Goal: Information Seeking & Learning: Learn about a topic

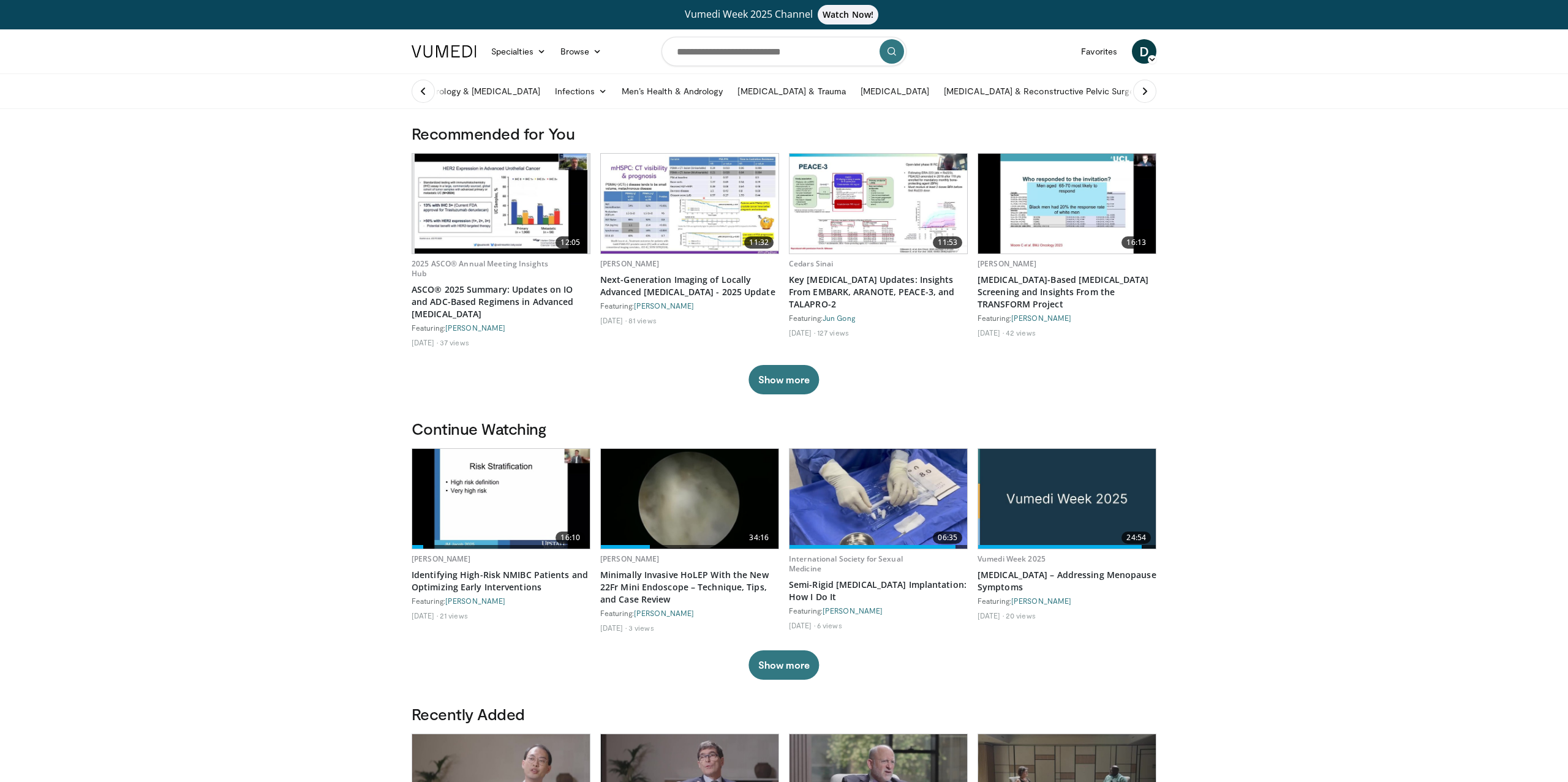
scroll to position [522, 0]
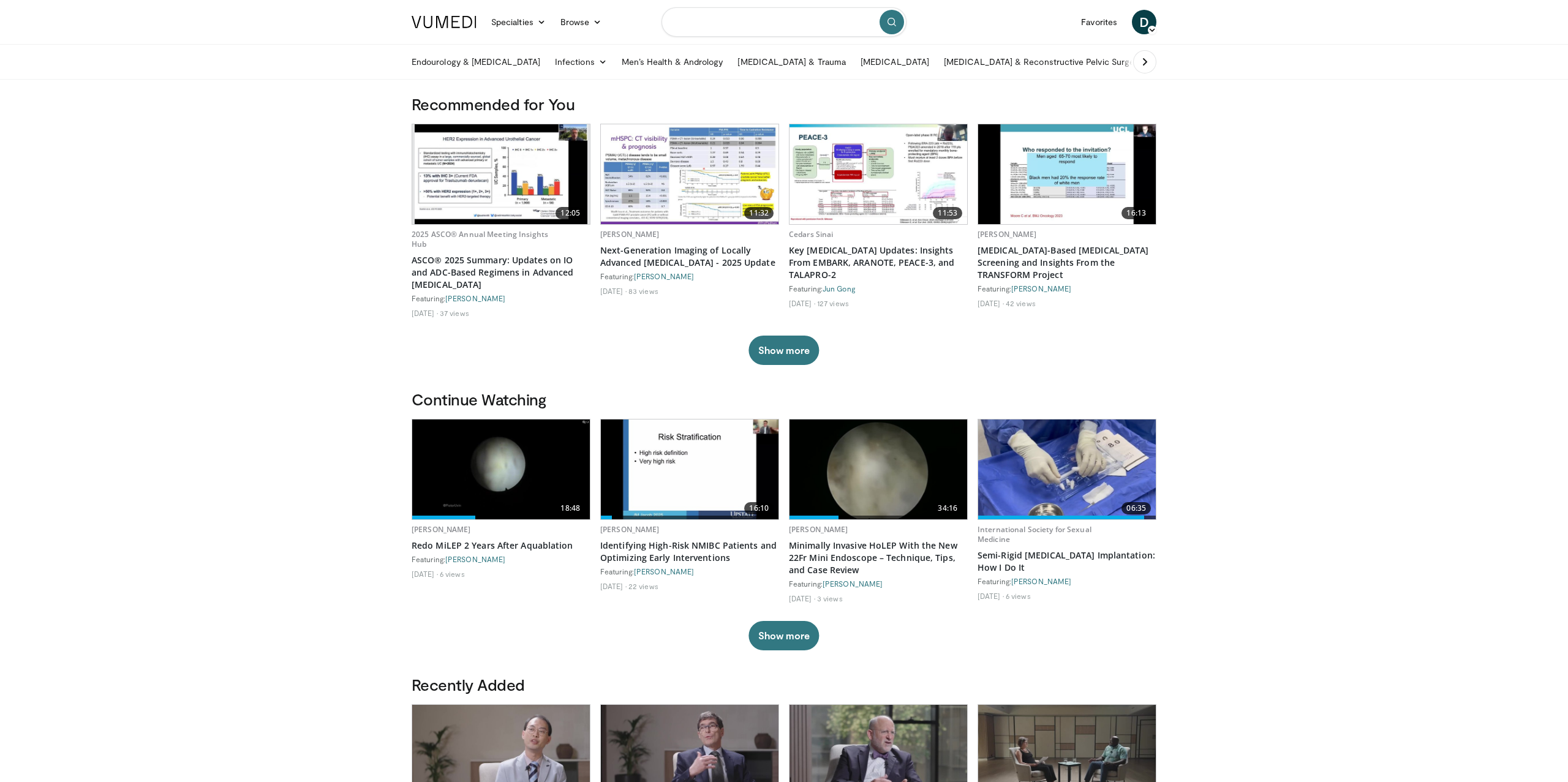
click at [701, 21] on input "Search topics, interventions" at bounding box center [784, 22] width 245 height 30
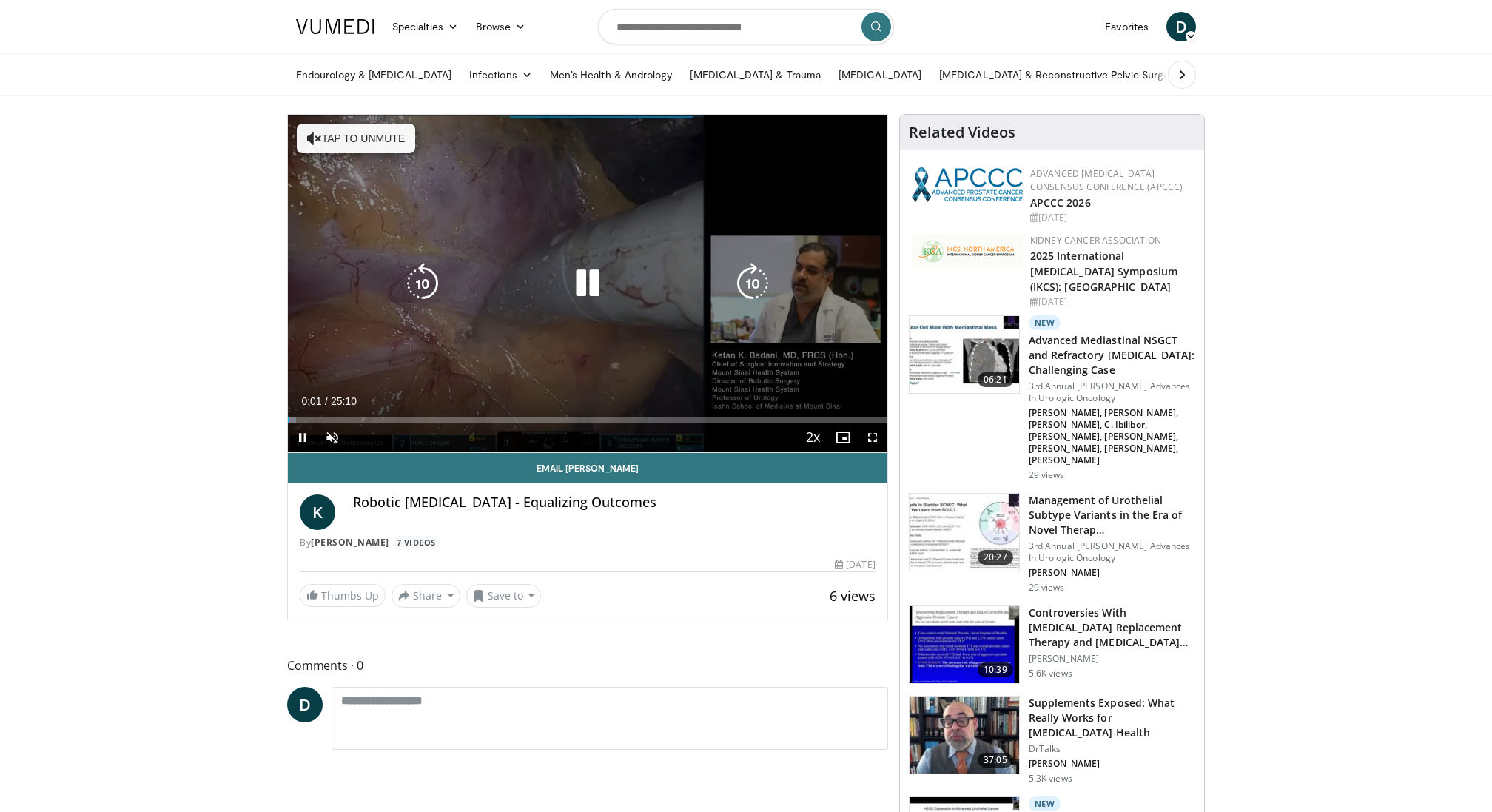
click at [589, 277] on icon "Video Player" at bounding box center [587, 283] width 41 height 41
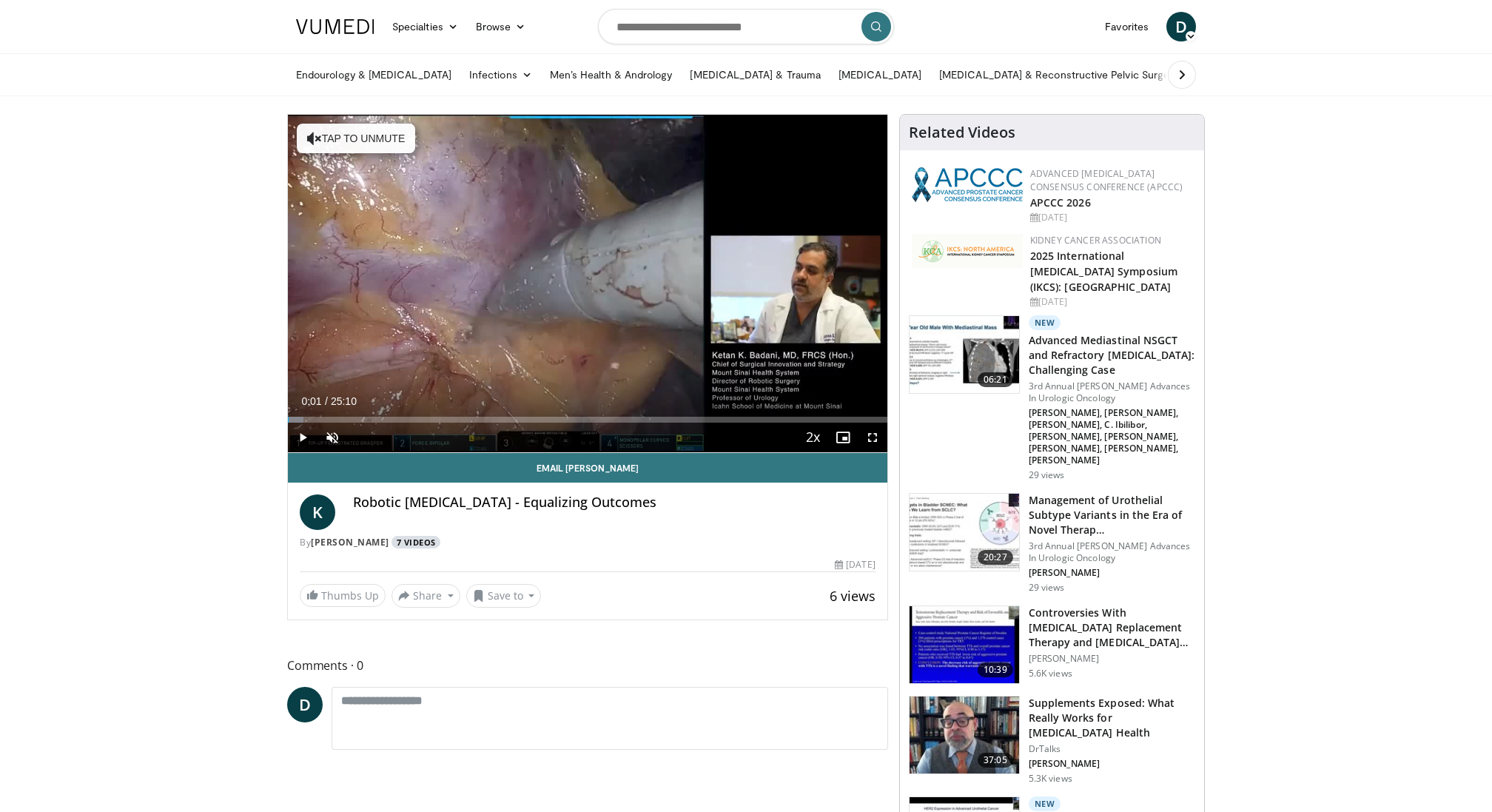
click at [414, 543] on link "7 Videos" at bounding box center [415, 542] width 49 height 12
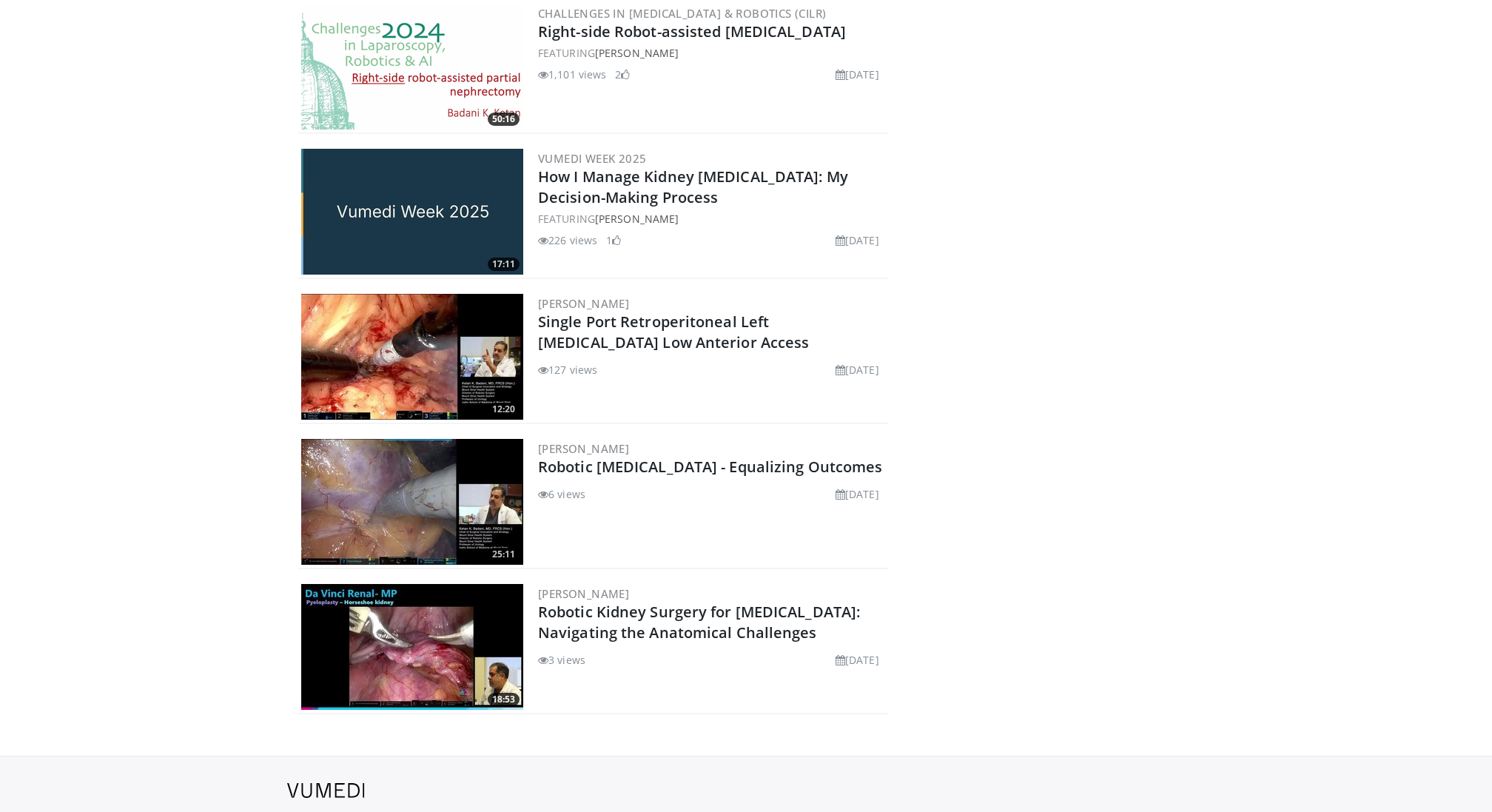
scroll to position [543, 0]
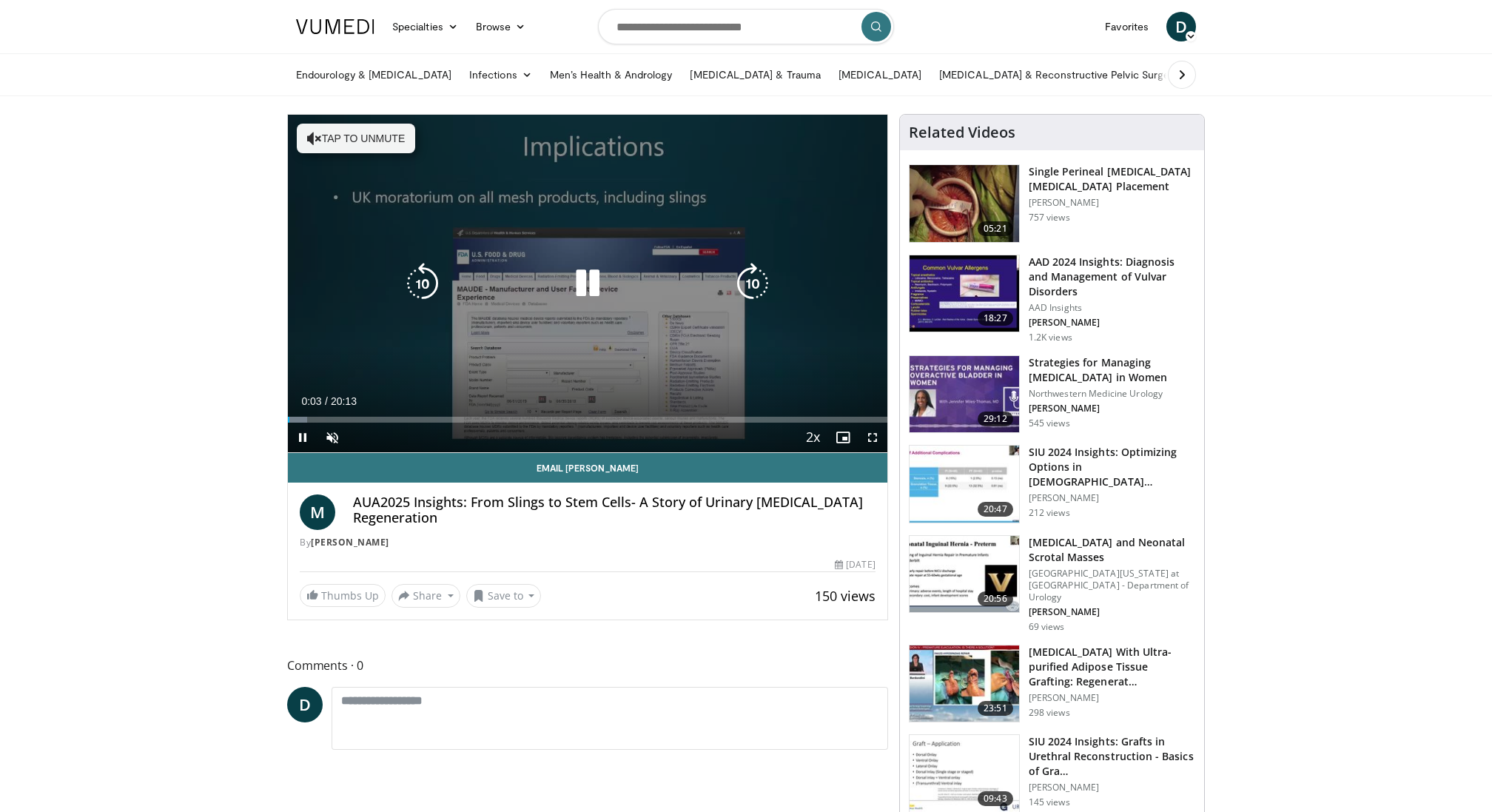
click at [589, 282] on icon "Video Player" at bounding box center [587, 283] width 41 height 41
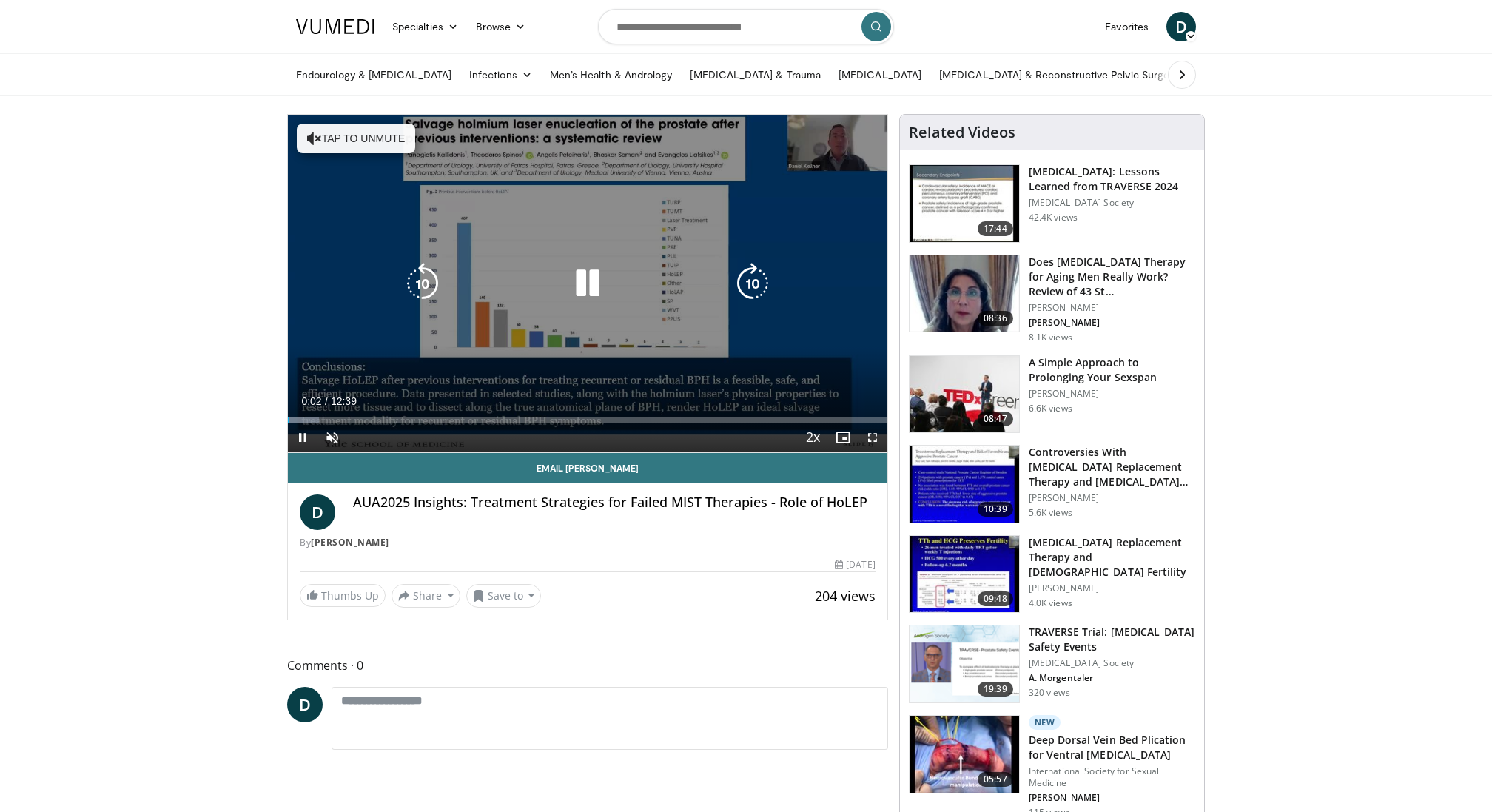
click at [589, 288] on icon "Video Player" at bounding box center [587, 283] width 41 height 41
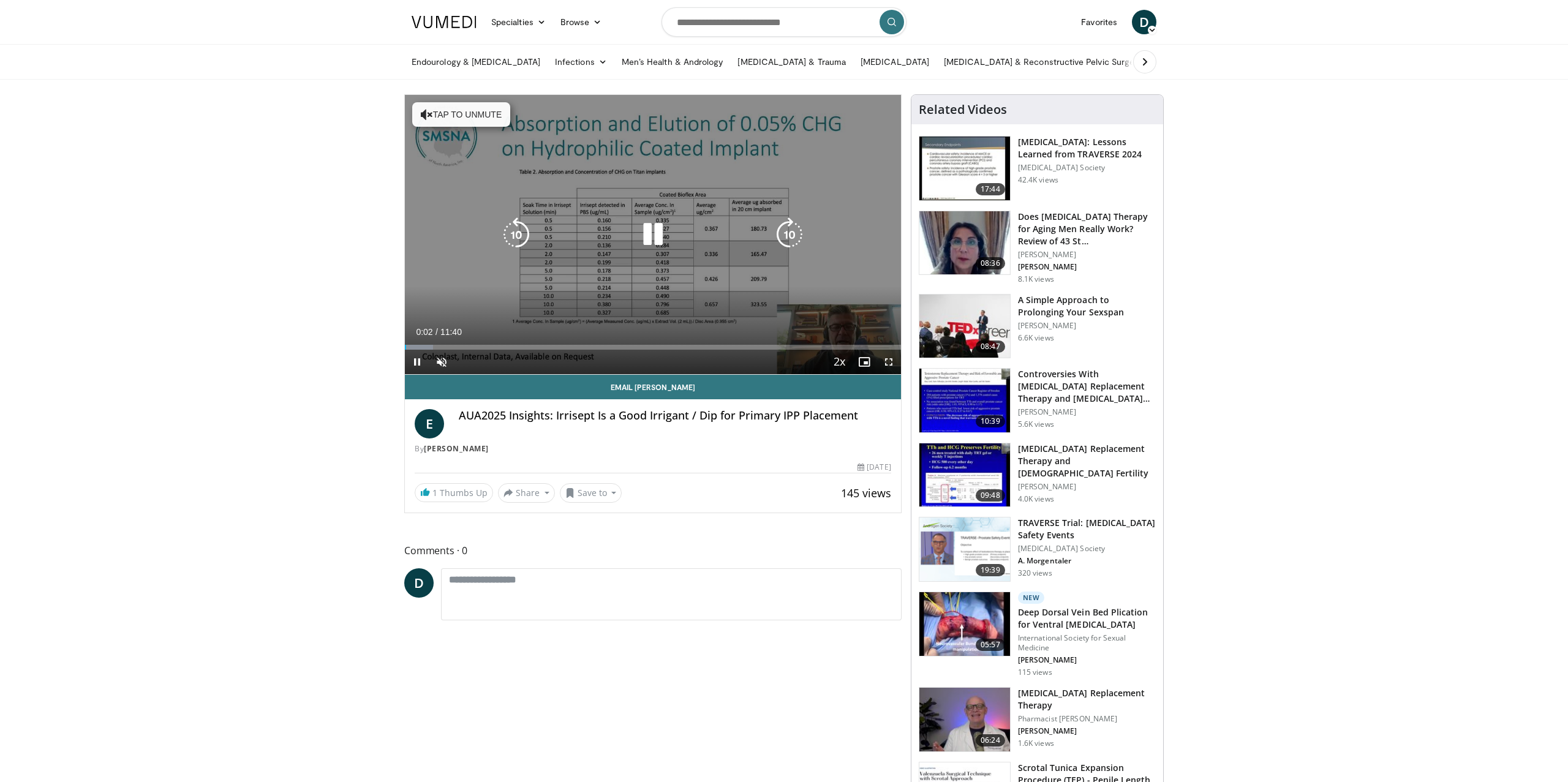
click at [658, 238] on icon "Video Player" at bounding box center [653, 234] width 34 height 34
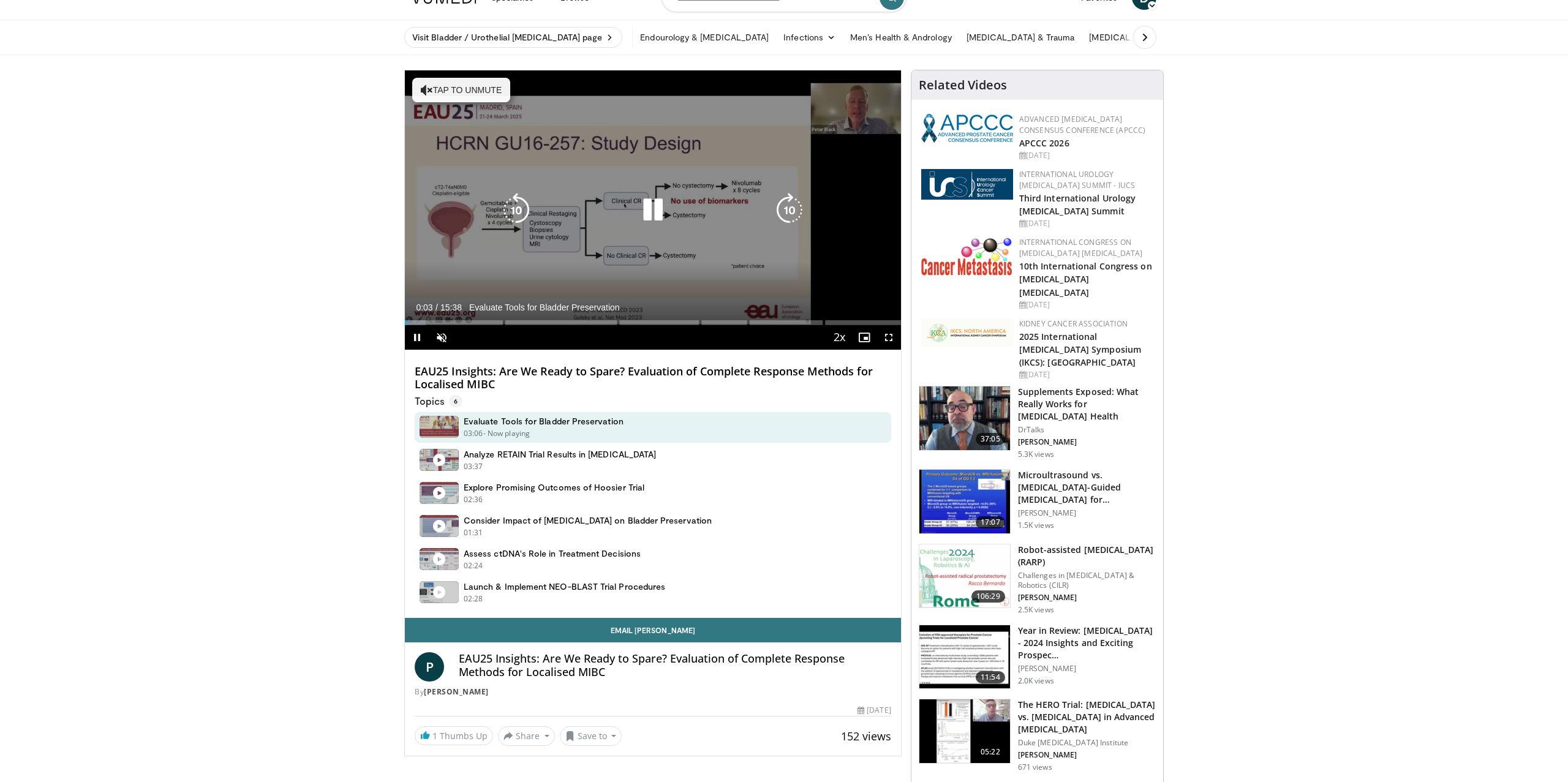
scroll to position [17, 0]
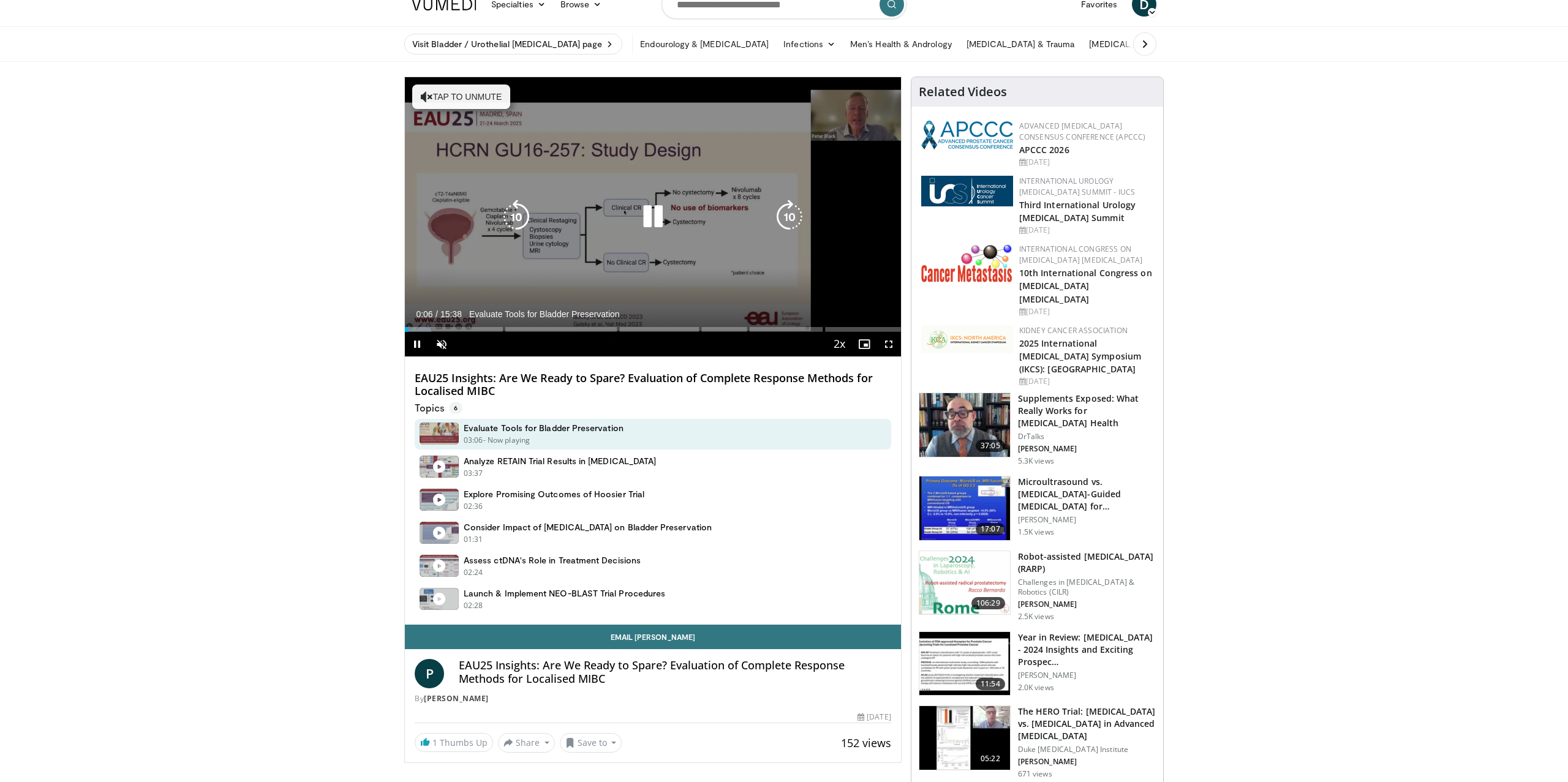
click at [653, 223] on icon "Video Player" at bounding box center [653, 216] width 34 height 34
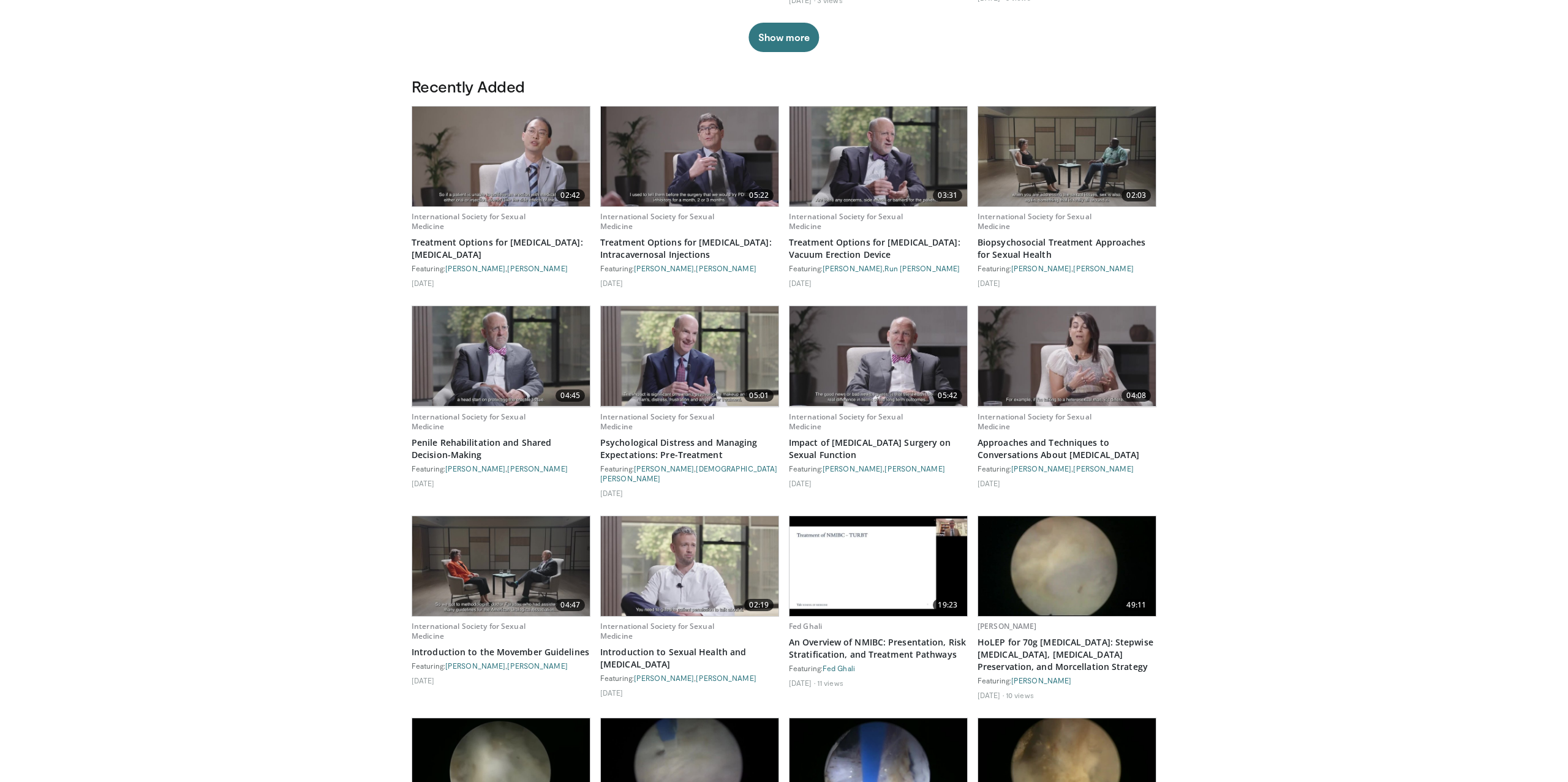
scroll to position [618, 0]
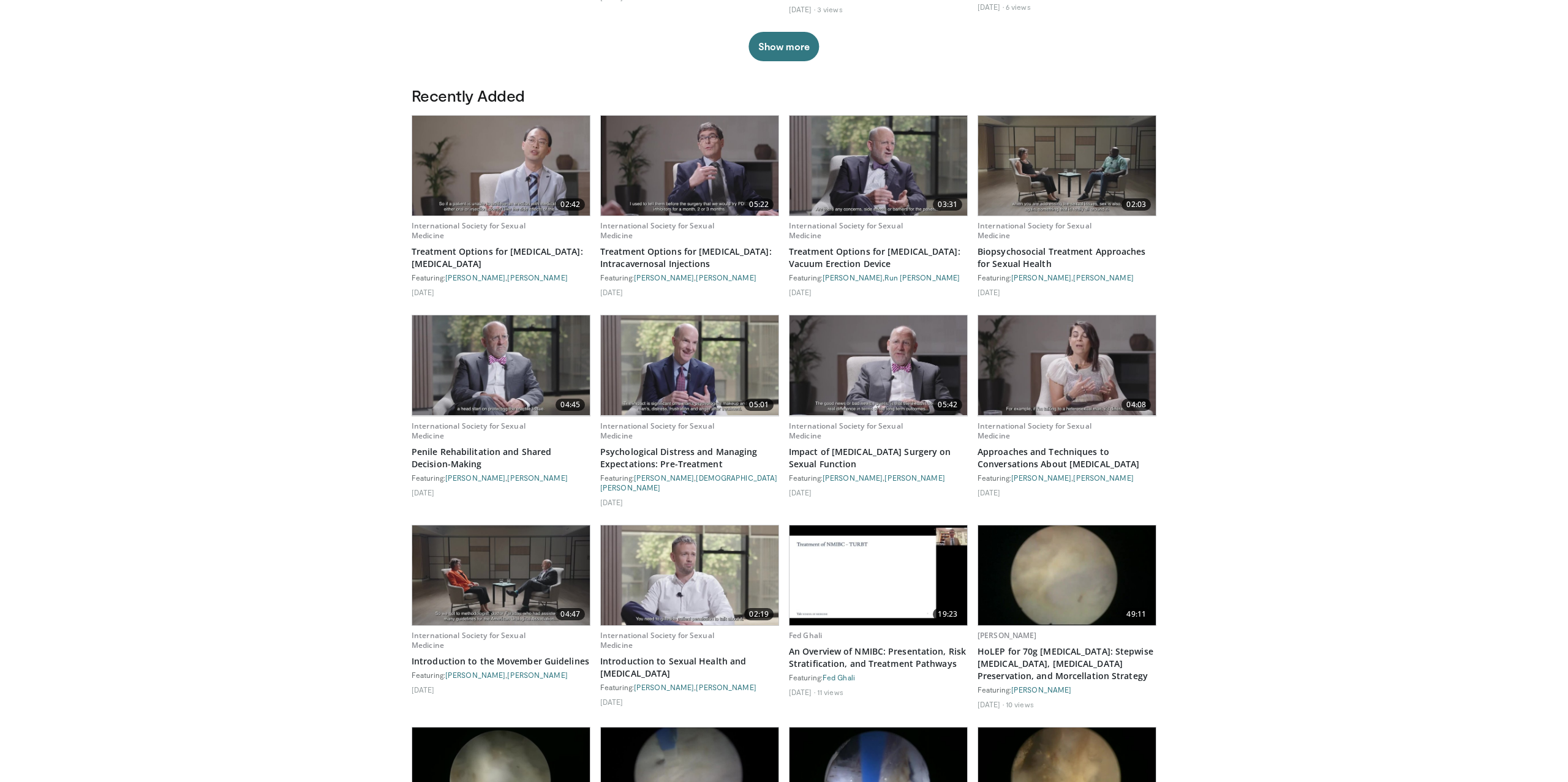
click at [724, 566] on img at bounding box center [689, 575] width 178 height 100
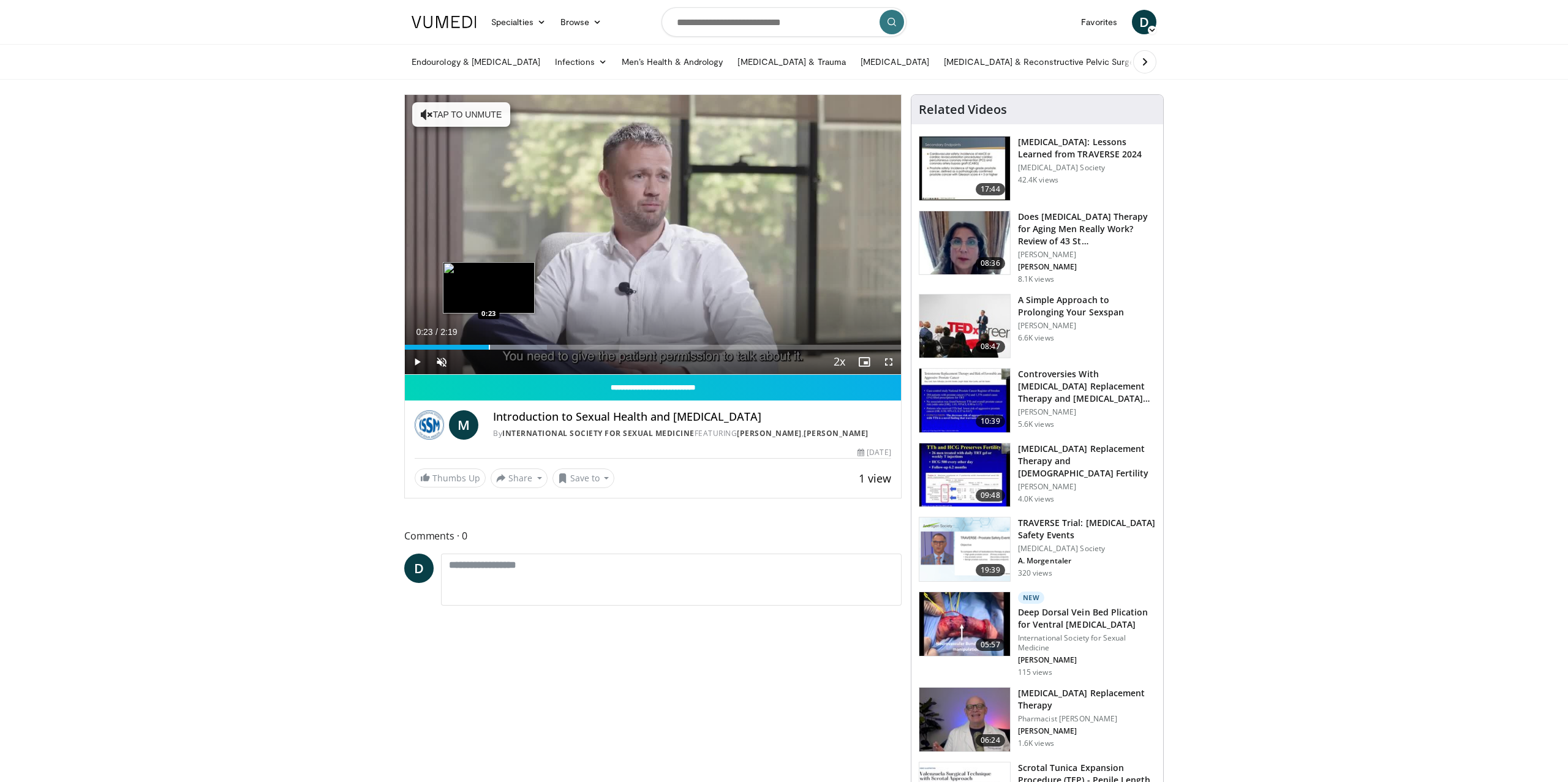
click at [488, 342] on div "Loaded : 28.63% 0:23 0:23" at bounding box center [653, 344] width 496 height 12
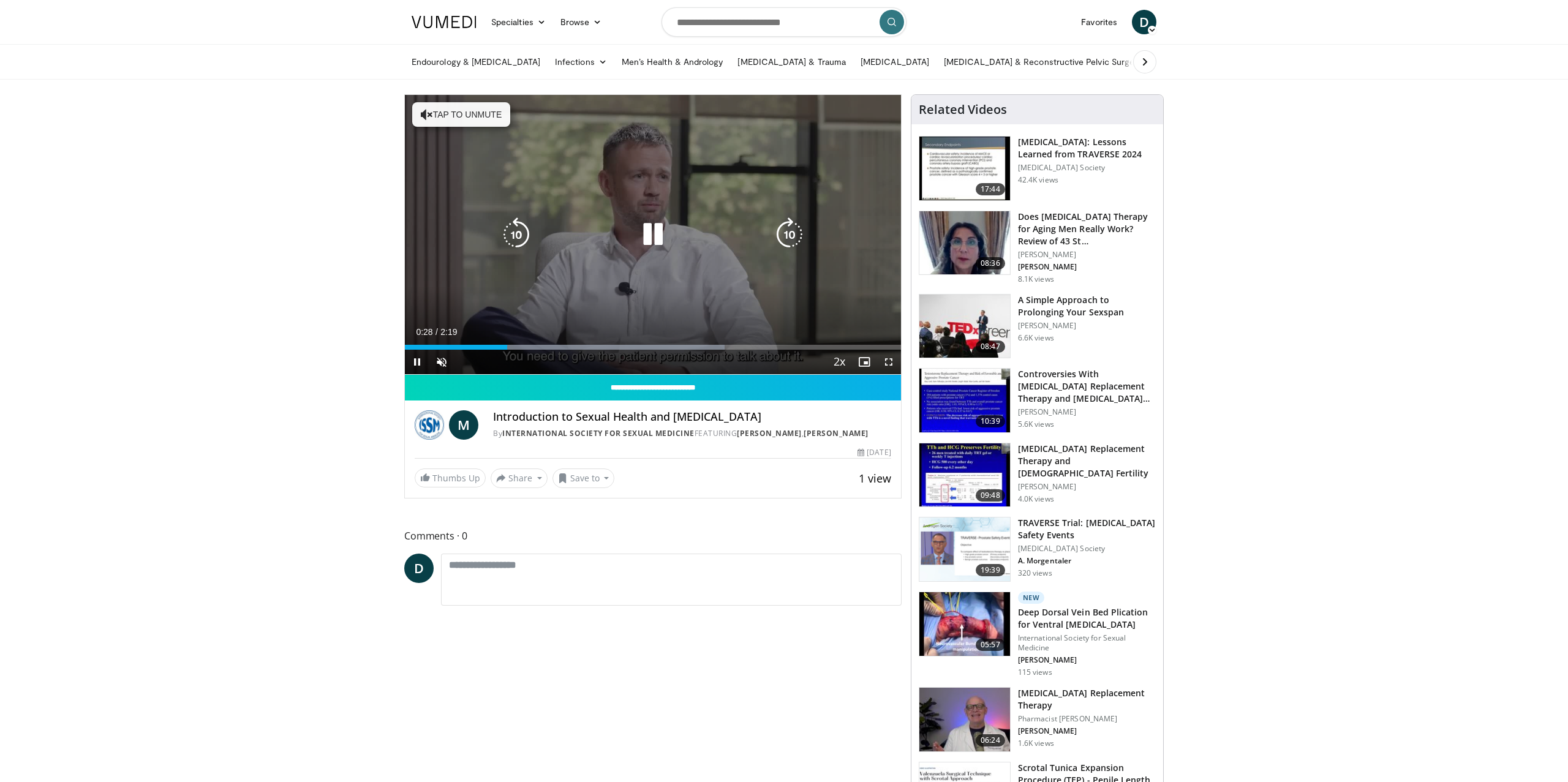
click at [668, 220] on icon "Video Player" at bounding box center [653, 234] width 34 height 34
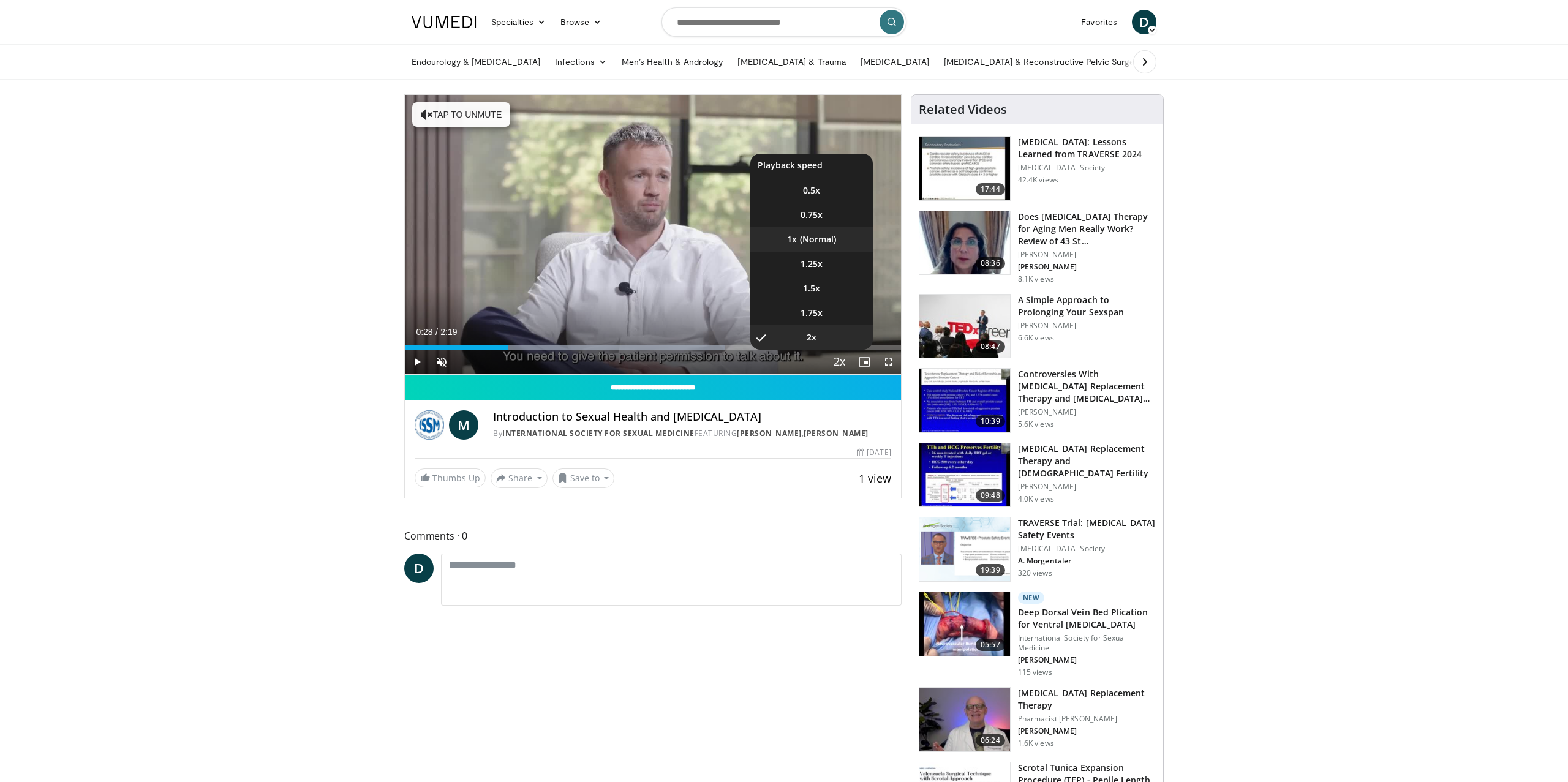
click at [830, 244] on li "1x" at bounding box center [811, 240] width 123 height 25
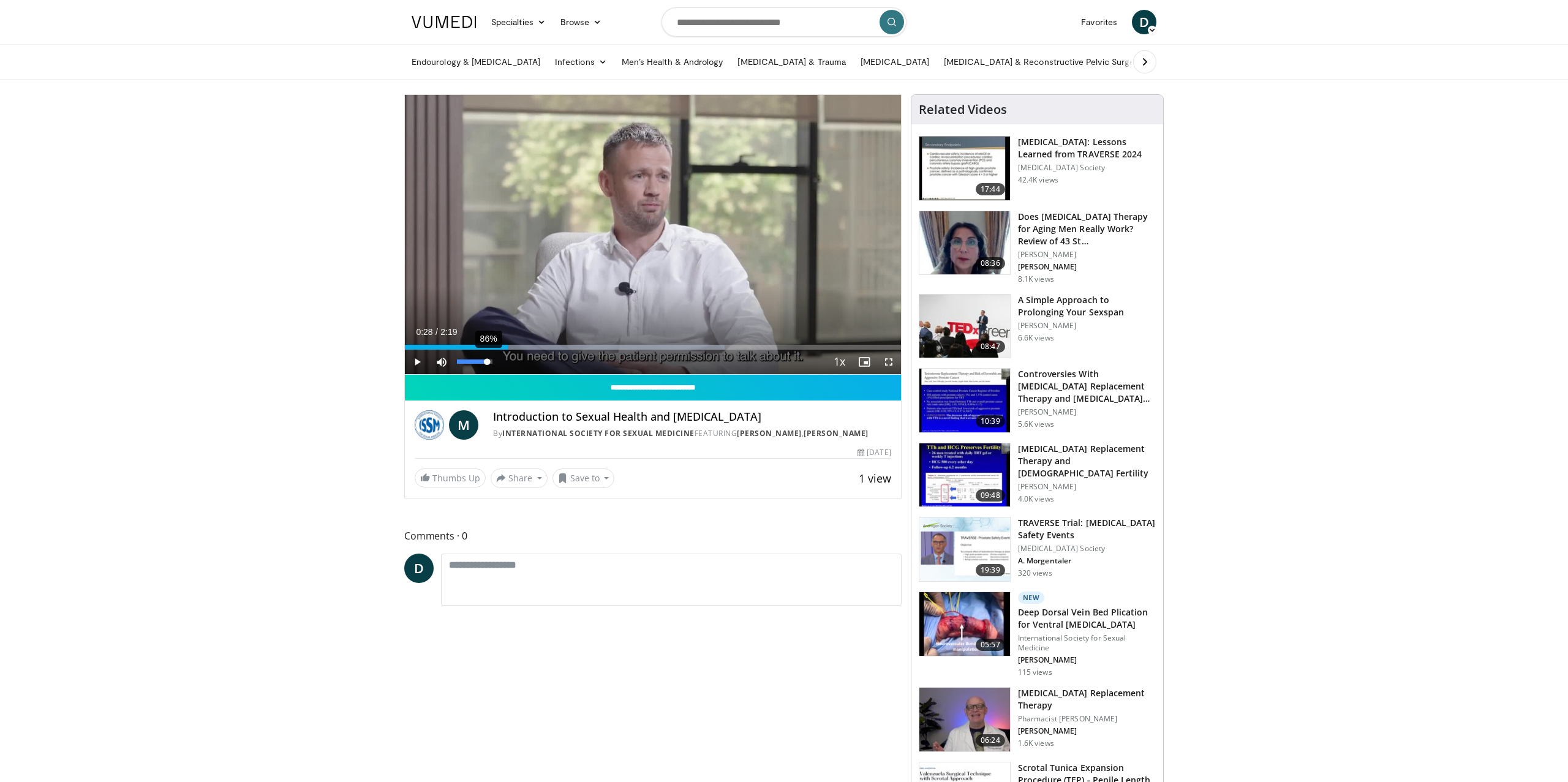
drag, startPoint x: 455, startPoint y: 362, endPoint x: 487, endPoint y: 360, distance: 32.1
click at [486, 360] on div "Volume Level" at bounding box center [472, 361] width 30 height 5
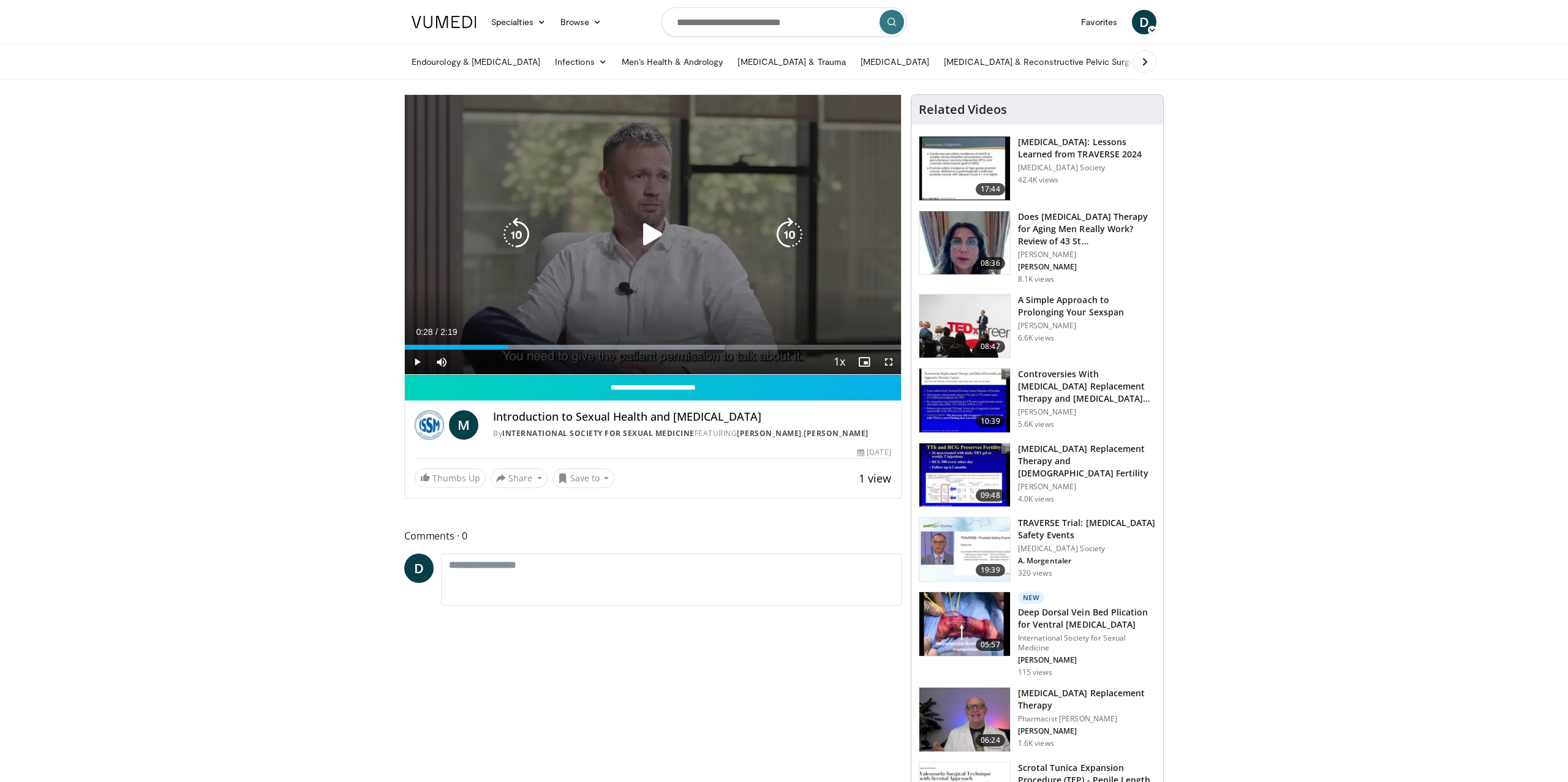
click at [610, 250] on div "10 seconds Tap to unmute" at bounding box center [653, 234] width 496 height 279
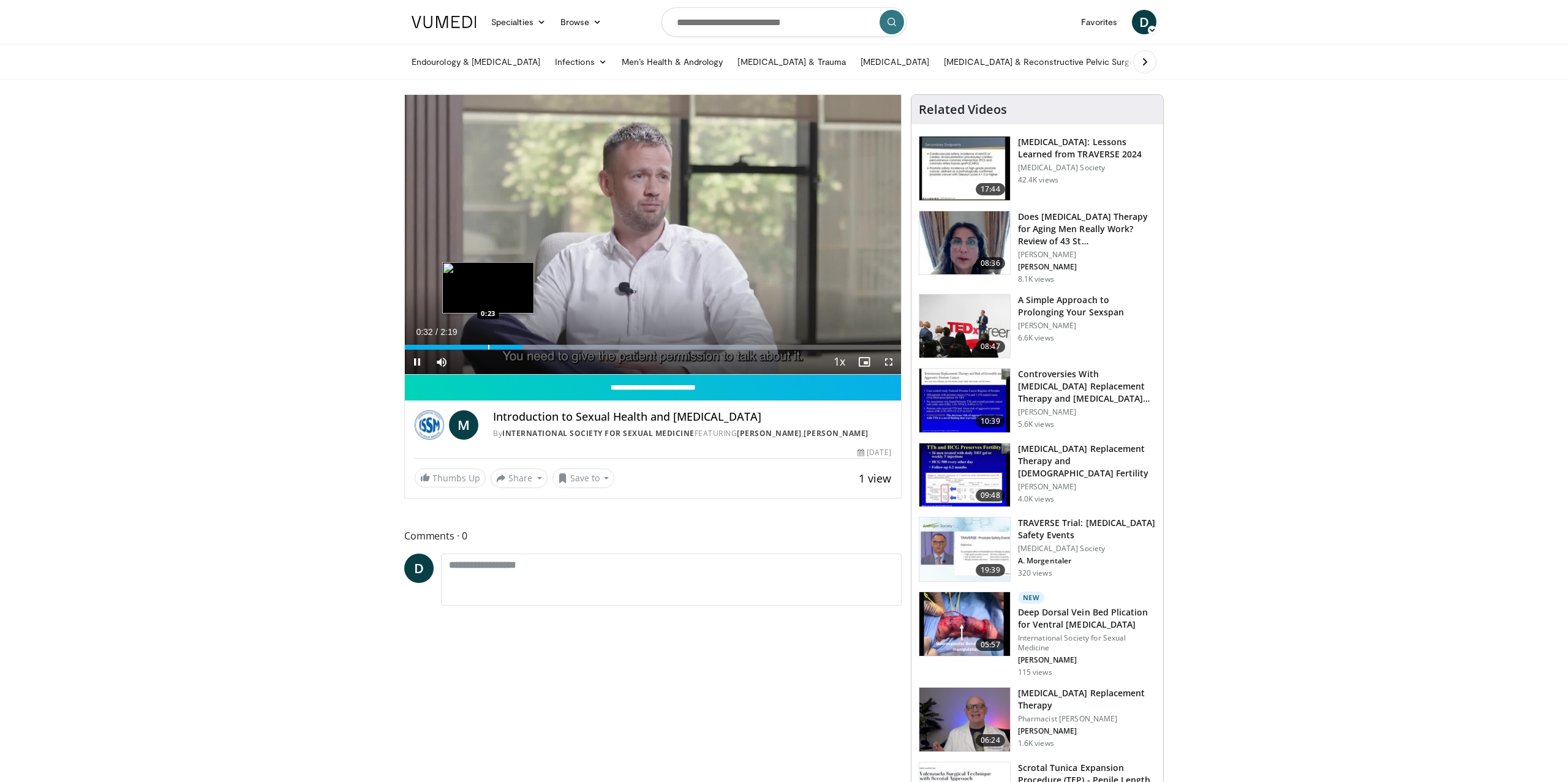
click at [488, 345] on div "Progress Bar" at bounding box center [489, 347] width 1 height 5
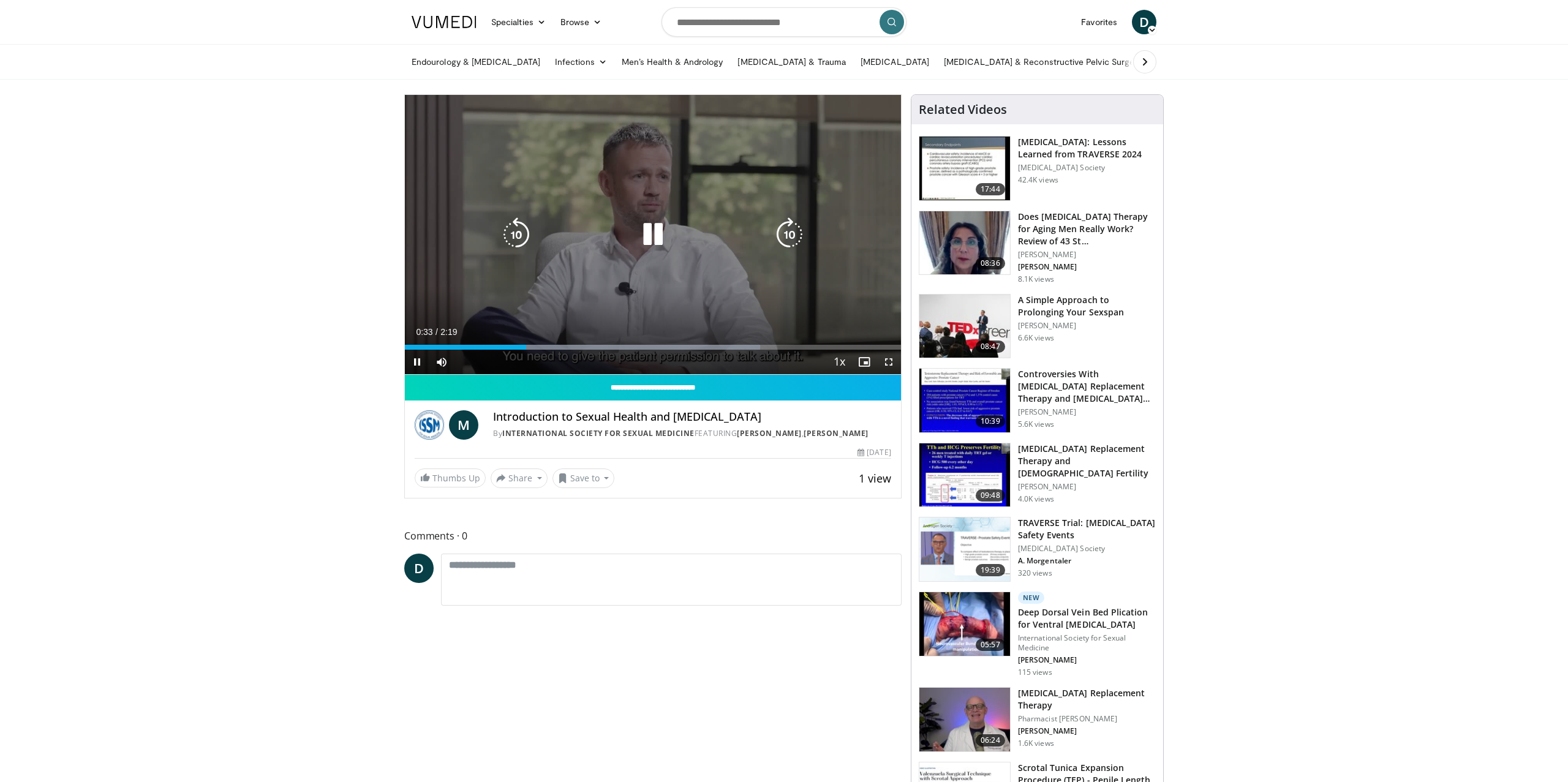
click at [653, 242] on icon "Video Player" at bounding box center [653, 234] width 34 height 34
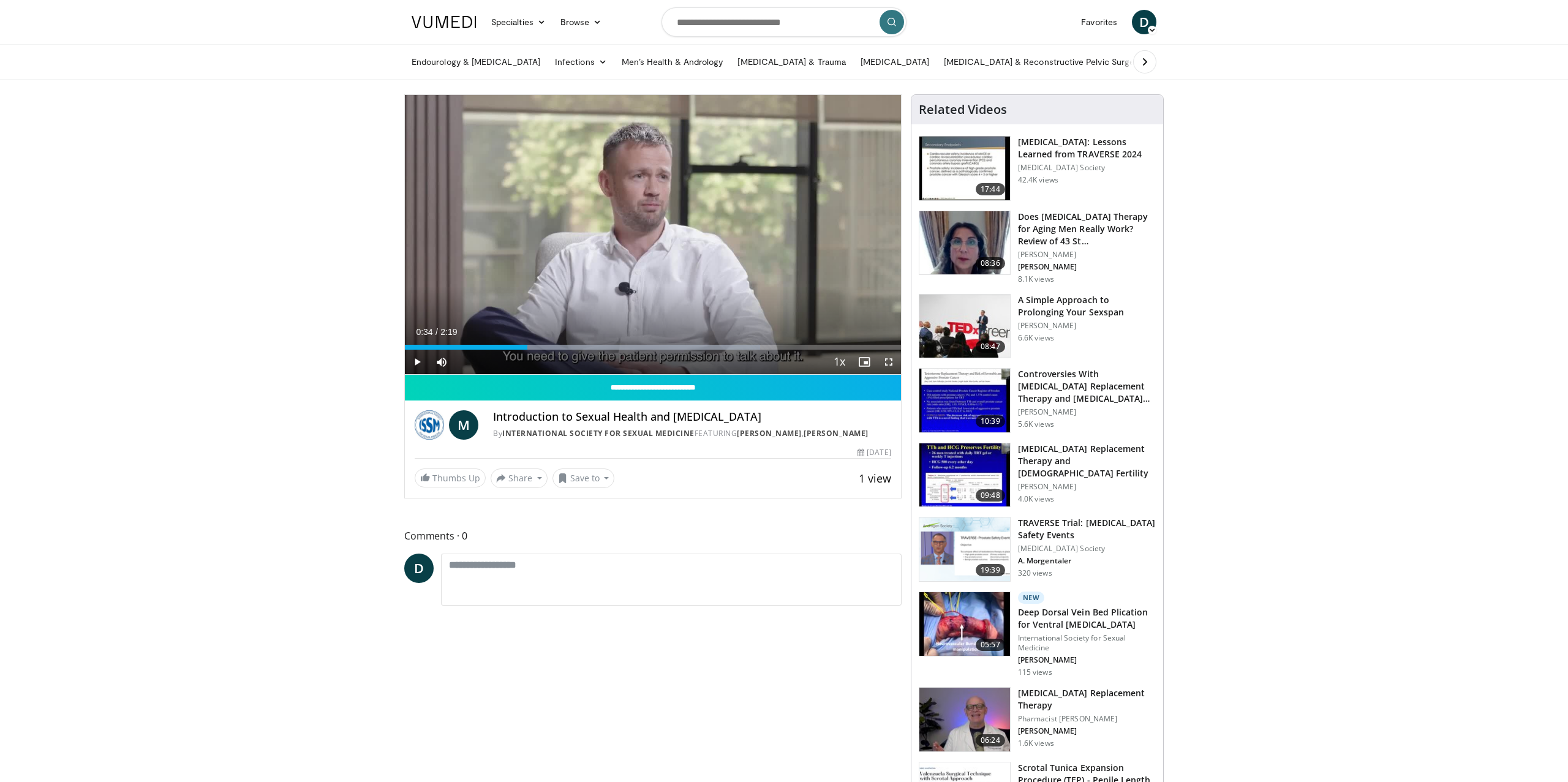
click at [447, 21] on img at bounding box center [444, 22] width 65 height 12
click at [452, 25] on img at bounding box center [444, 22] width 65 height 12
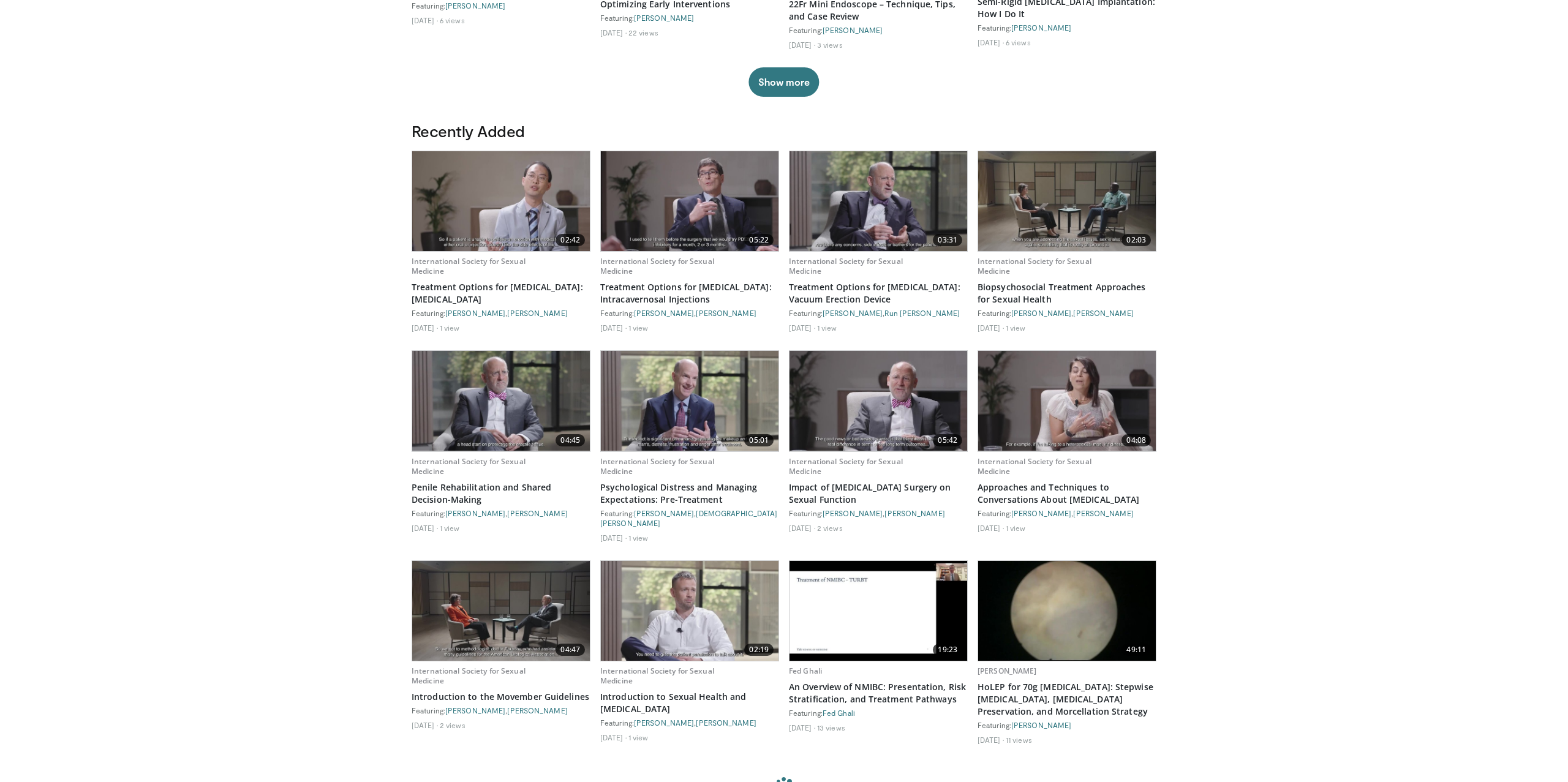
scroll to position [718, 0]
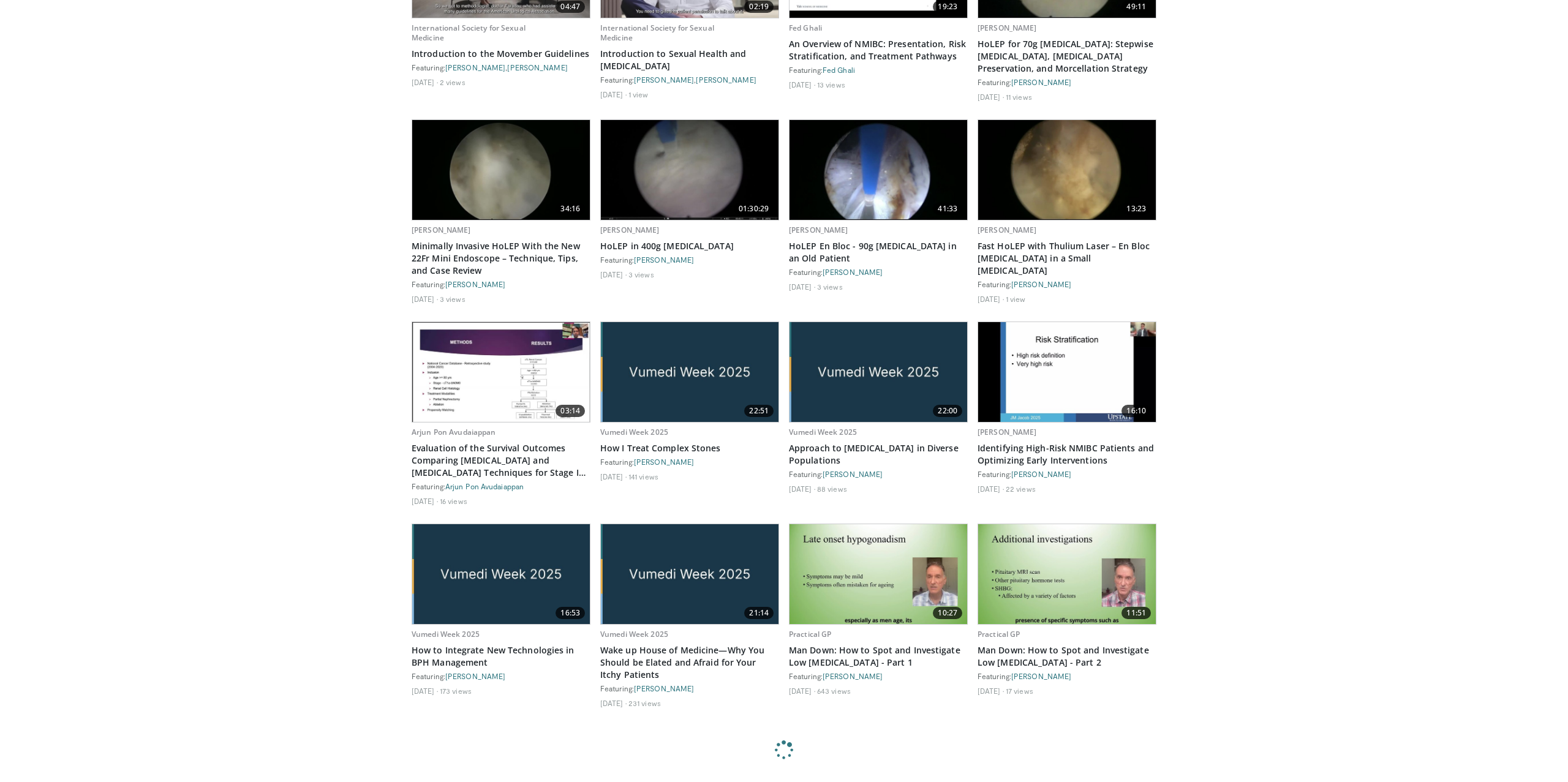
scroll to position [1324, 0]
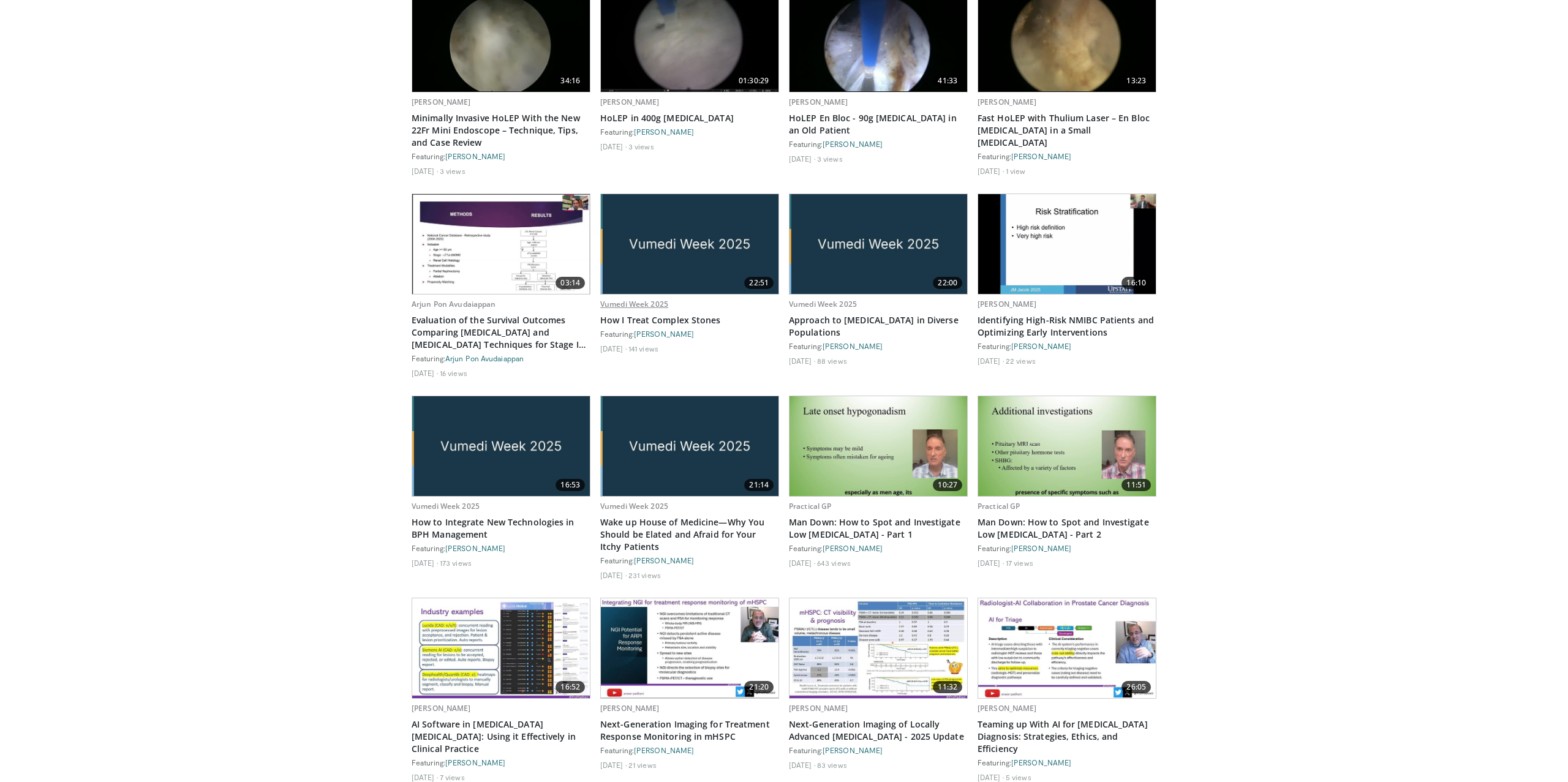
click at [653, 299] on link "Vumedi Week 2025" at bounding box center [634, 304] width 68 height 10
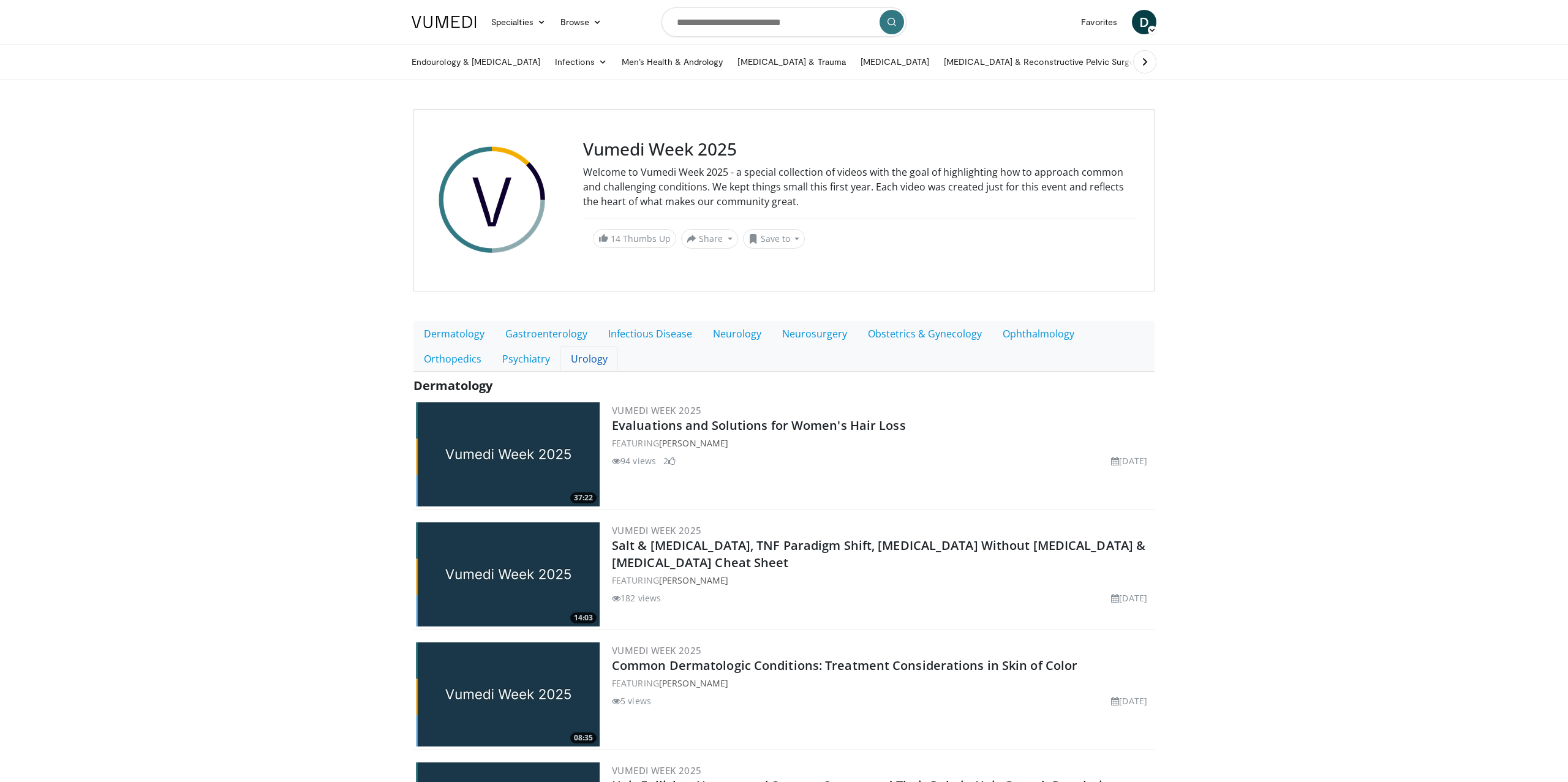
click at [560, 356] on link "Urology" at bounding box center [589, 359] width 57 height 26
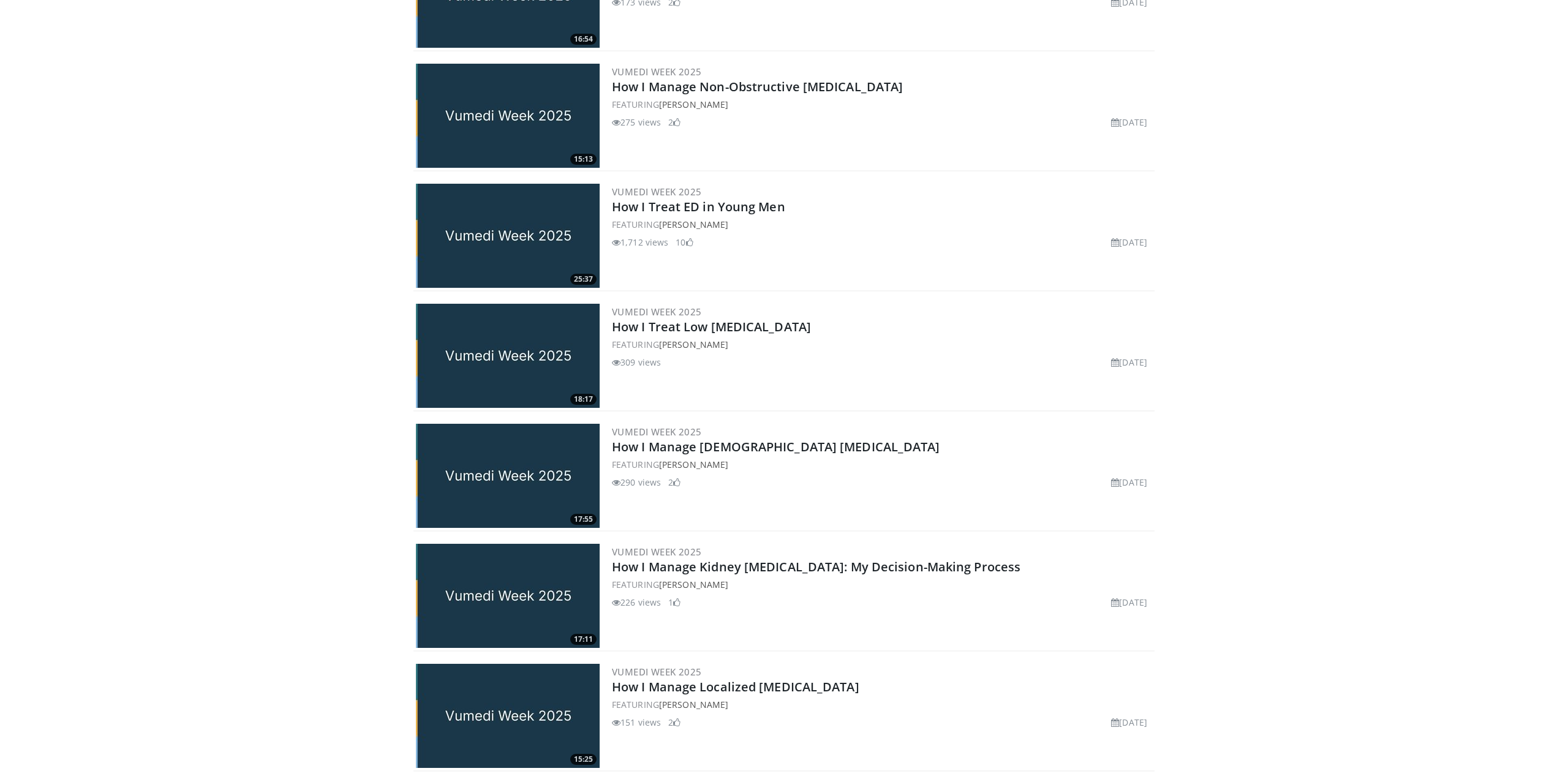
scroll to position [703, 0]
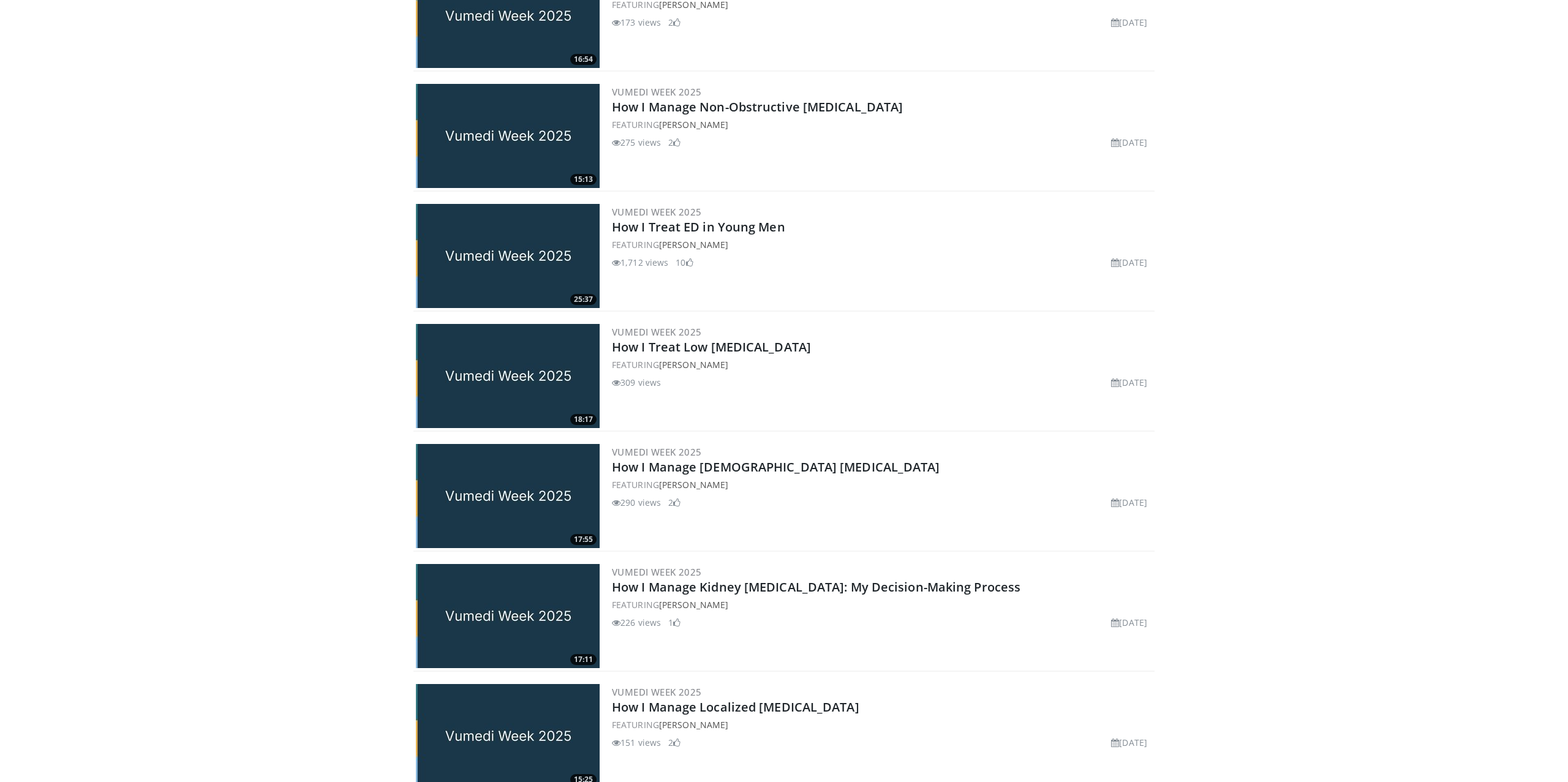
click at [524, 238] on img at bounding box center [508, 256] width 183 height 104
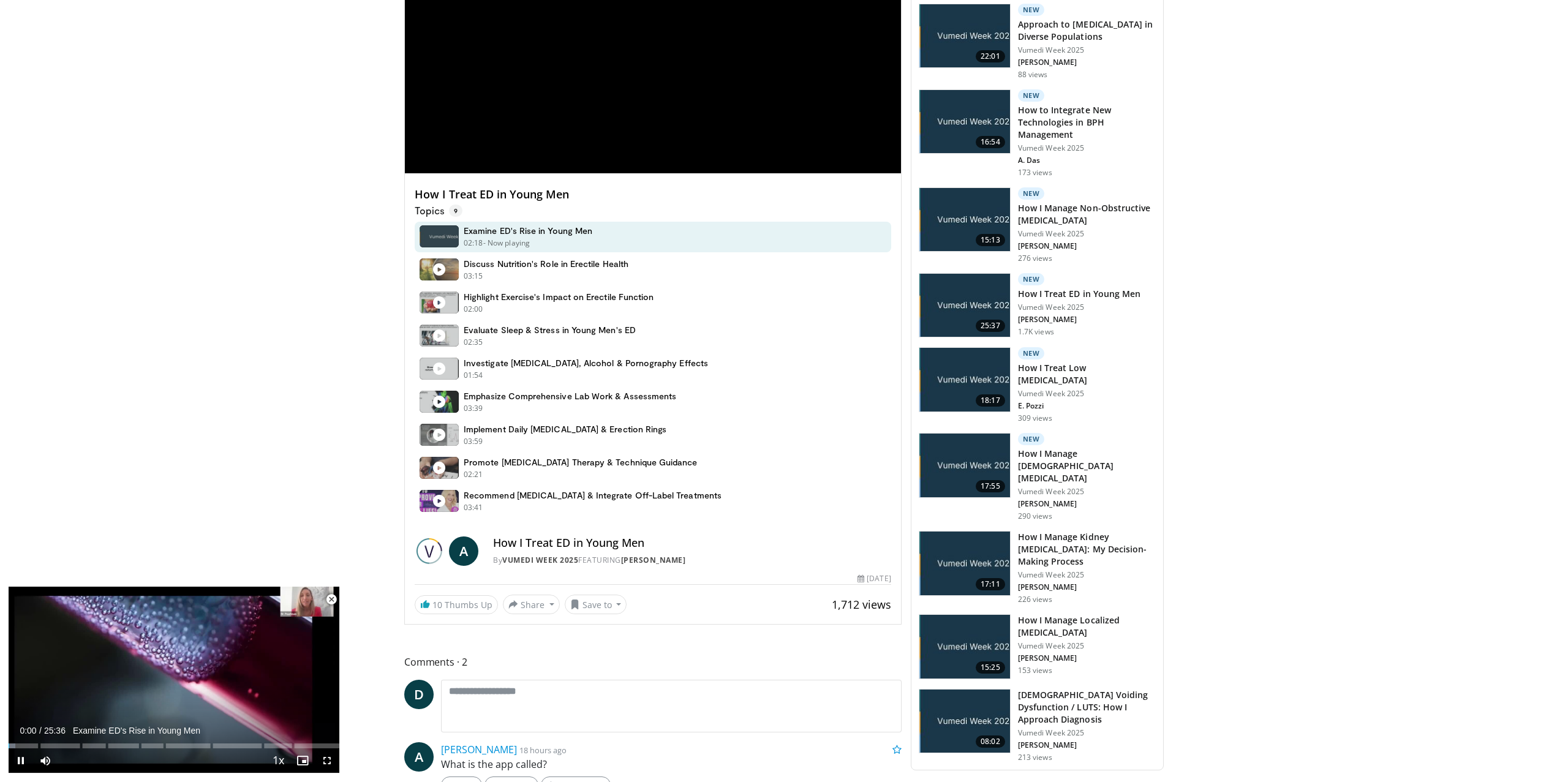
scroll to position [794, 0]
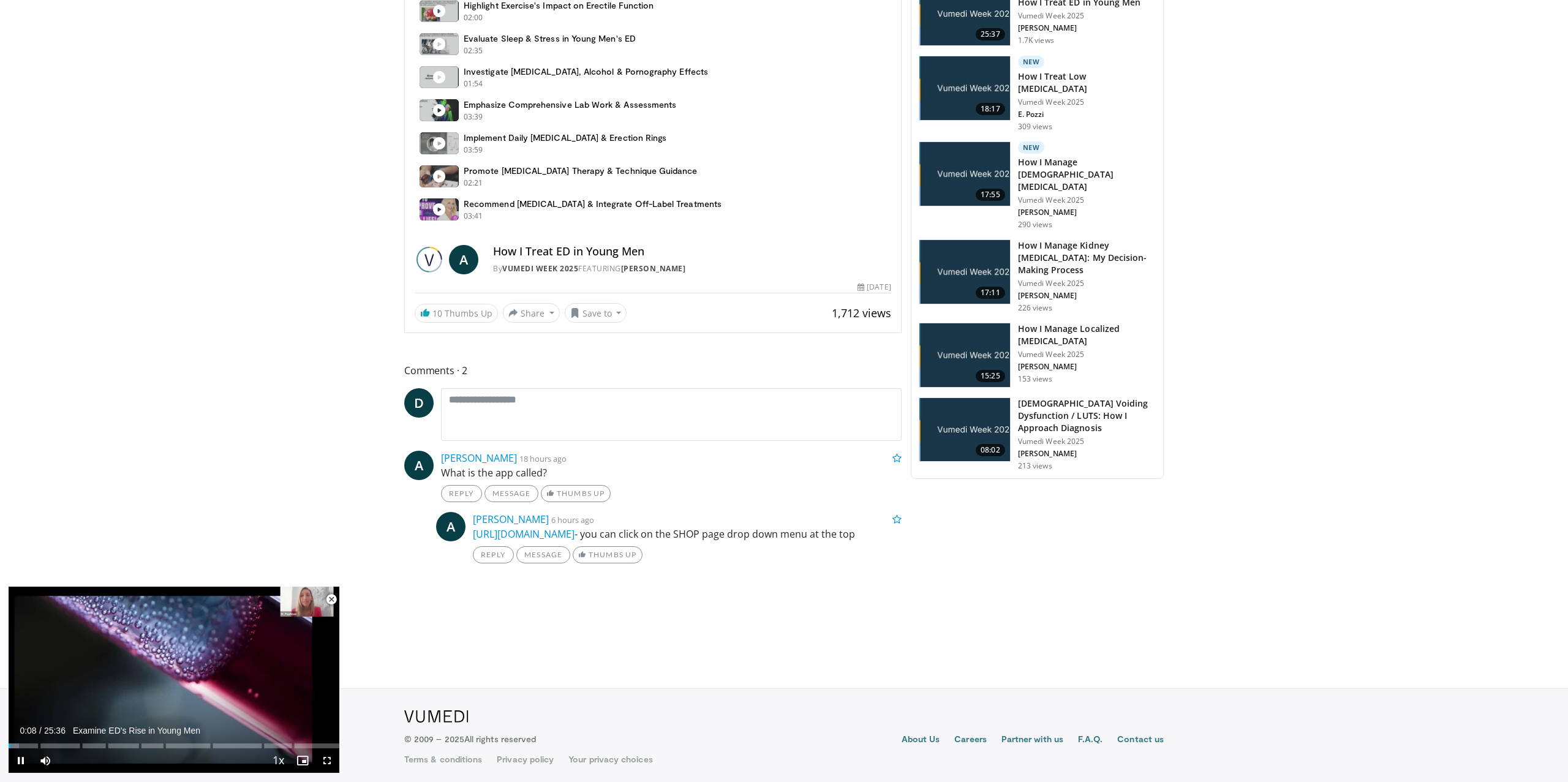
click at [330, 600] on span "Video Player" at bounding box center [331, 599] width 25 height 25
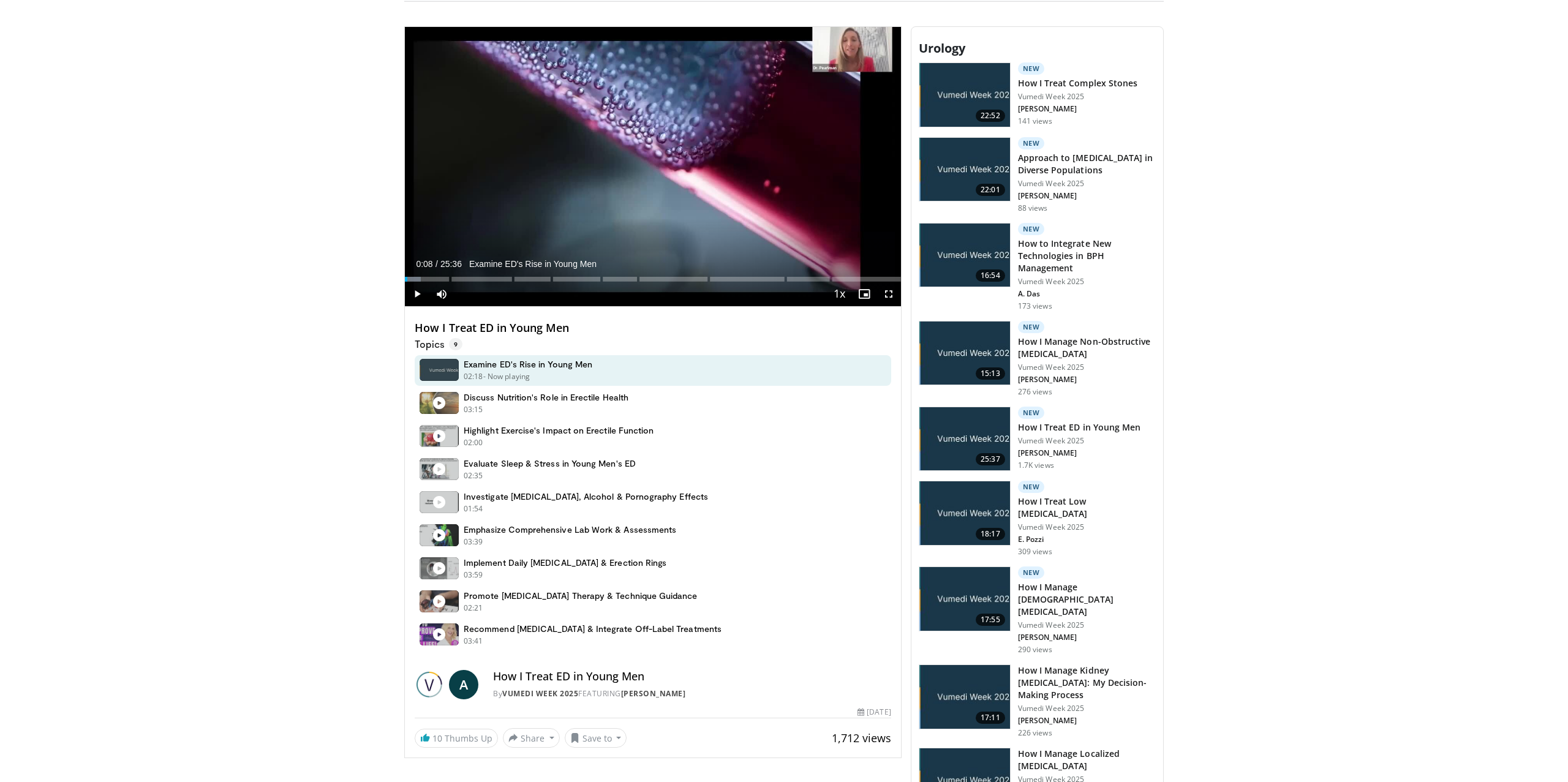
scroll to position [373, 0]
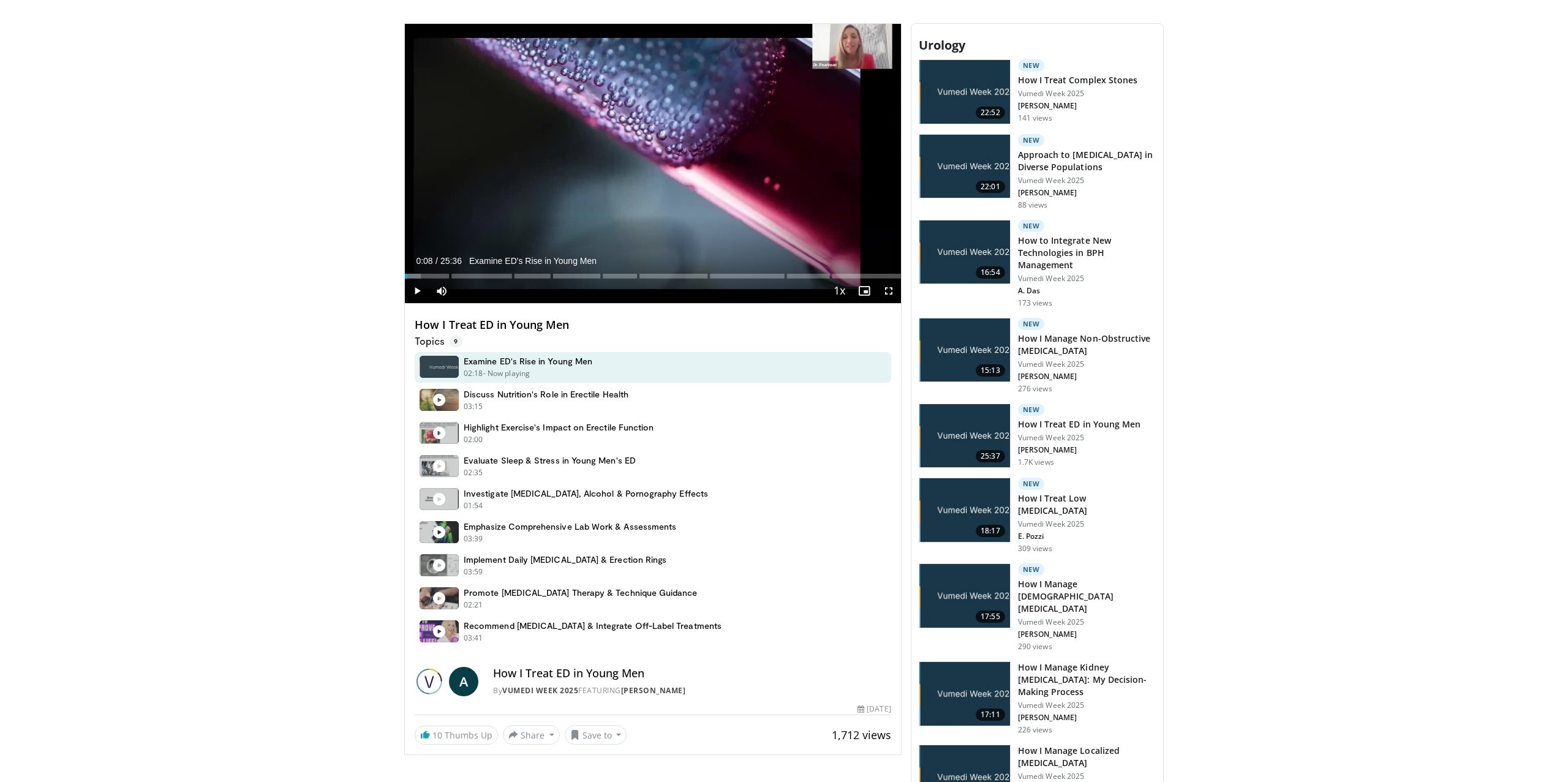
click at [962, 497] on img at bounding box center [965, 509] width 90 height 64
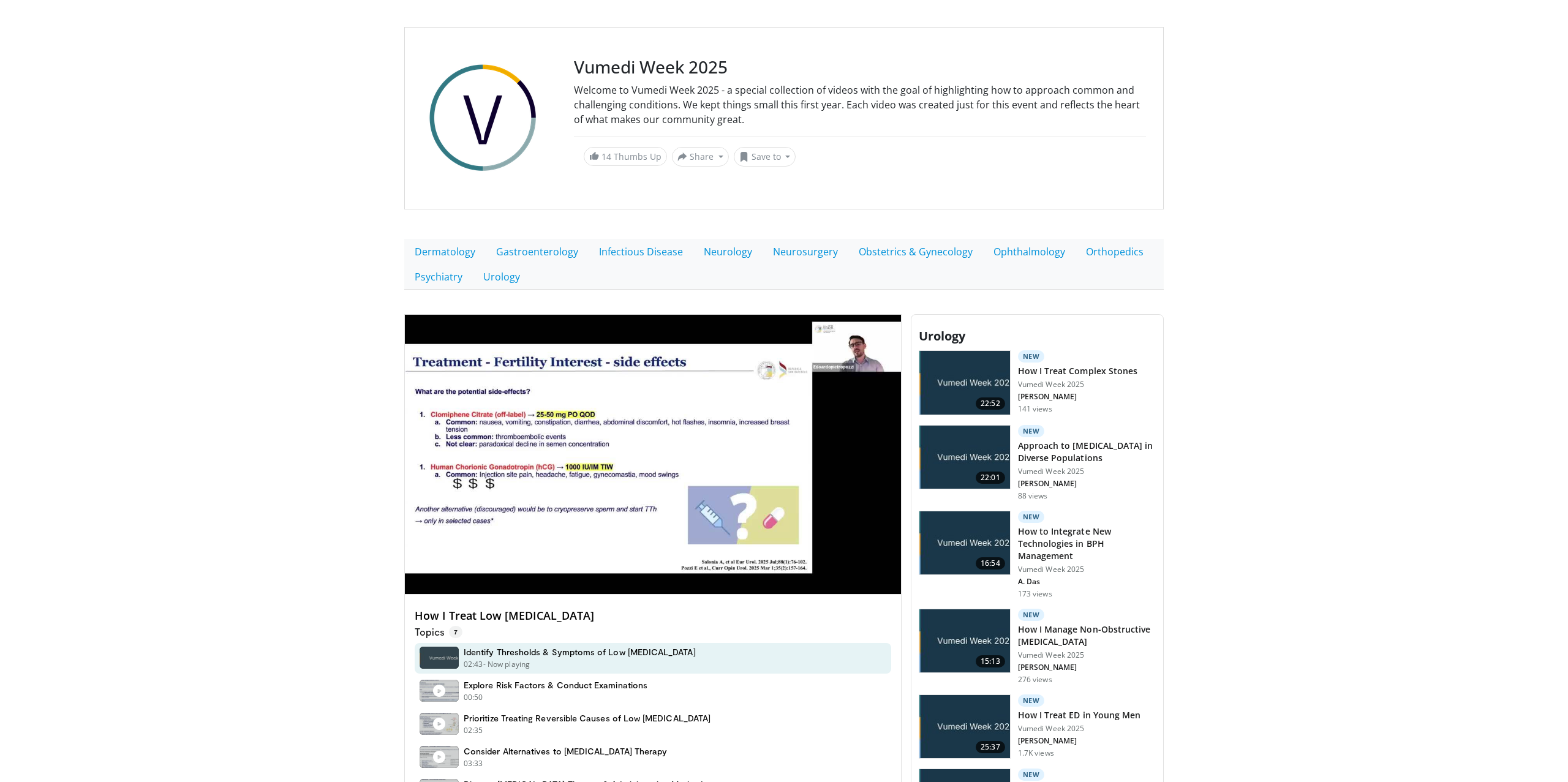
scroll to position [83, 0]
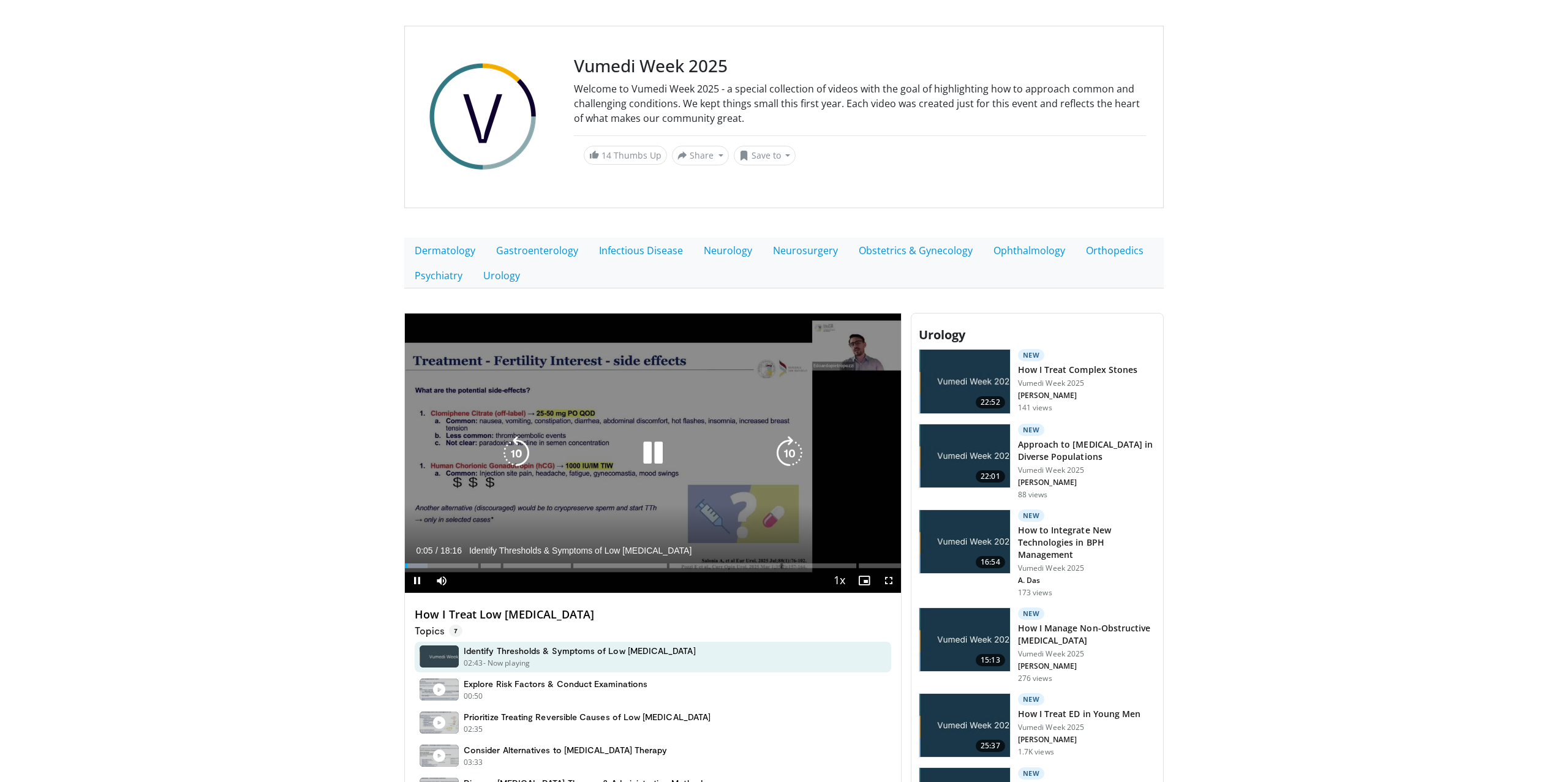
click at [654, 453] on icon "Video Player" at bounding box center [653, 453] width 34 height 34
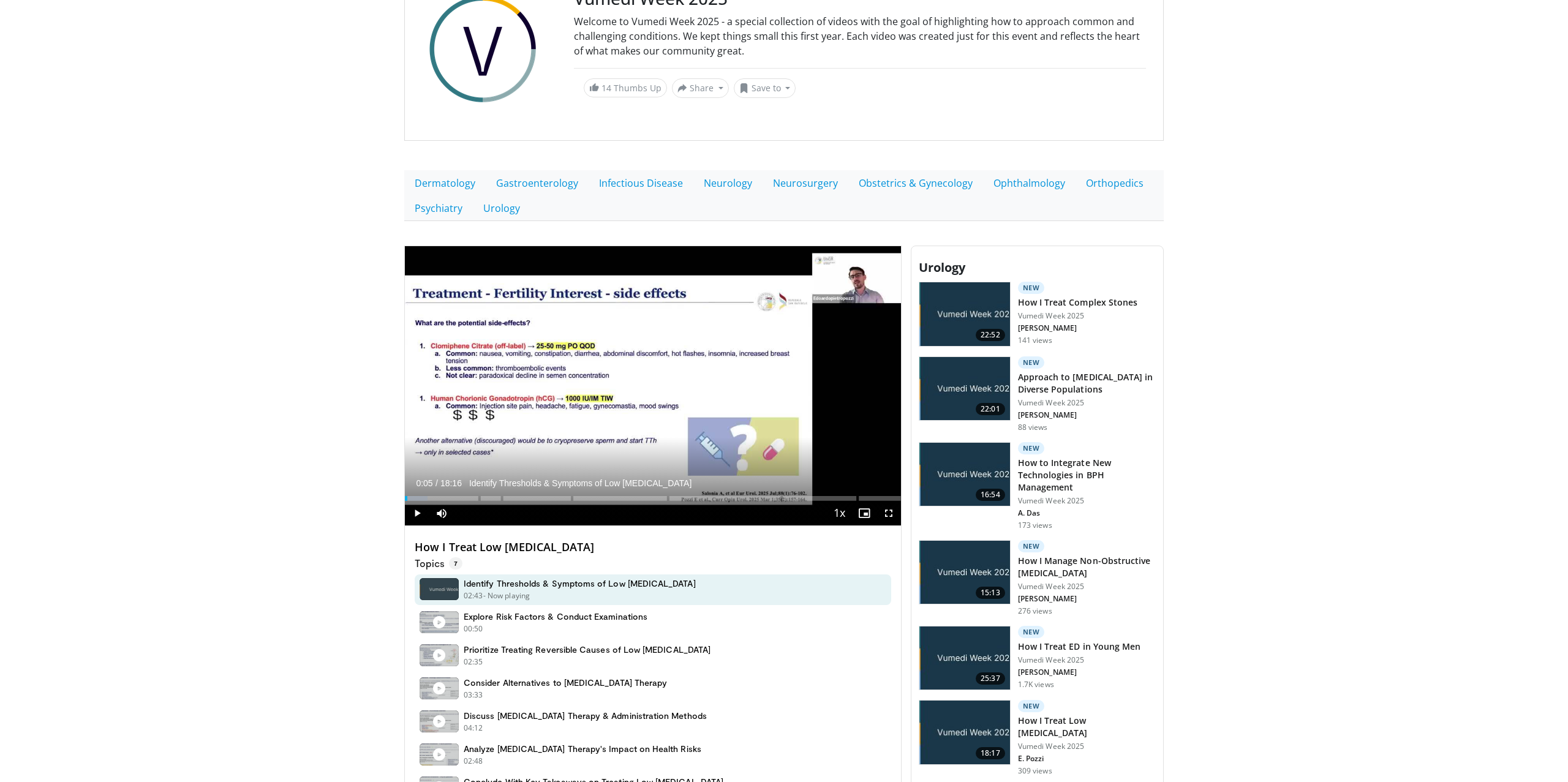
scroll to position [194, 0]
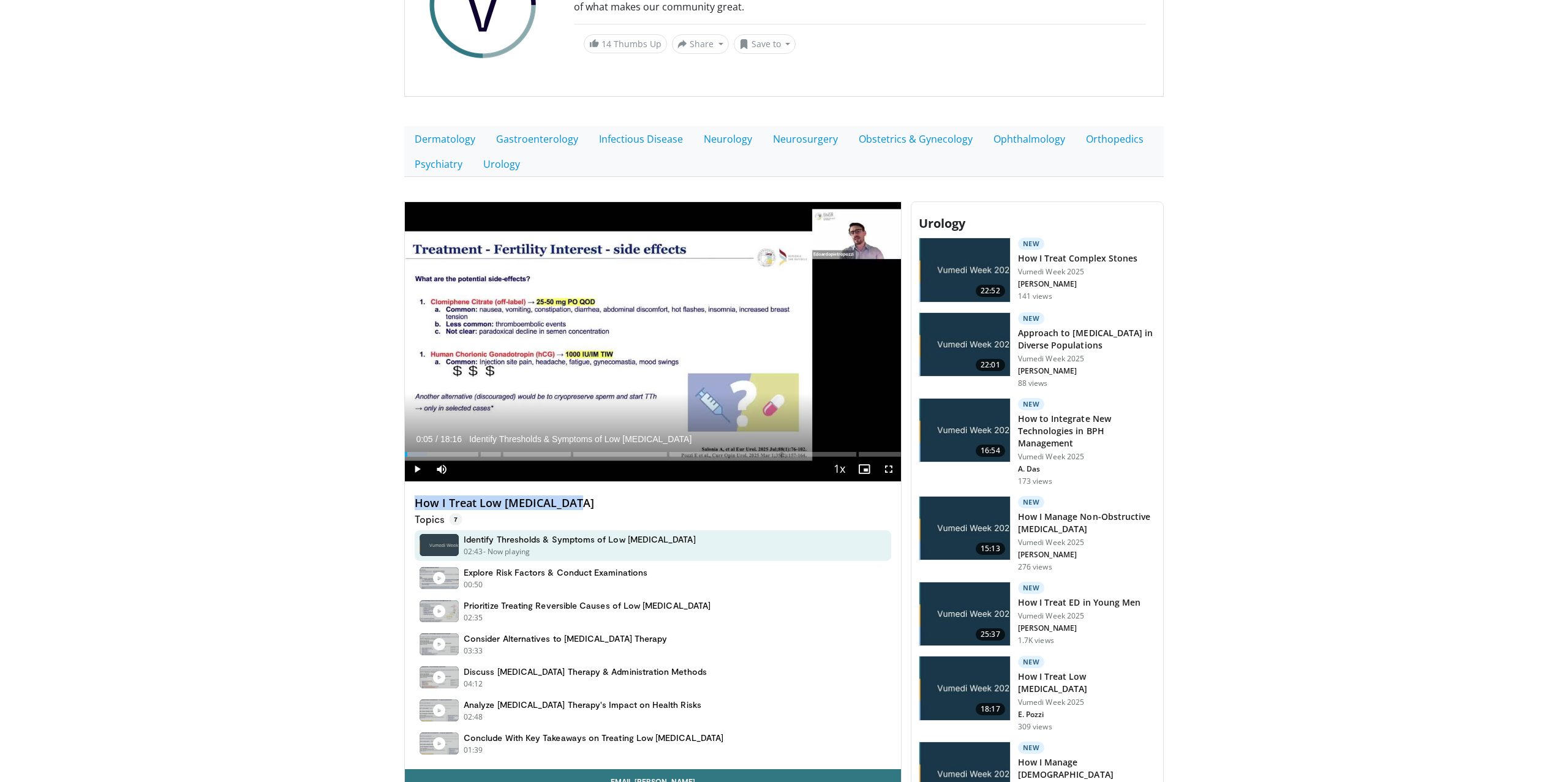
drag, startPoint x: 571, startPoint y: 501, endPoint x: 417, endPoint y: 499, distance: 154.0
click at [417, 499] on h4 "How I Treat Low Testosterone" at bounding box center [653, 503] width 477 height 14
copy h4 "How I Treat Low Testosterone"
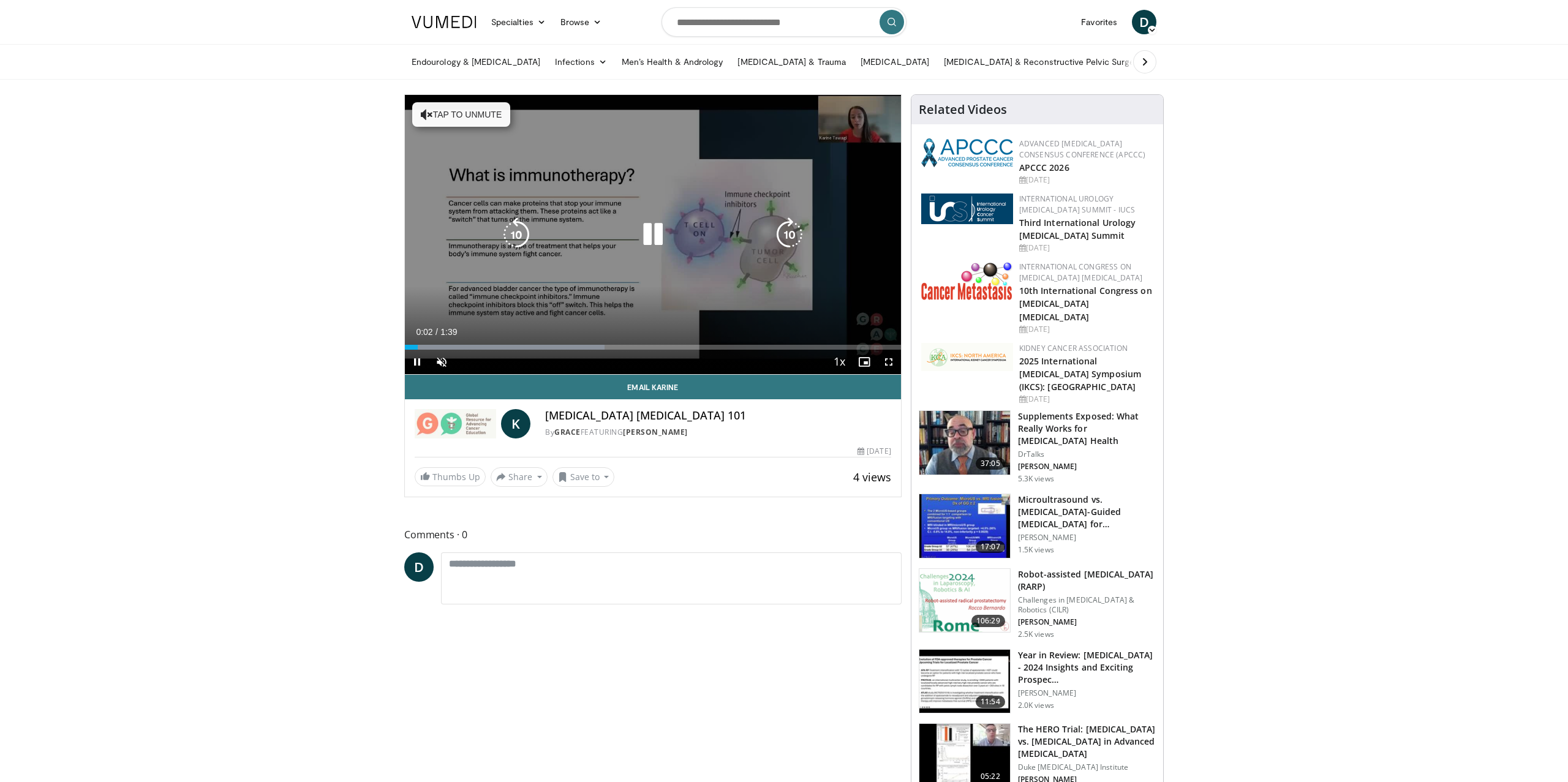
click at [653, 235] on icon "Video Player" at bounding box center [653, 234] width 34 height 34
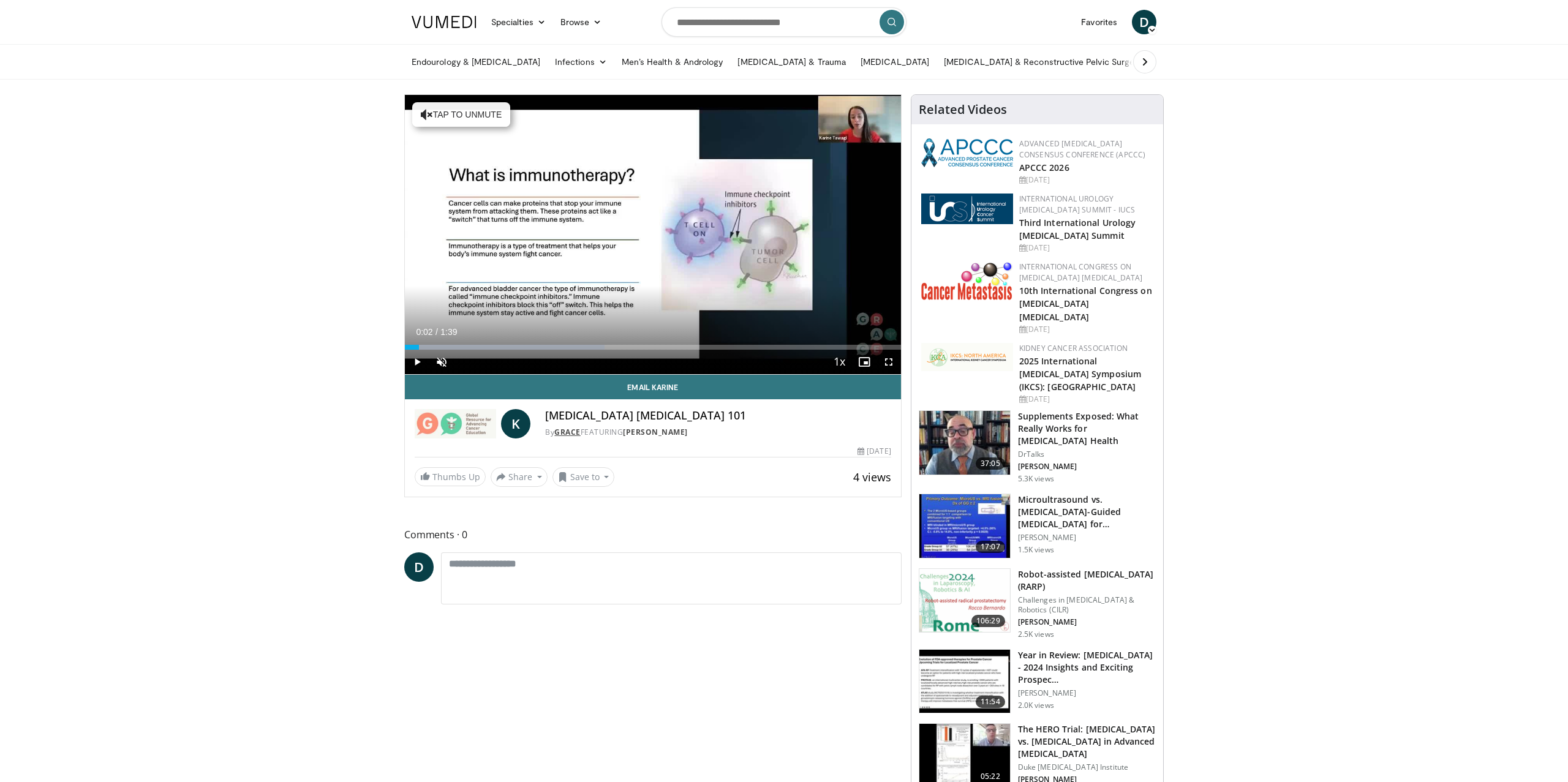
click at [563, 431] on link "GRACE" at bounding box center [567, 432] width 26 height 10
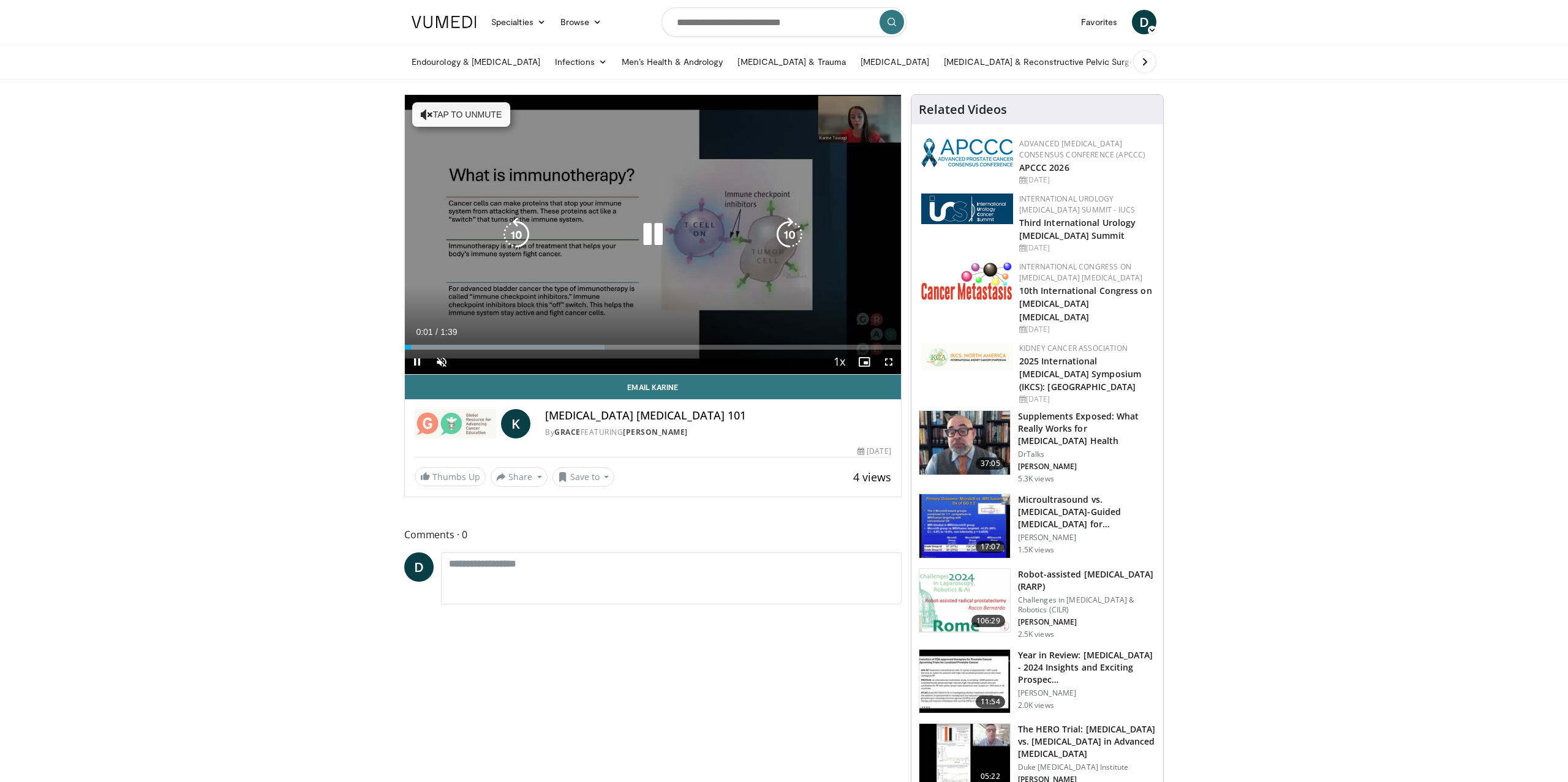
drag, startPoint x: 654, startPoint y: 237, endPoint x: 671, endPoint y: 237, distance: 17.0
click at [654, 237] on icon "Video Player" at bounding box center [653, 234] width 34 height 34
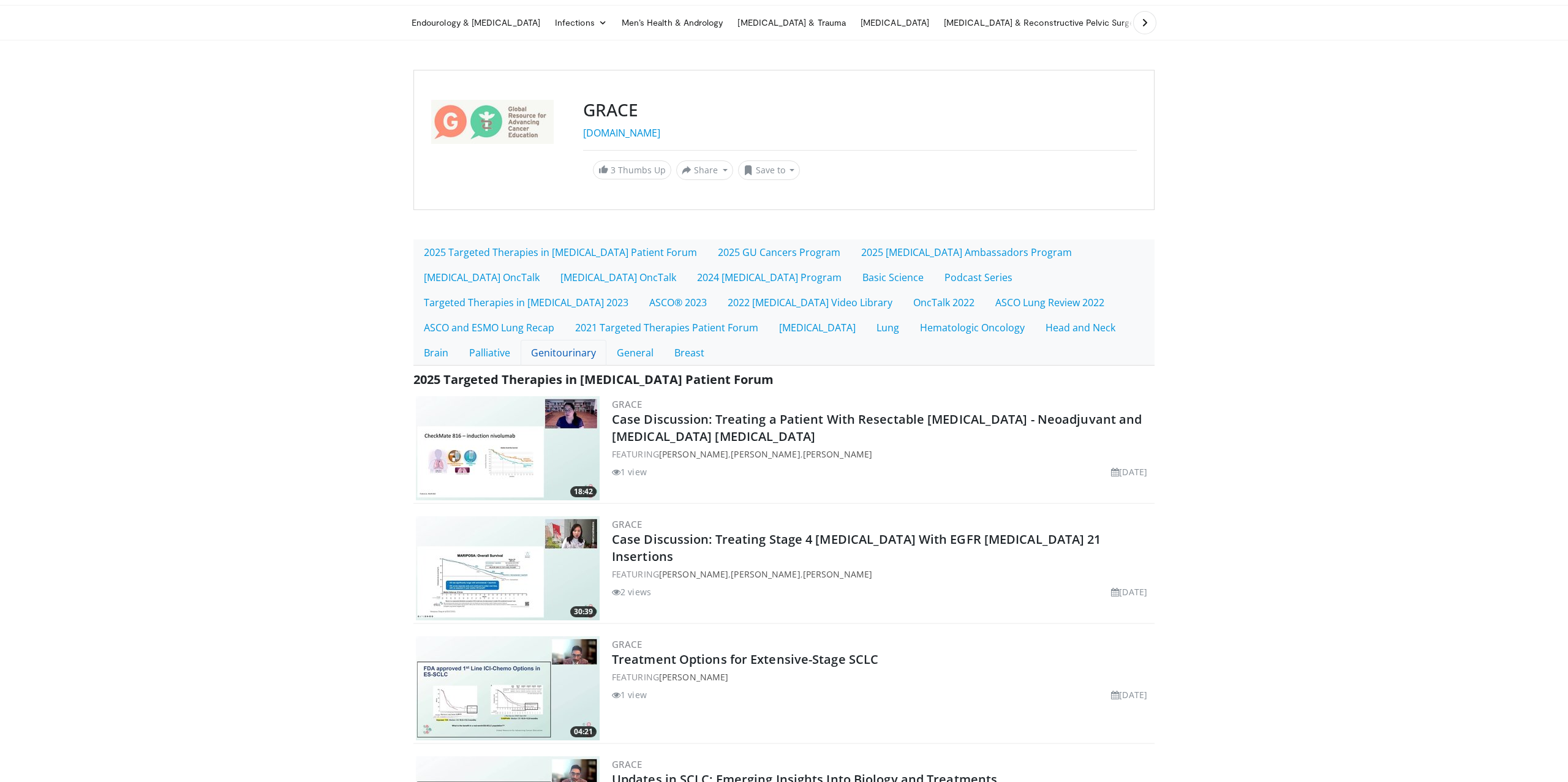
scroll to position [44, 0]
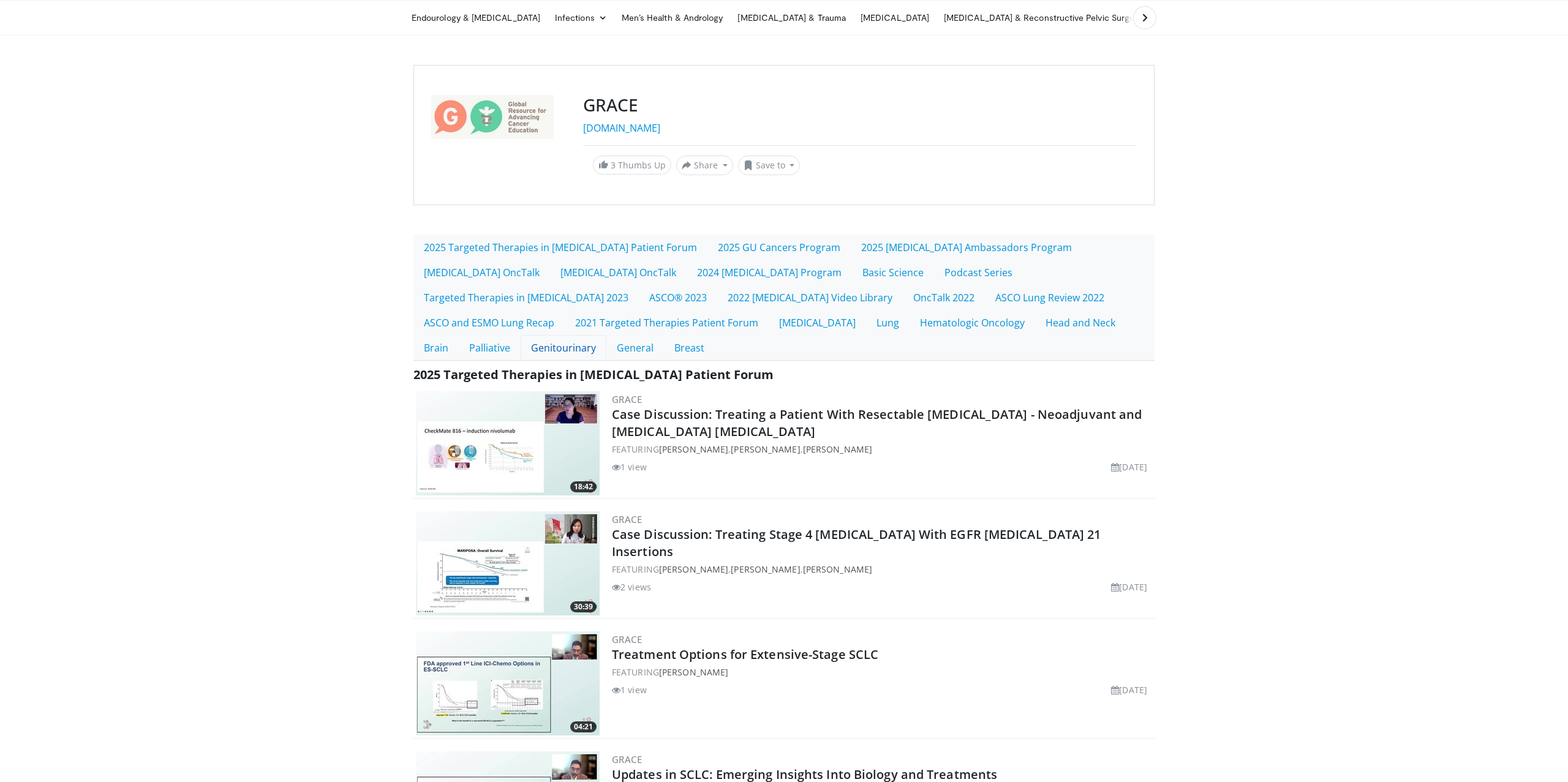
click at [536, 346] on link "Genitourinary" at bounding box center [563, 348] width 86 height 26
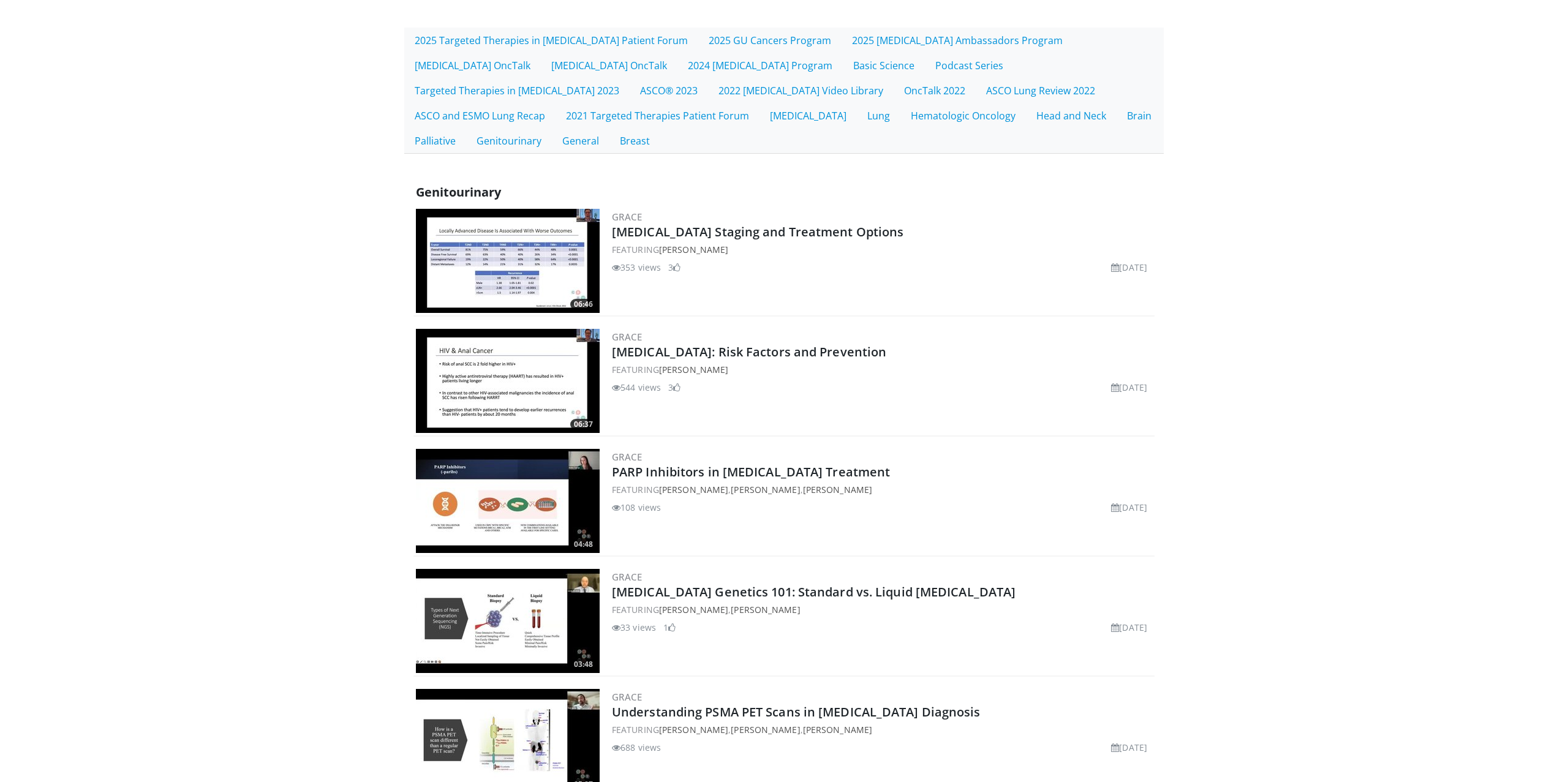
scroll to position [236, 0]
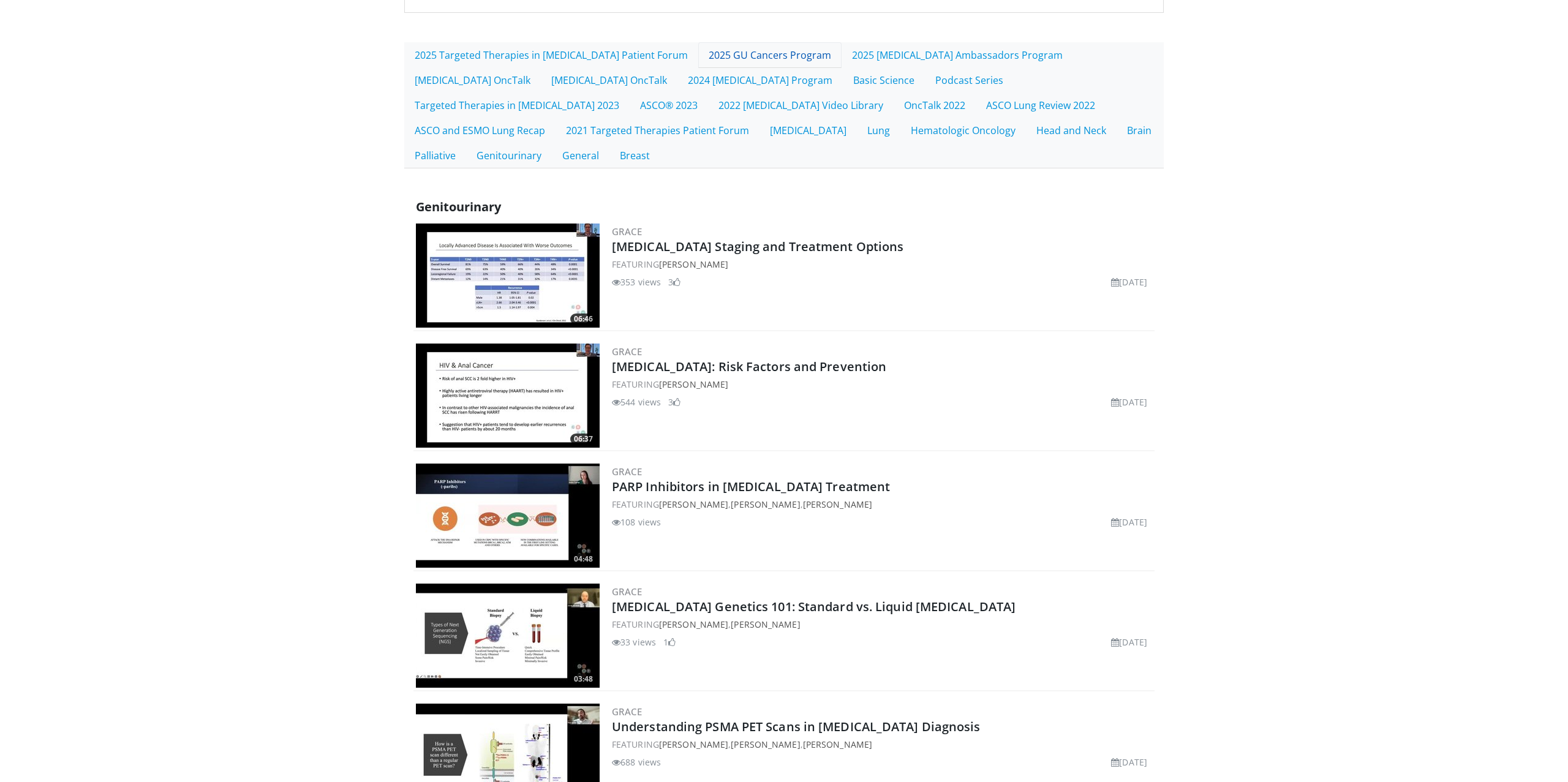
click at [741, 53] on link "2025 GU Cancers Program" at bounding box center [770, 55] width 143 height 26
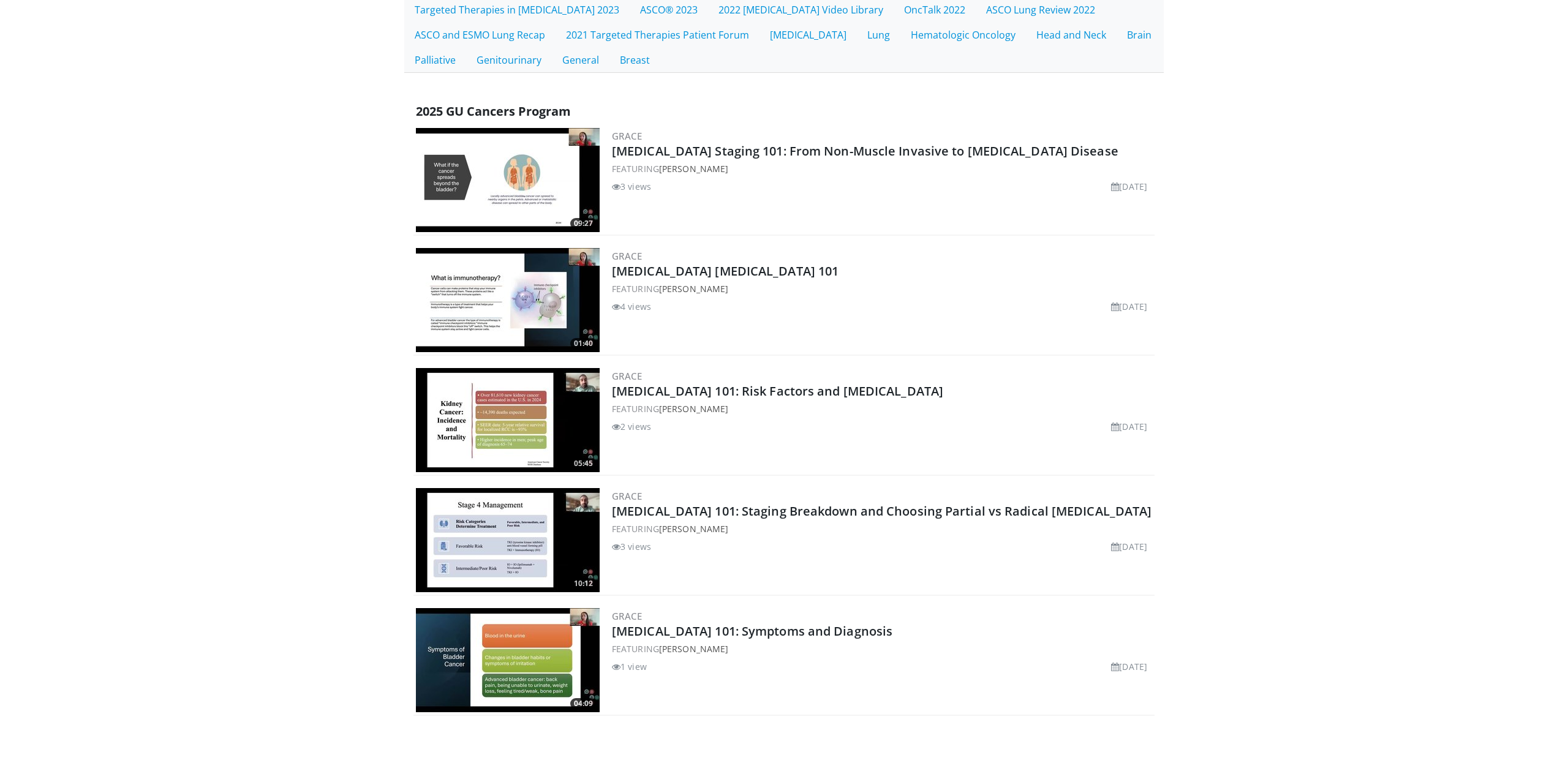
scroll to position [334, 0]
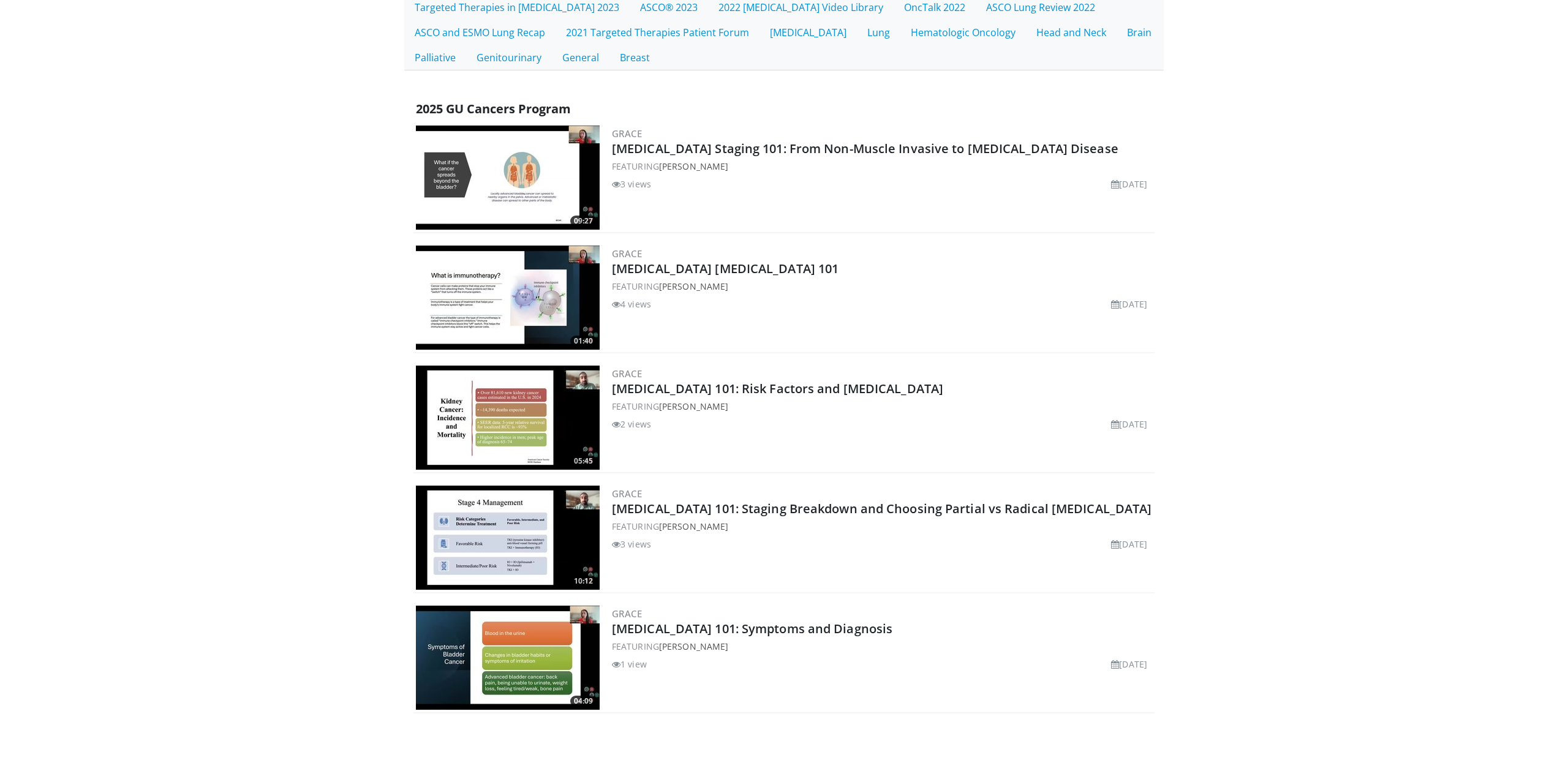
click at [517, 522] on img at bounding box center [508, 537] width 183 height 104
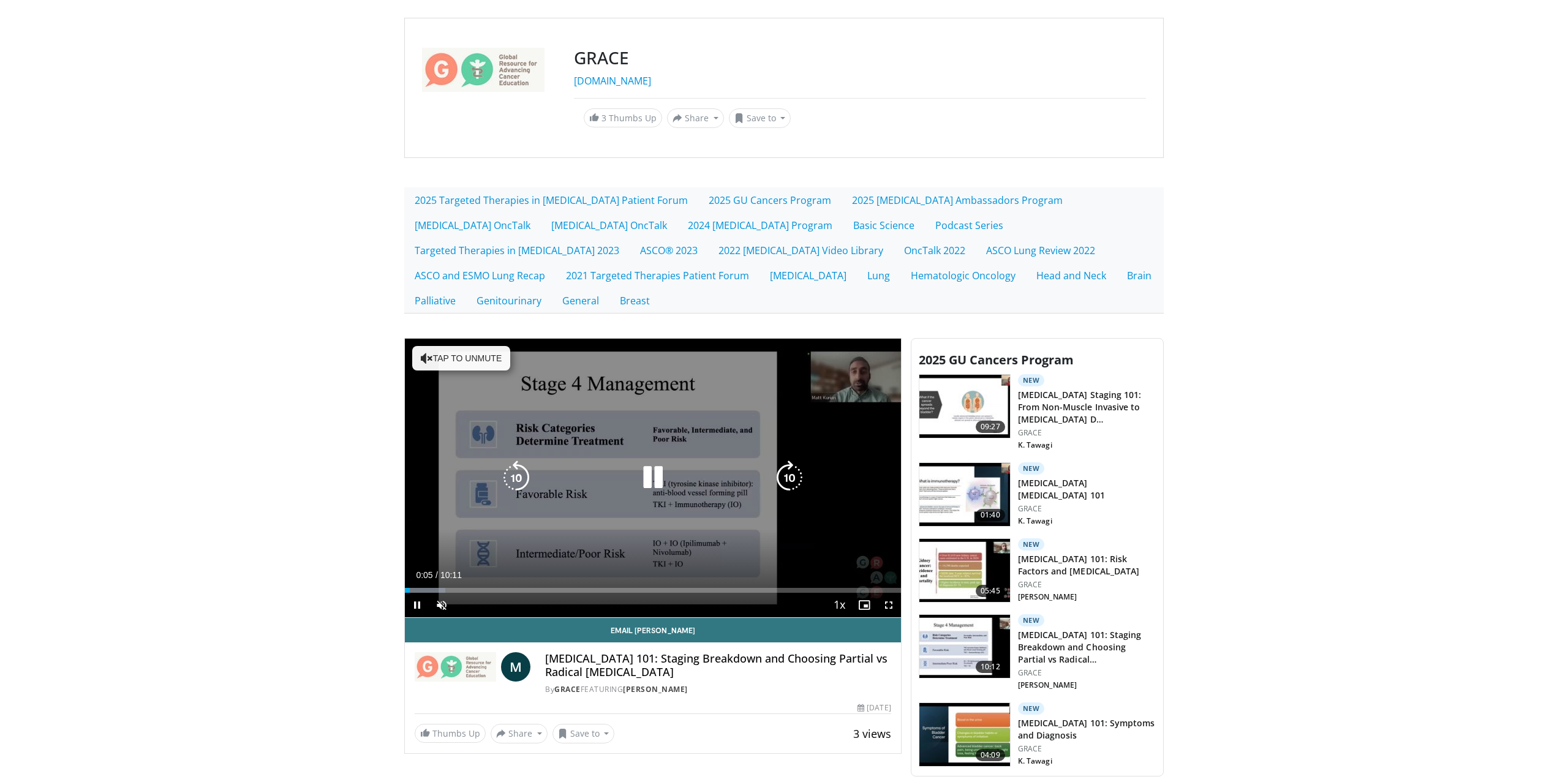
scroll to position [82, 0]
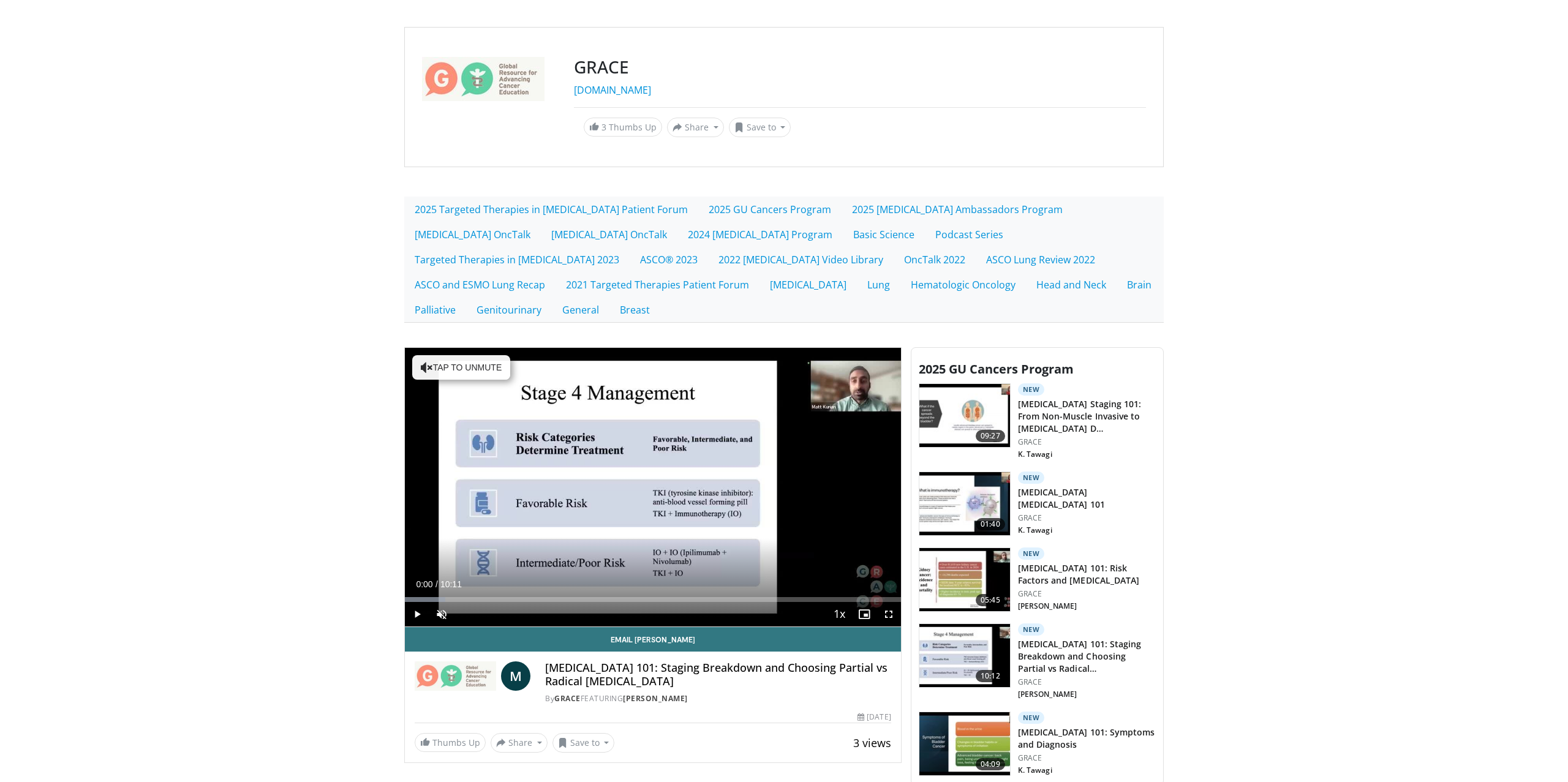
drag, startPoint x: 413, startPoint y: 592, endPoint x: 381, endPoint y: 588, distance: 32.2
click at [381, 588] on body "Specialties Adult & Family Medicine Allergy, Asthma, Immunology Anesthesiology …" at bounding box center [784, 503] width 1568 height 1171
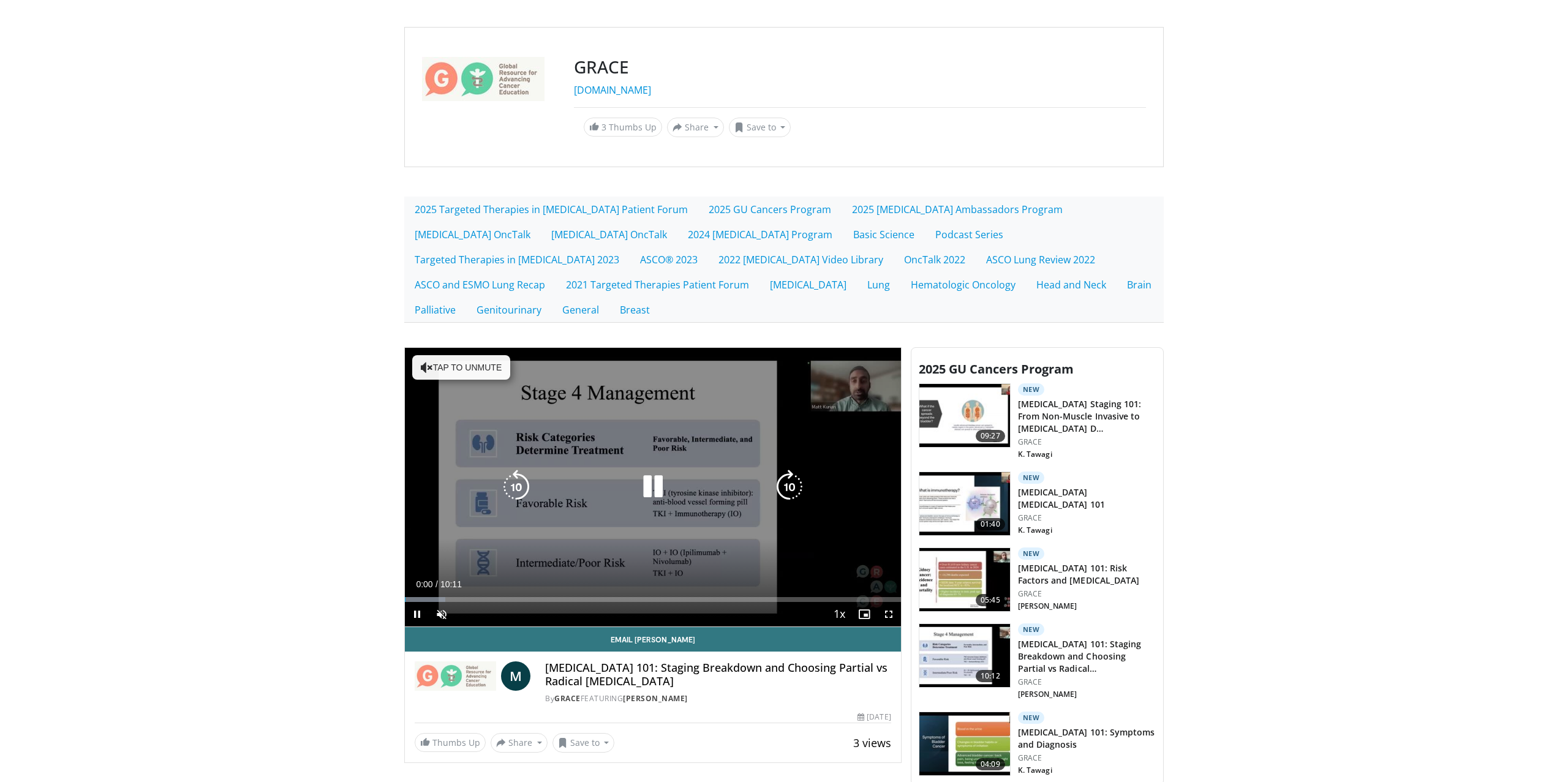
click at [656, 482] on icon "Video Player" at bounding box center [653, 486] width 34 height 34
click at [644, 486] on icon "Video Player" at bounding box center [653, 486] width 34 height 34
click at [643, 486] on icon "Video Player" at bounding box center [653, 486] width 34 height 34
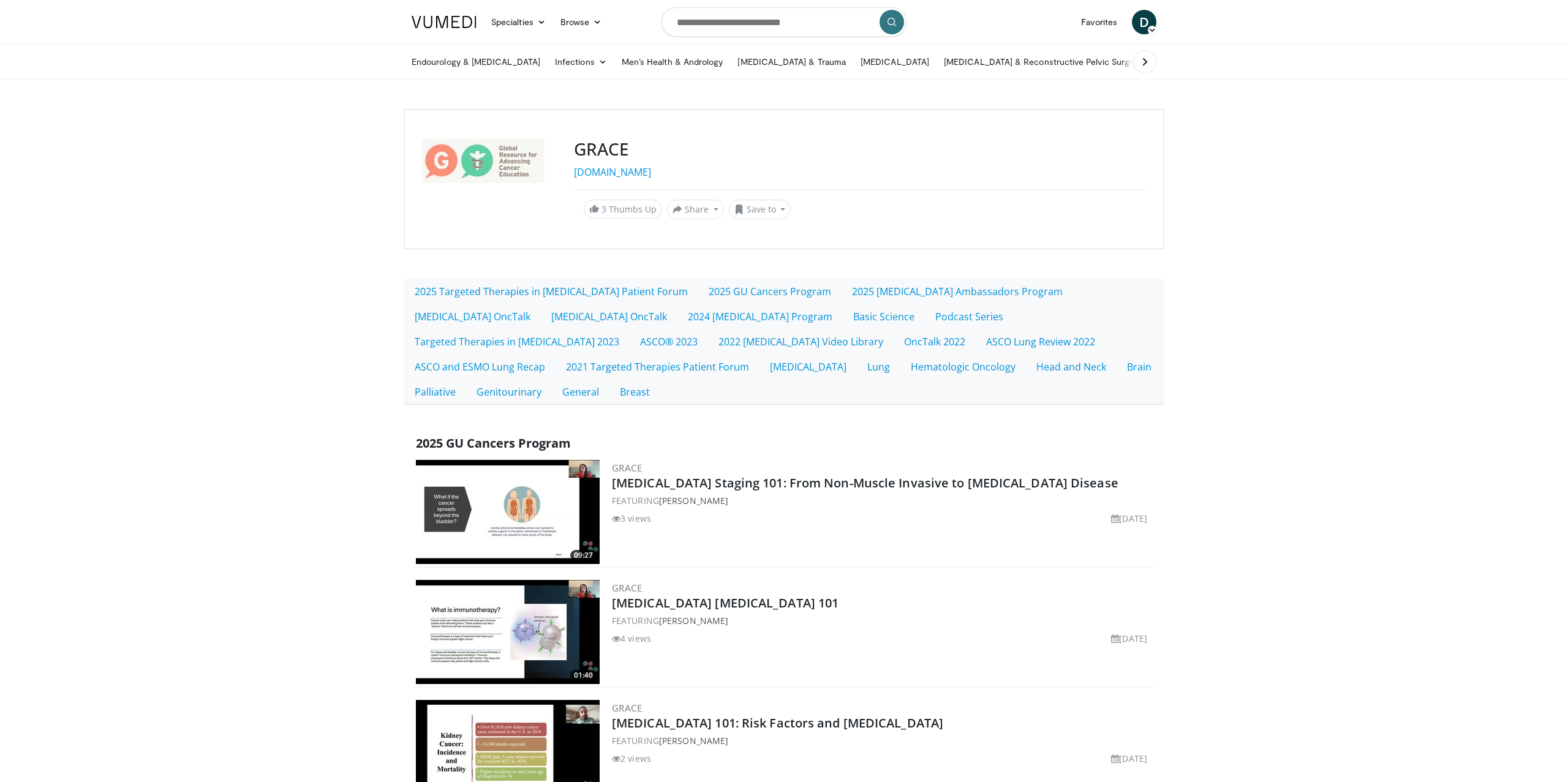
scroll to position [334, 0]
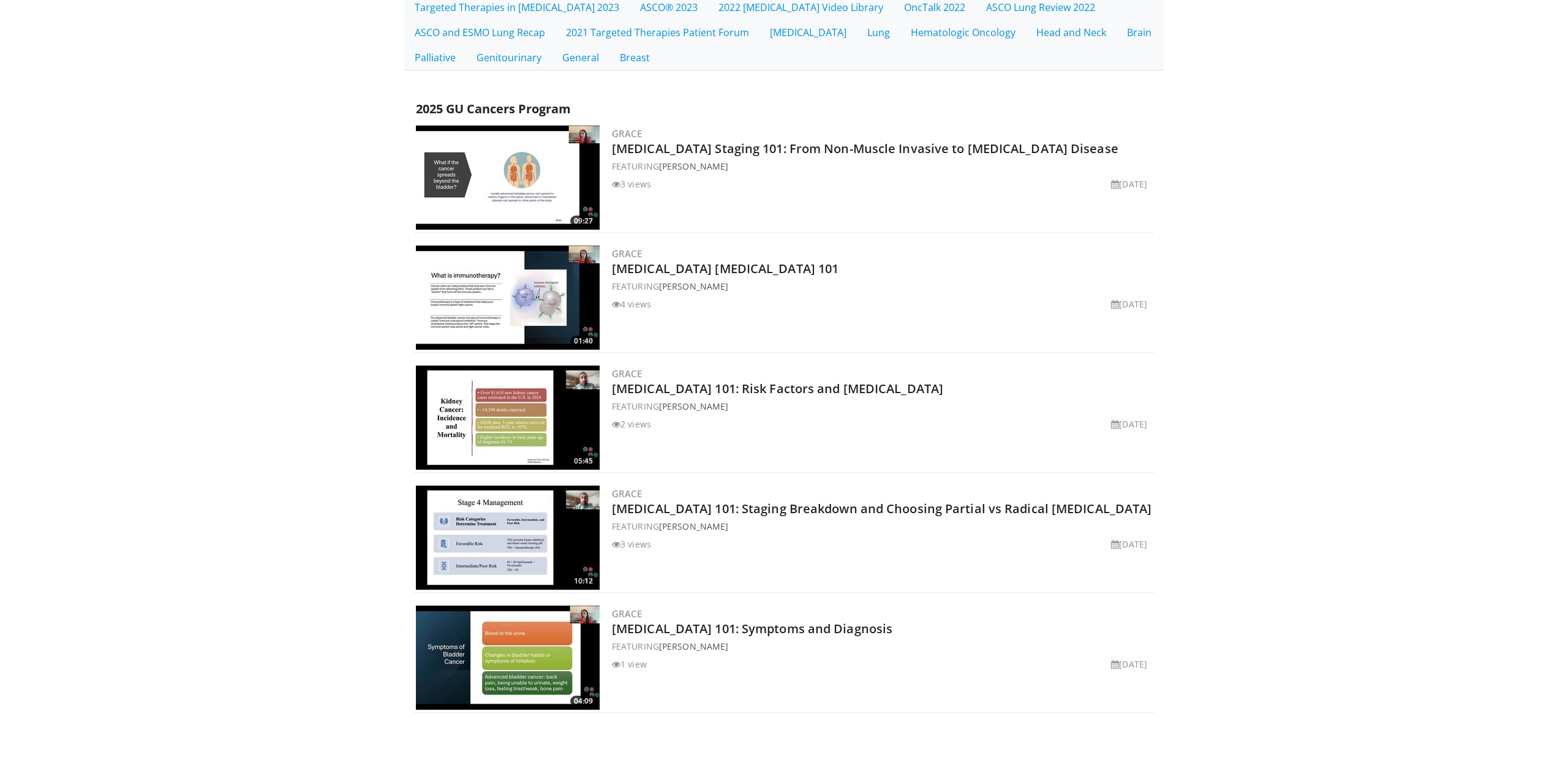
click at [465, 156] on img at bounding box center [508, 177] width 183 height 104
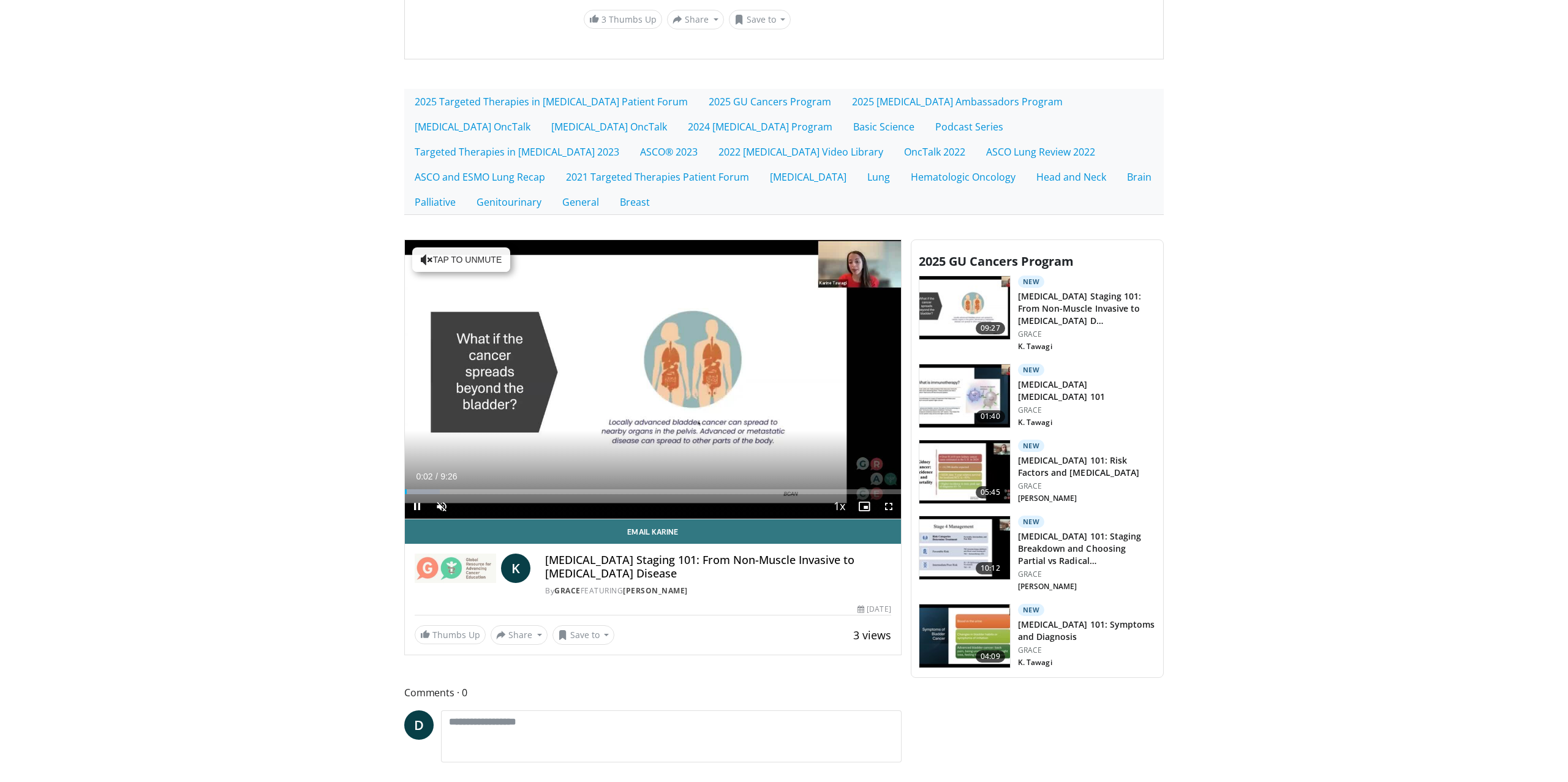
scroll to position [209, 0]
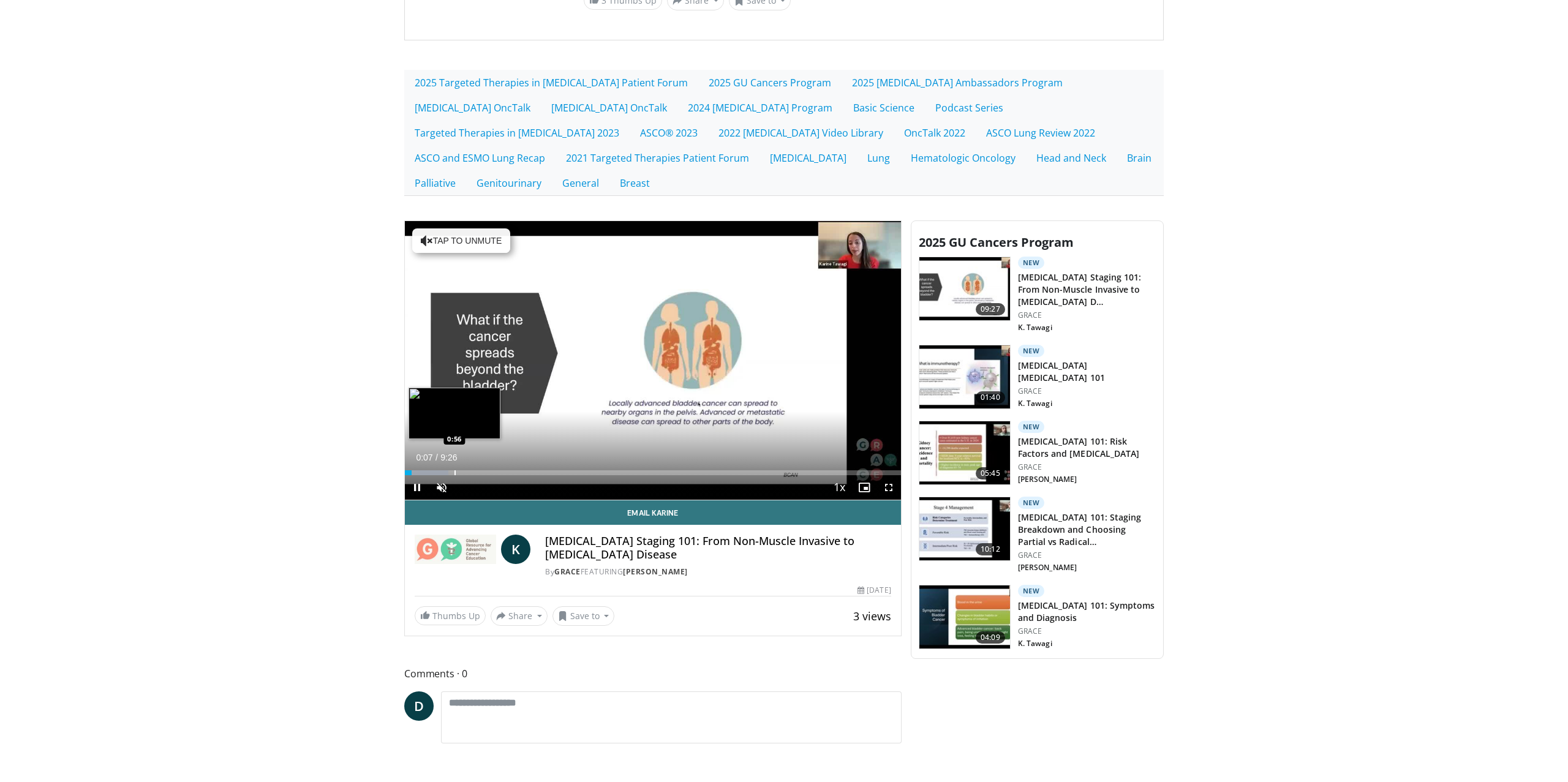
click at [454, 470] on div "Progress Bar" at bounding box center [455, 473] width 1 height 5
click at [494, 470] on div "Progress Bar" at bounding box center [494, 473] width 1 height 5
click at [523, 470] on div "Progress Bar" at bounding box center [523, 473] width 1 height 5
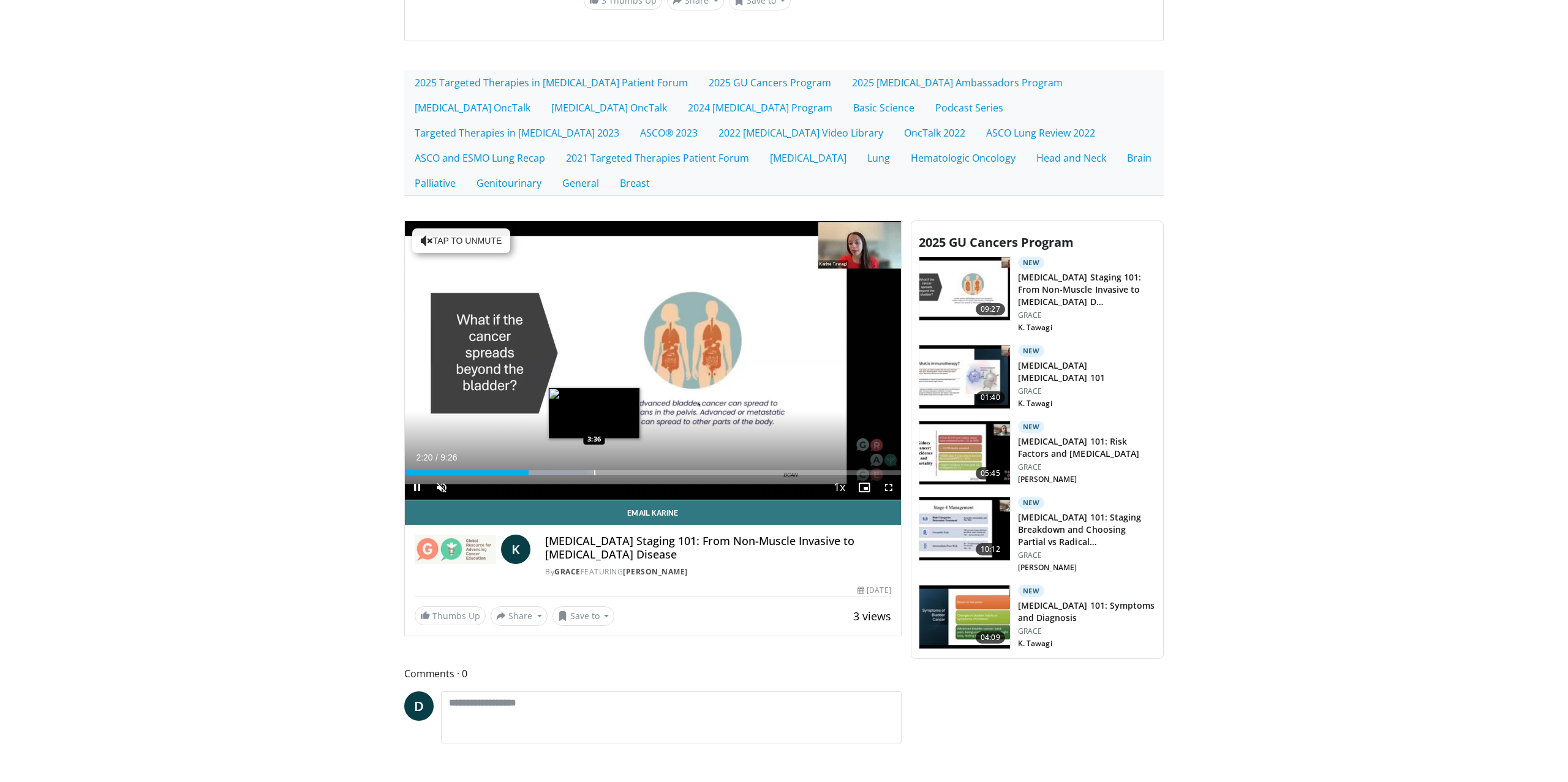
click at [595, 470] on div "Progress Bar" at bounding box center [595, 473] width 1 height 5
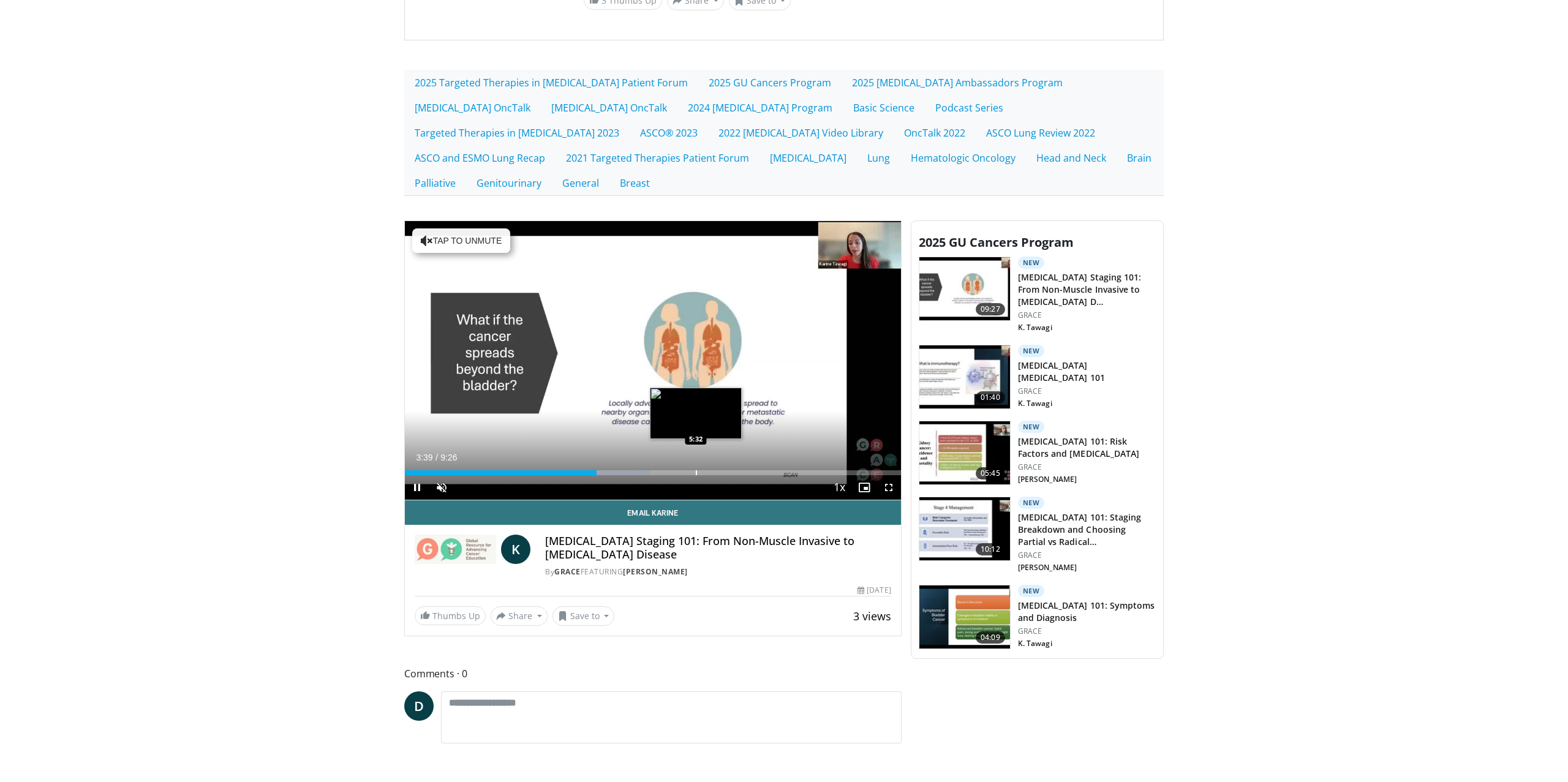
click at [696, 470] on div "Progress Bar" at bounding box center [696, 473] width 1 height 5
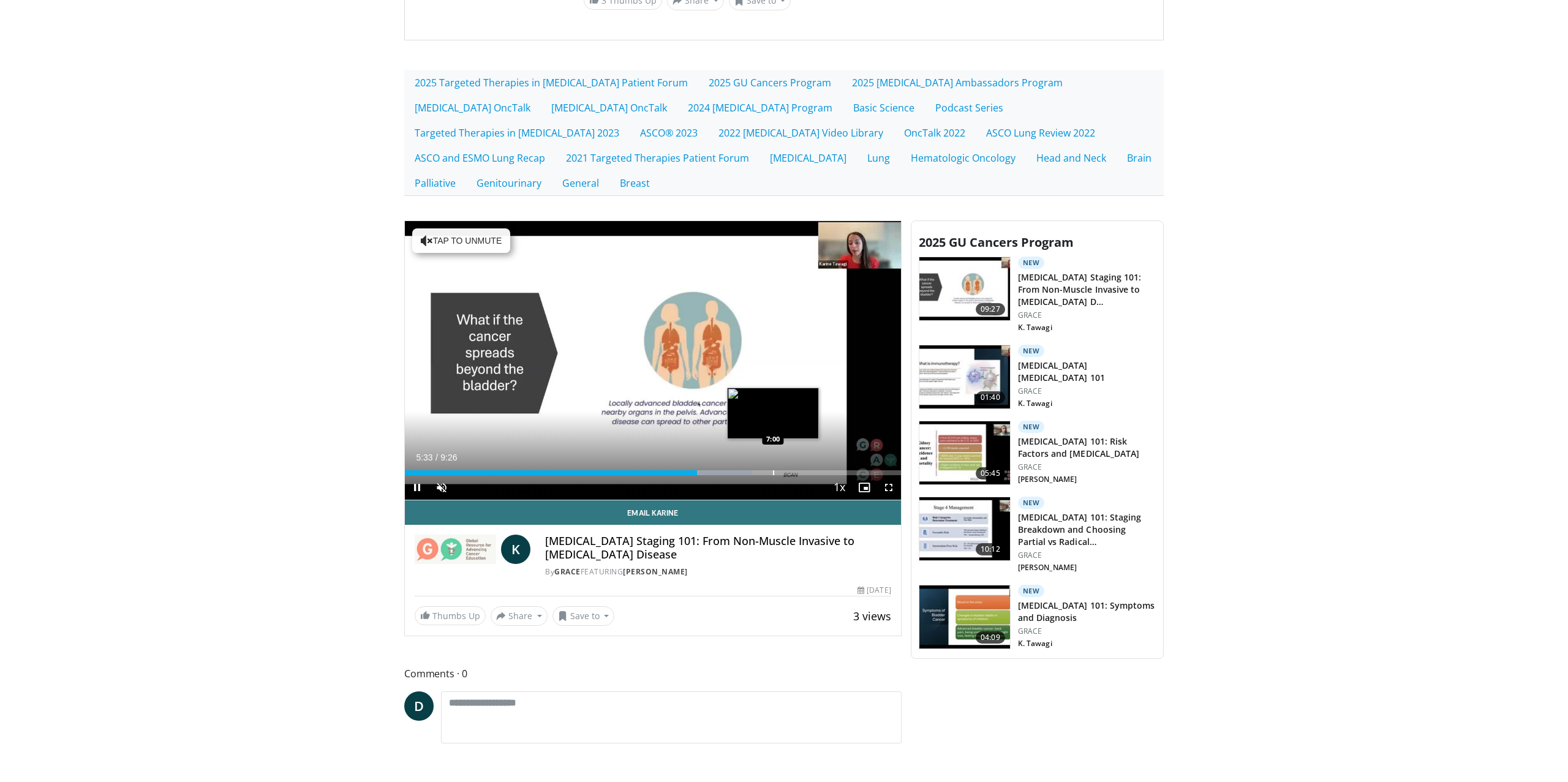
click at [773, 470] on div "Progress Bar" at bounding box center [773, 473] width 1 height 5
click at [810, 468] on div "10 seconds Tap to unmute" at bounding box center [653, 360] width 496 height 279
click at [837, 470] on div "Progress Bar" at bounding box center [837, 473] width 1 height 5
click at [864, 470] on div "Progress Bar" at bounding box center [865, 473] width 1 height 5
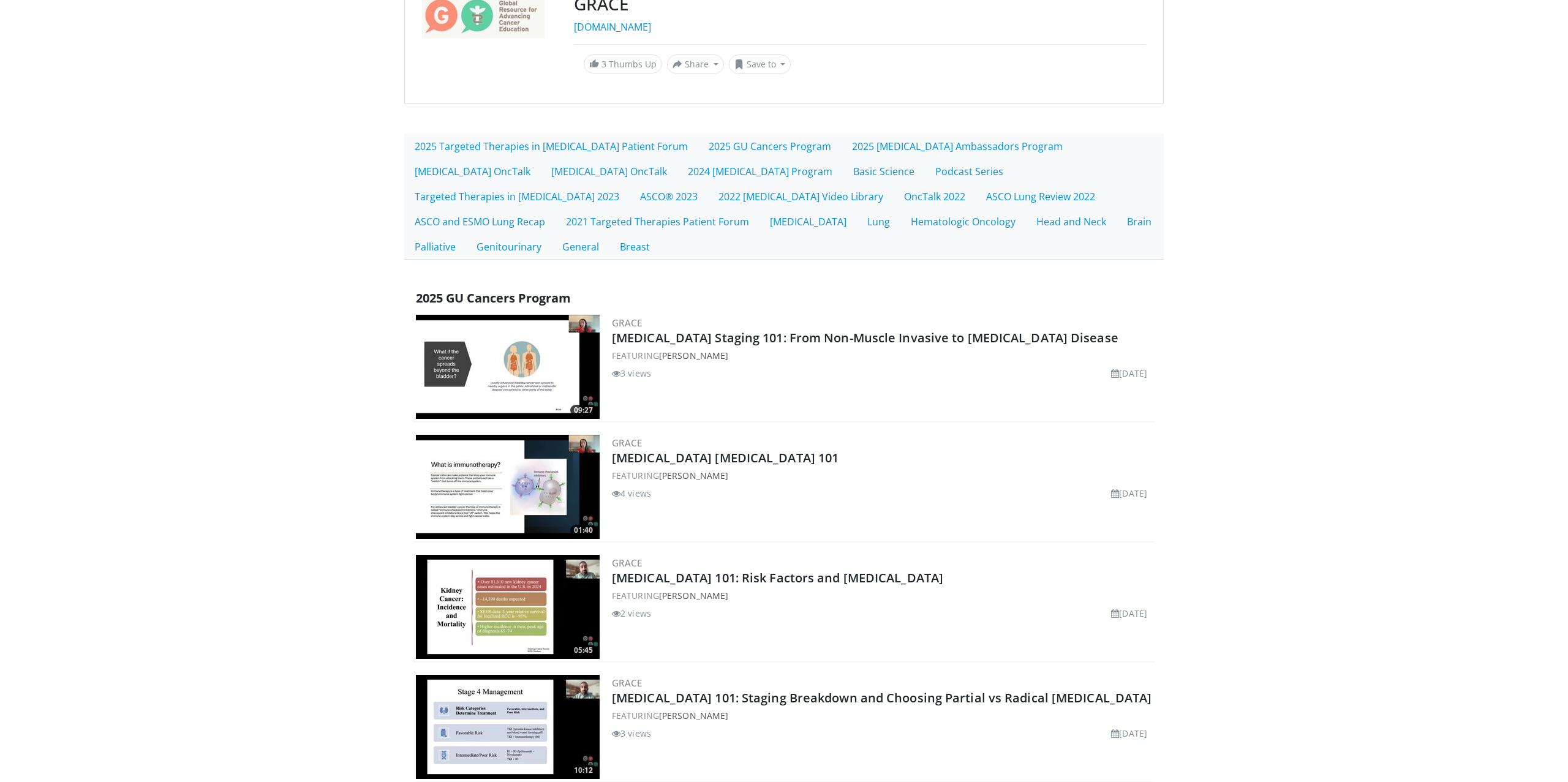
scroll to position [242, 0]
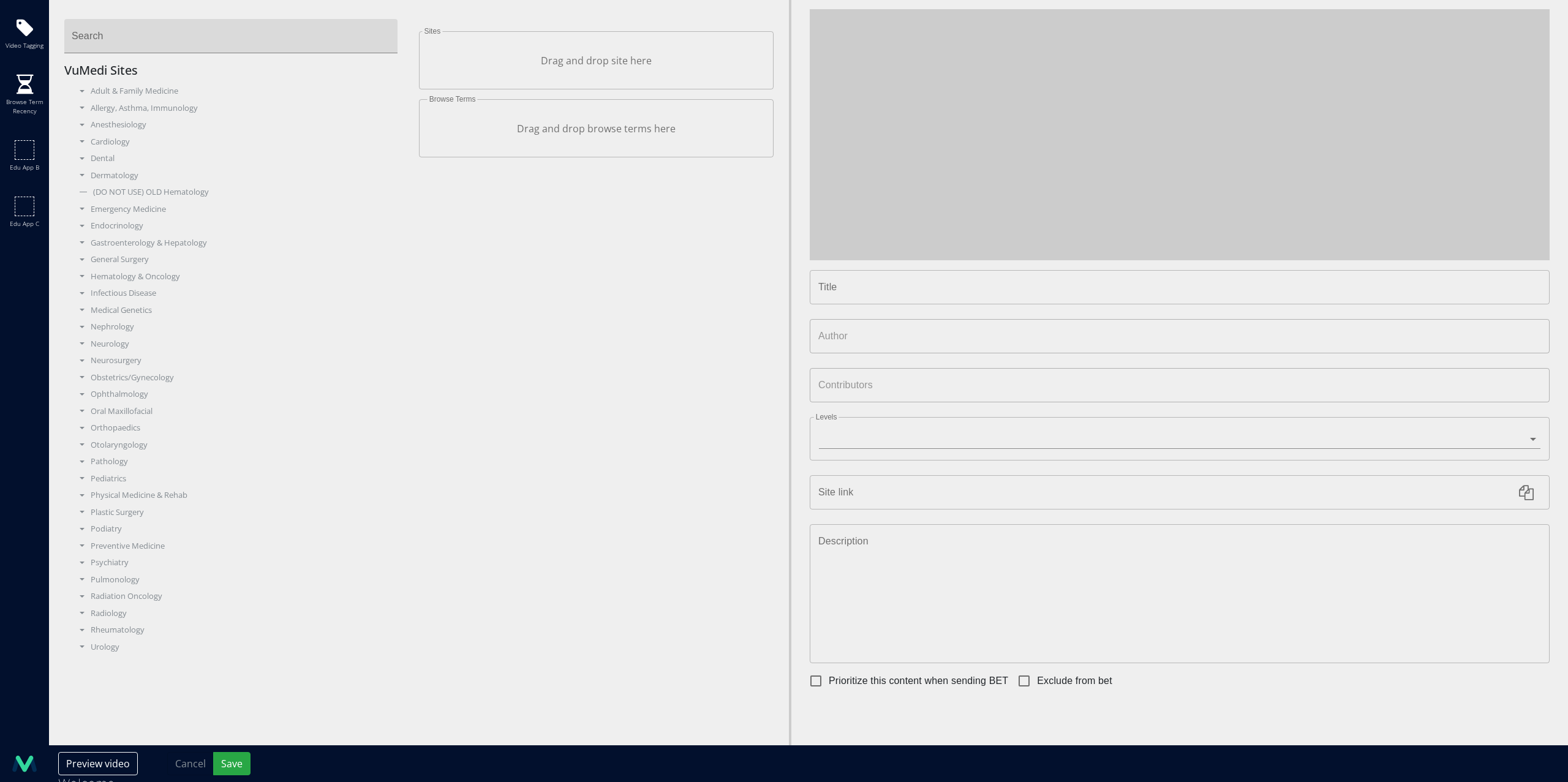
type input "**********"
type input "********"
type input "**********"
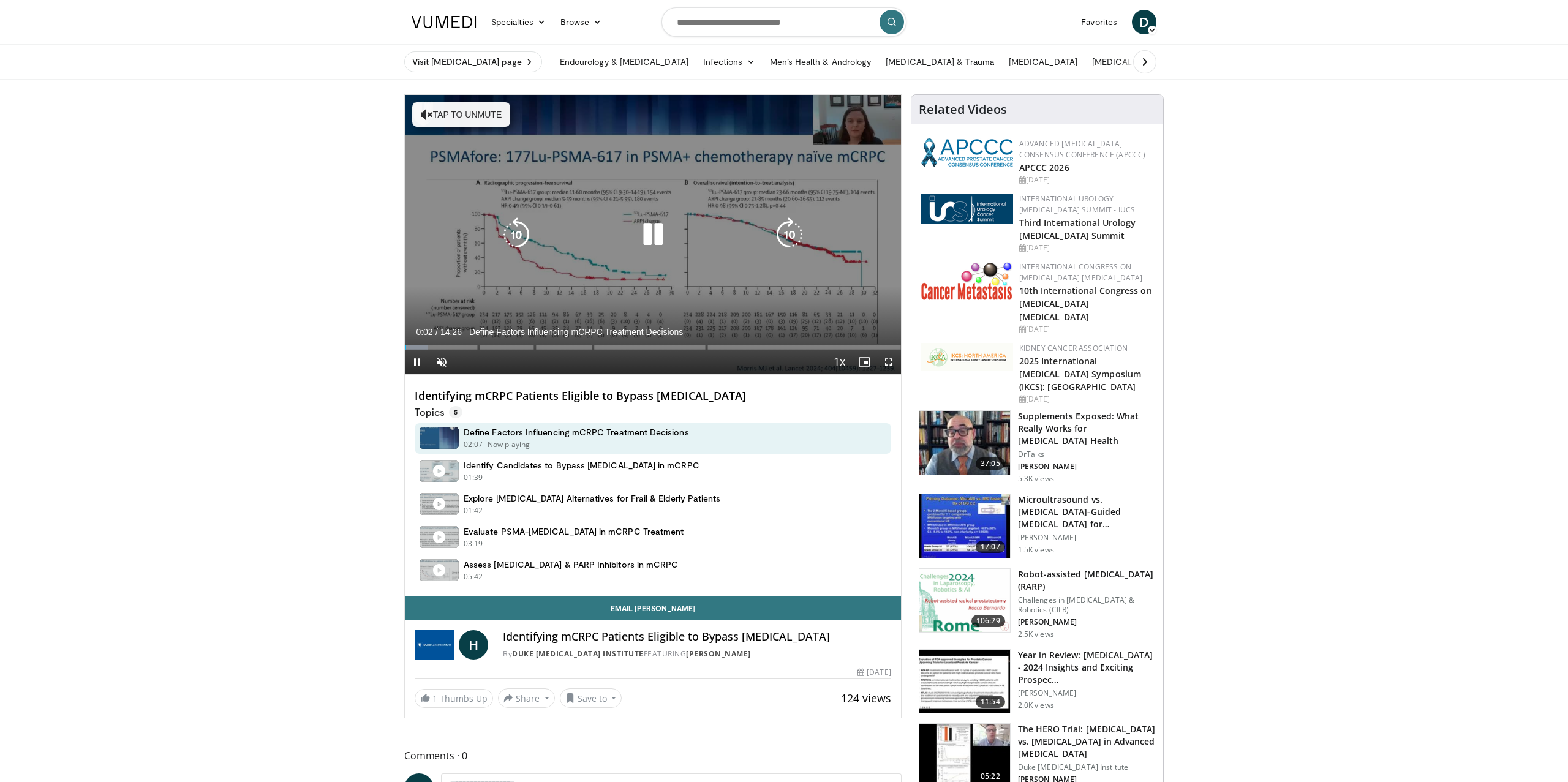
click at [660, 231] on icon "Video Player" at bounding box center [653, 234] width 34 height 34
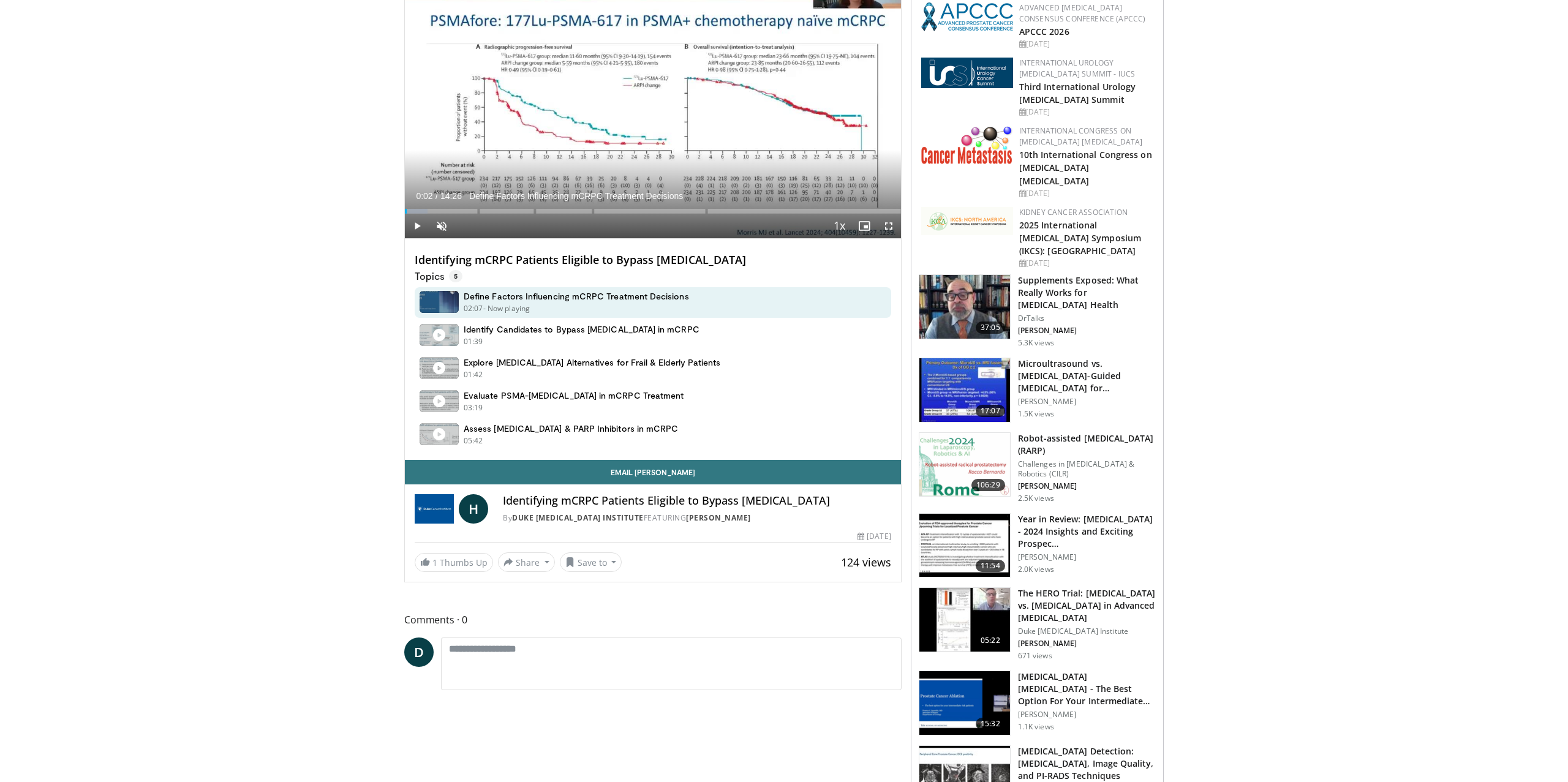
scroll to position [137, 0]
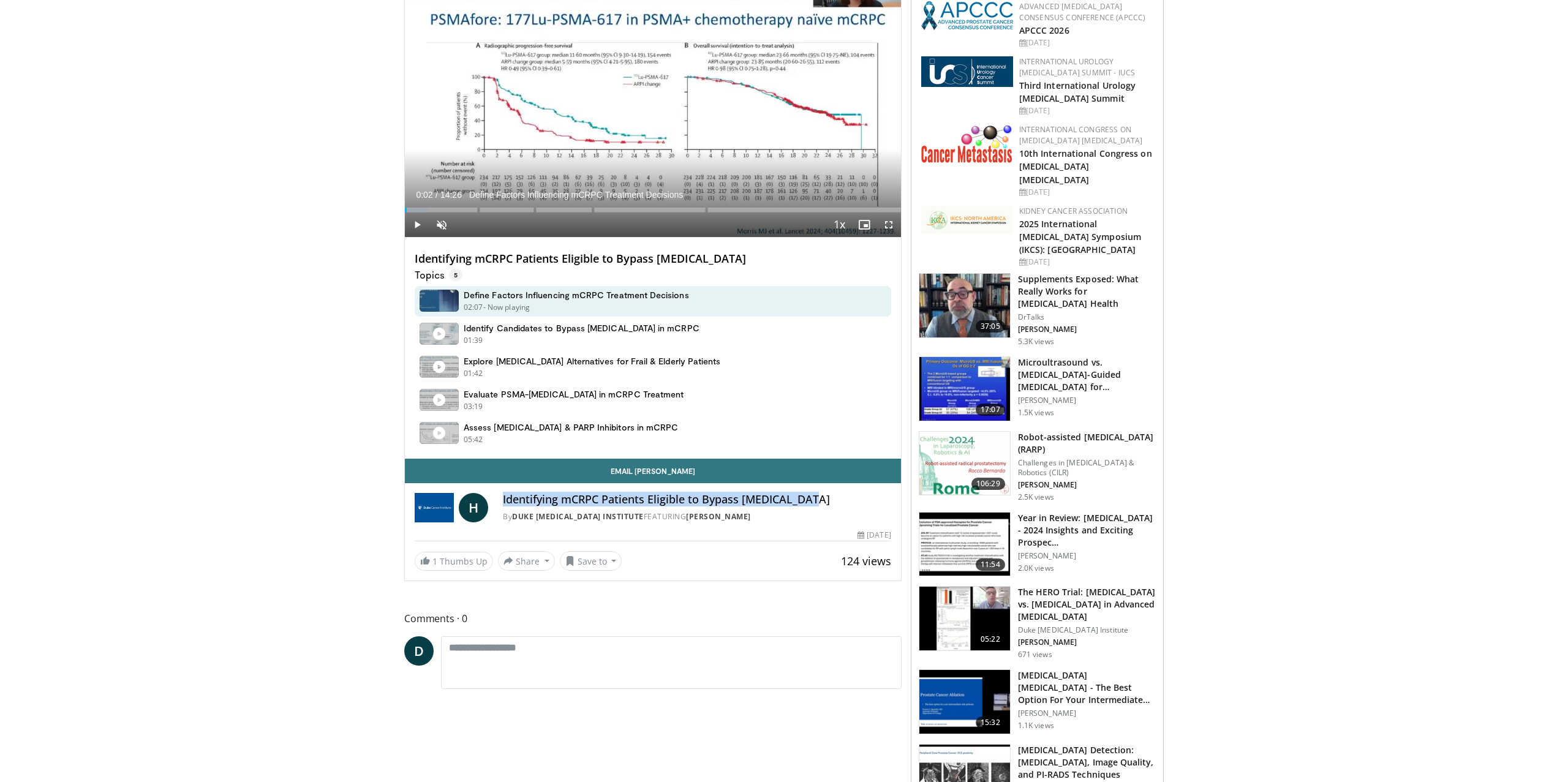
drag, startPoint x: 501, startPoint y: 502, endPoint x: 819, endPoint y: 504, distance: 318.0
click at [819, 504] on div "H Identifying mCRPC Patients Eligible to Bypass [MEDICAL_DATA] By Duke [MEDICAL…" at bounding box center [653, 508] width 477 height 30
copy h4 "Identifying mCRPC Patients Eligible to Bypass [MEDICAL_DATA]"
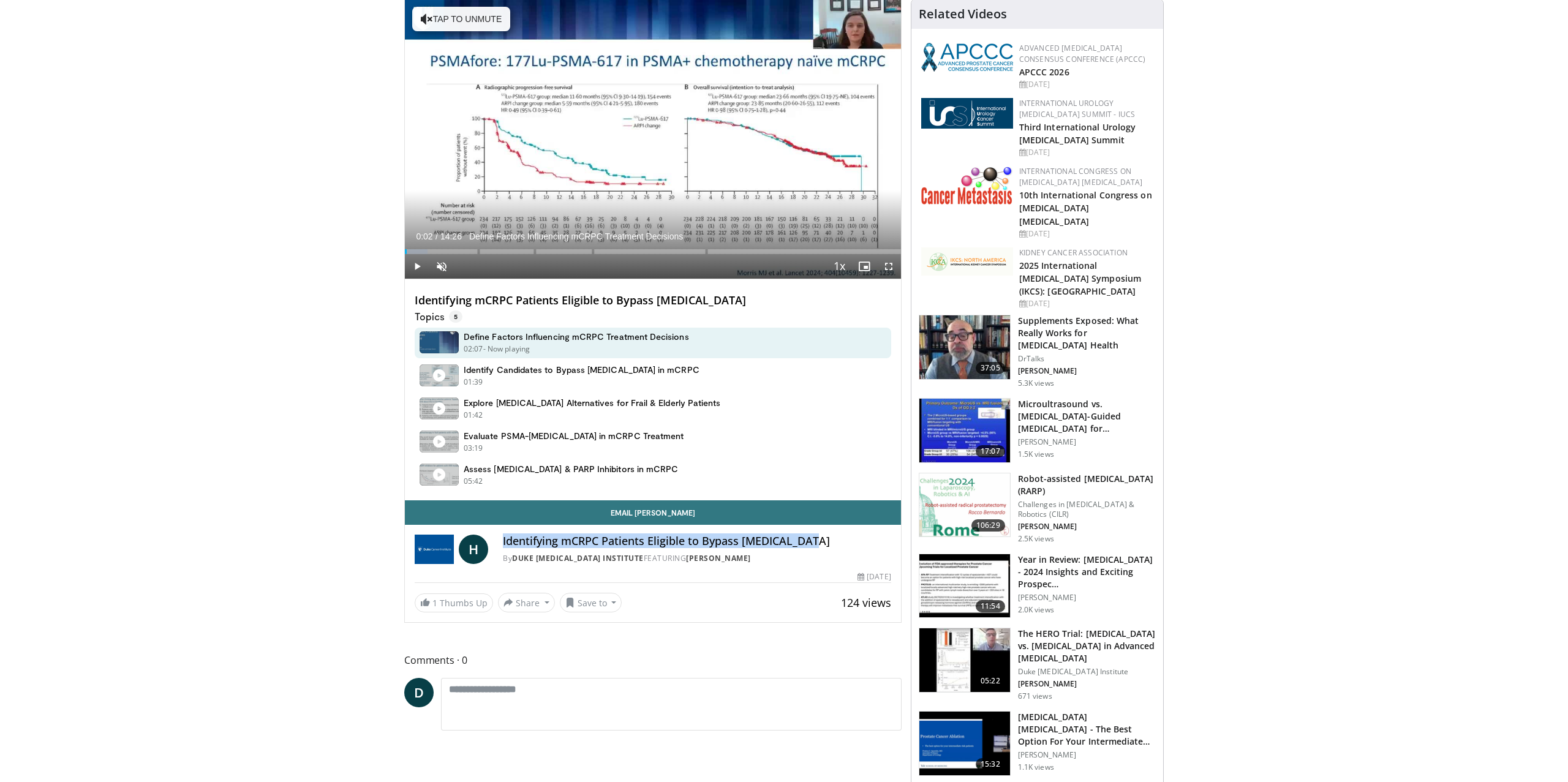
scroll to position [0, 0]
